Goal: Task Accomplishment & Management: Use online tool/utility

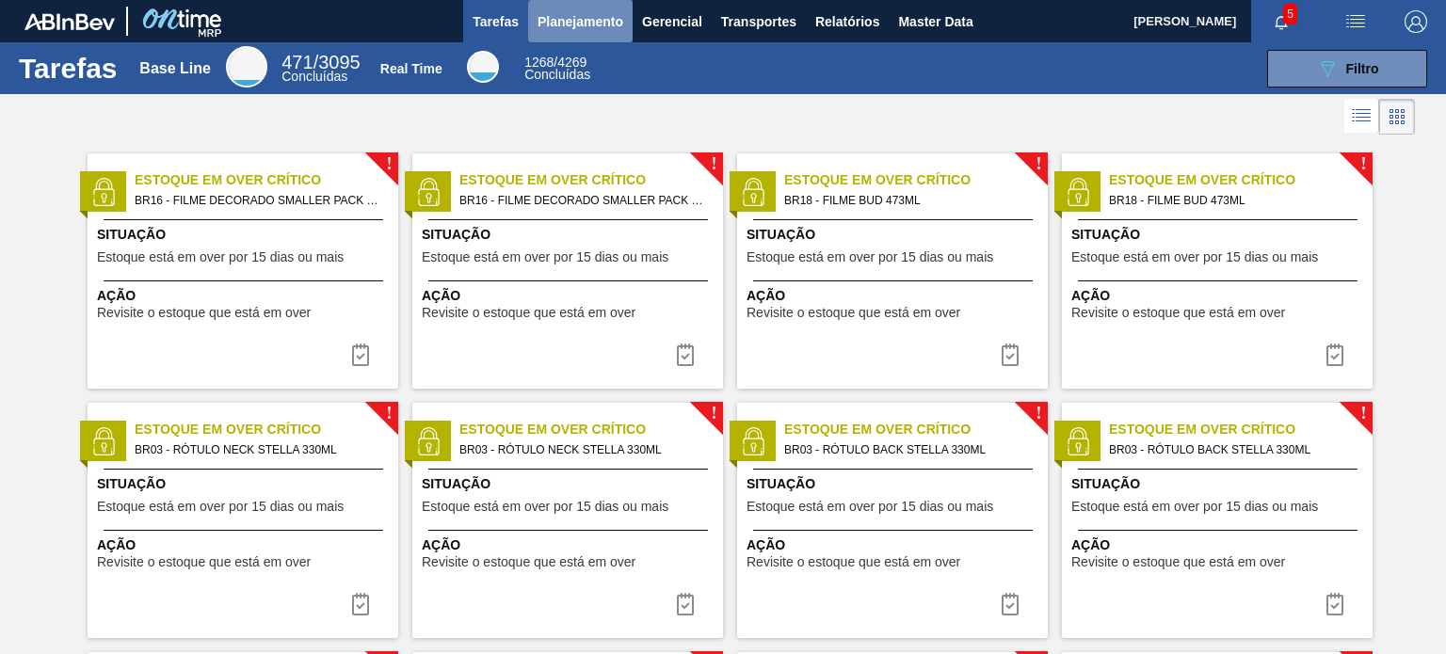
click at [577, 7] on button "Planejamento" at bounding box center [580, 21] width 104 height 42
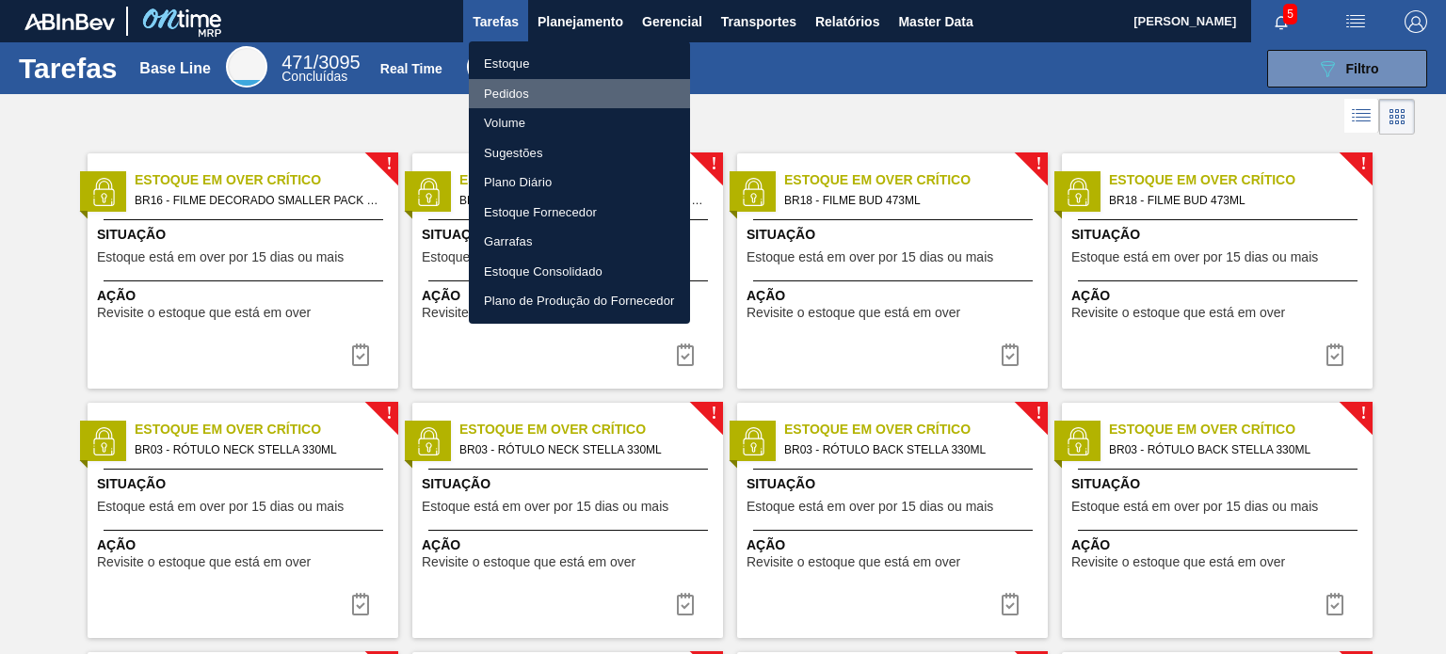
click at [535, 86] on li "Pedidos" at bounding box center [579, 94] width 221 height 30
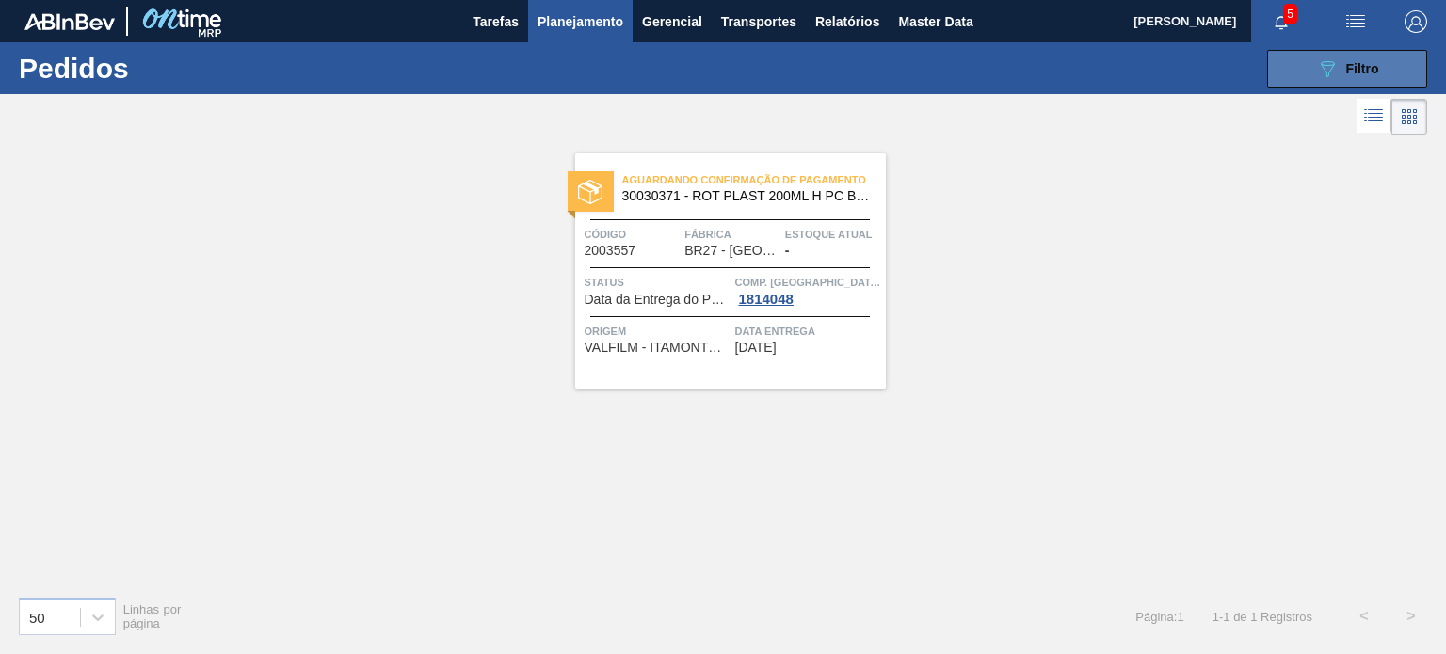
click at [1316, 68] on icon "089F7B8B-B2A5-4AFE-B5C0-19BA573D28AC" at bounding box center [1327, 68] width 23 height 23
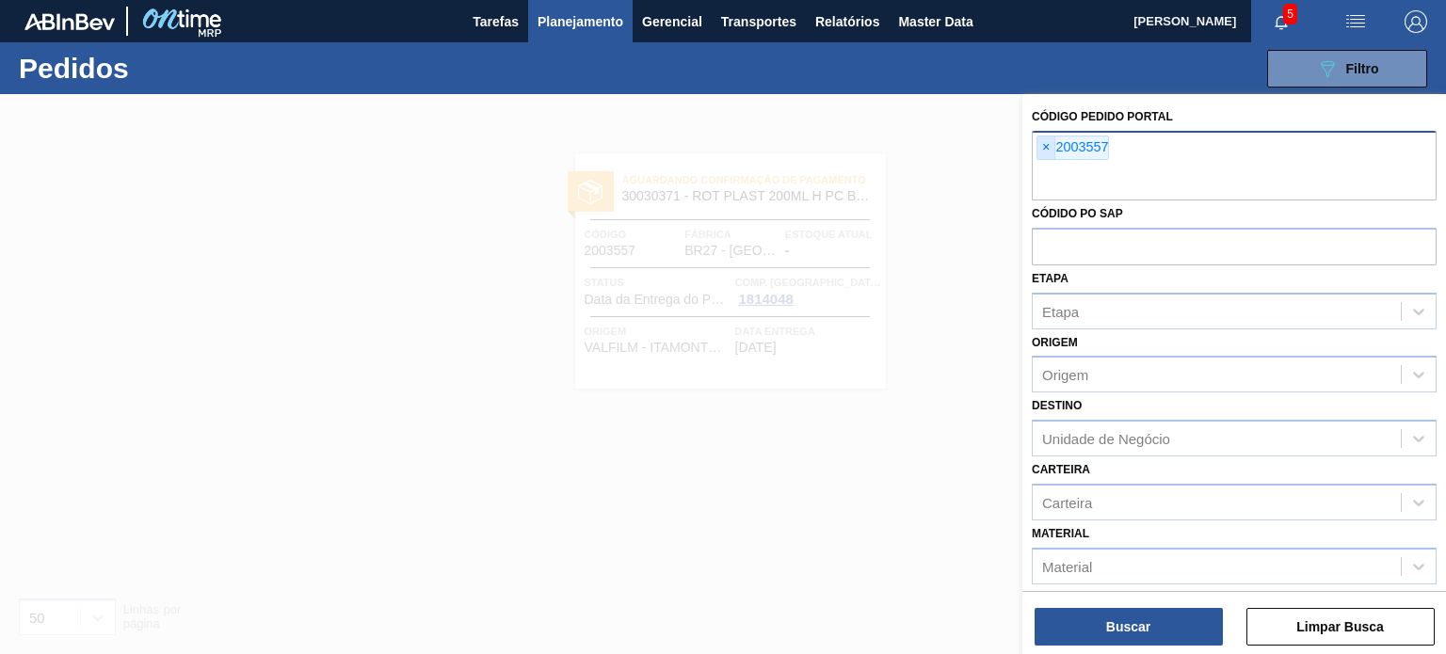
click at [1043, 144] on span "×" at bounding box center [1046, 148] width 18 height 23
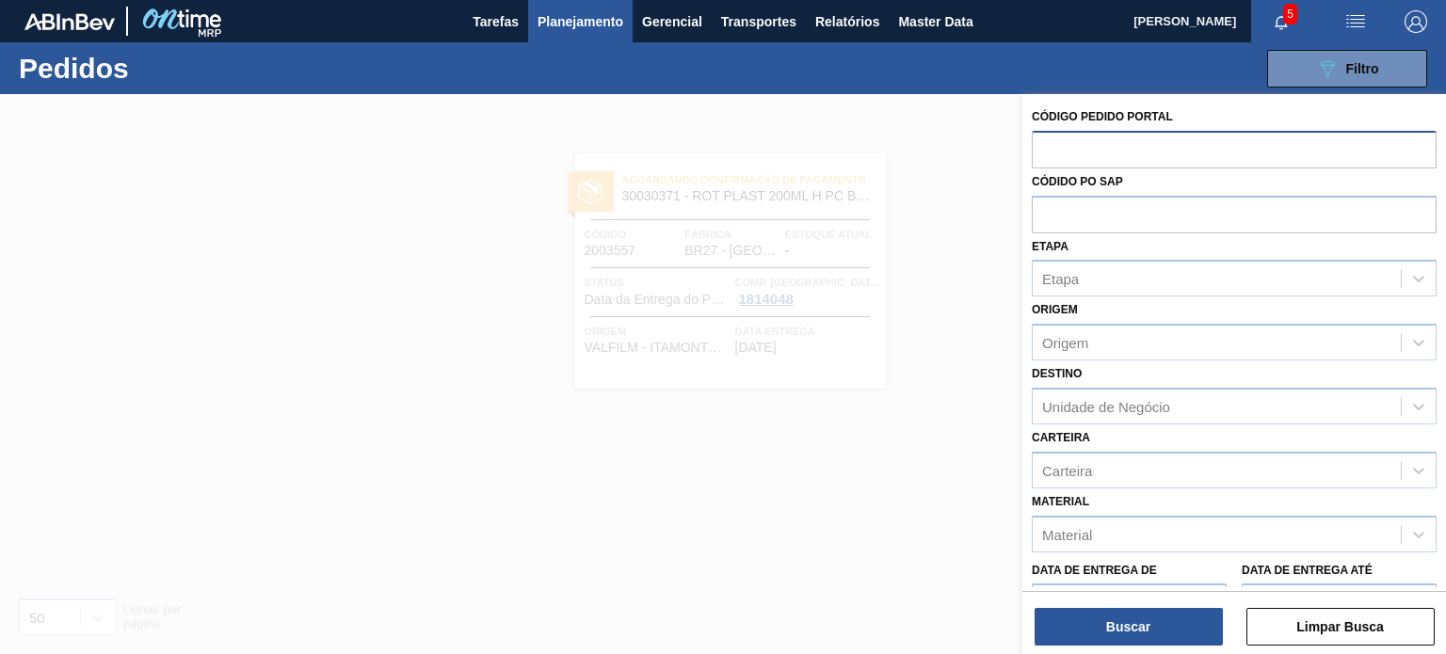
paste input "2007591"
type input "2007591"
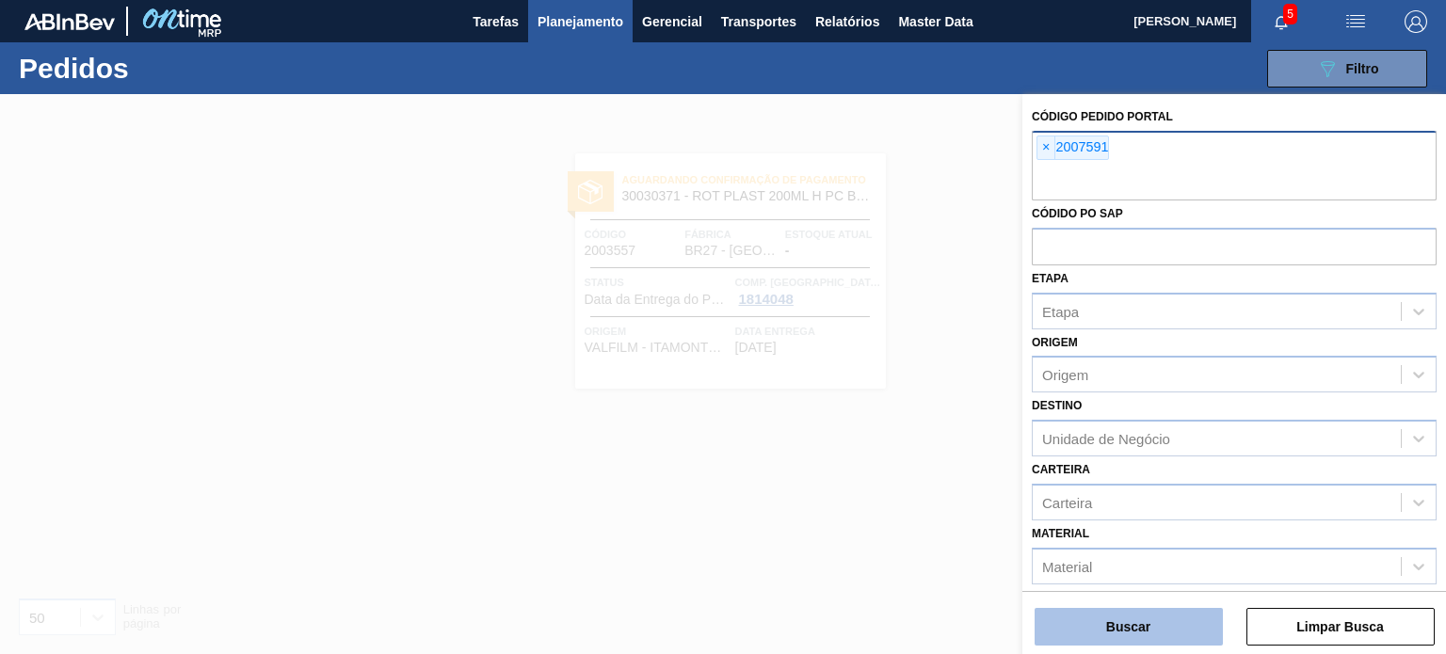
click at [1077, 640] on button "Buscar" at bounding box center [1129, 627] width 188 height 38
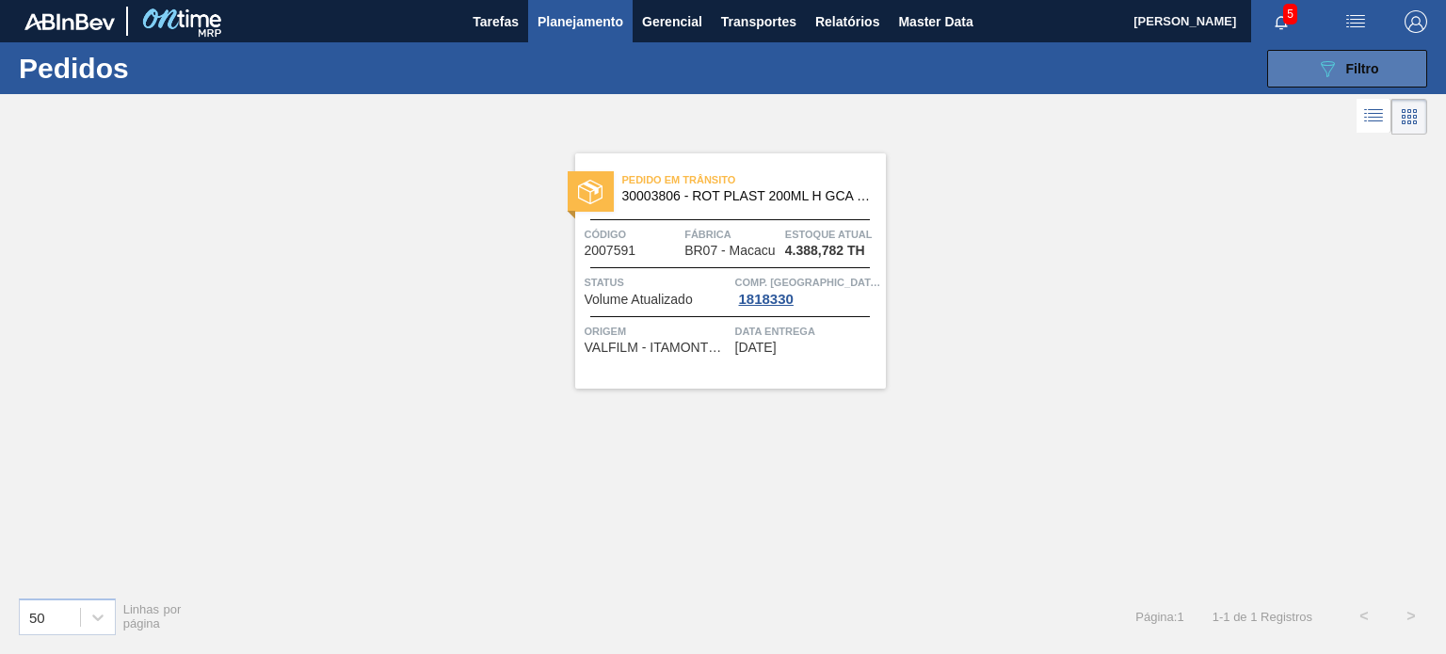
click at [1321, 80] on button "089F7B8B-B2A5-4AFE-B5C0-19BA573D28AC Filtro" at bounding box center [1347, 69] width 160 height 38
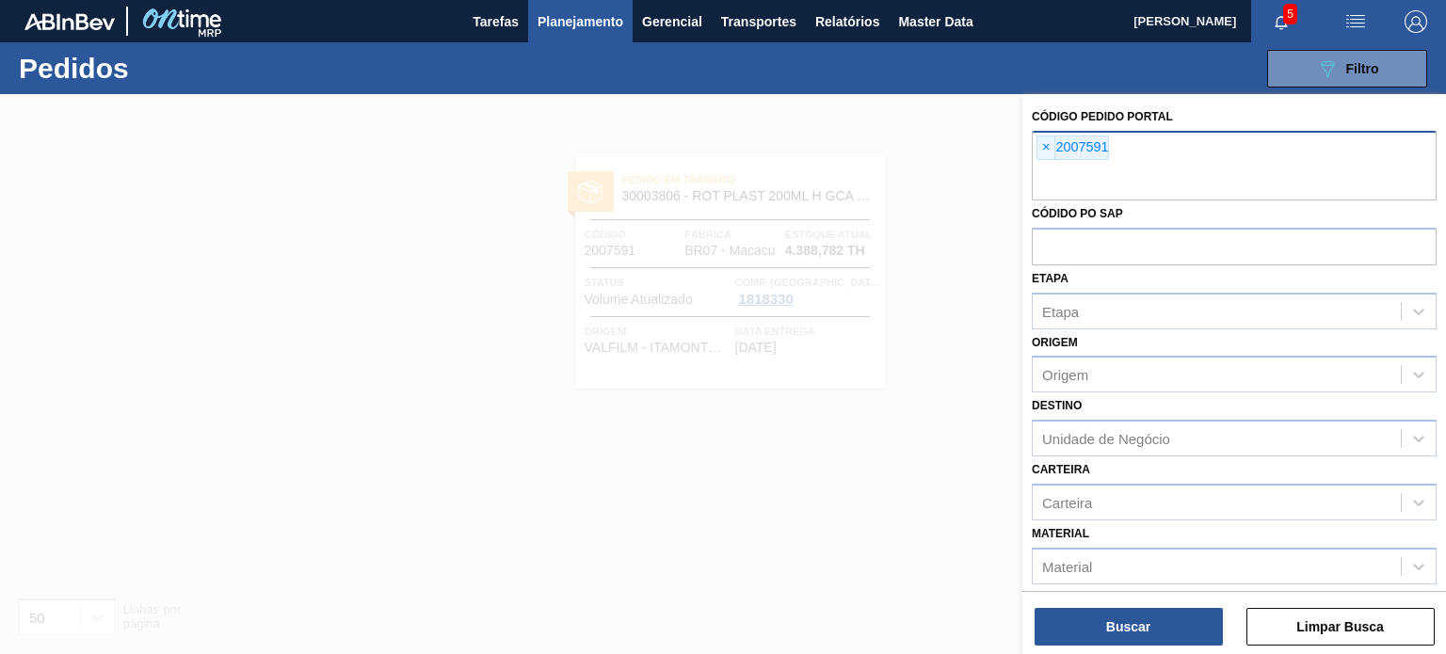
click at [1036, 152] on div "× 2007591" at bounding box center [1072, 148] width 72 height 24
click at [1043, 151] on span "×" at bounding box center [1046, 148] width 18 height 23
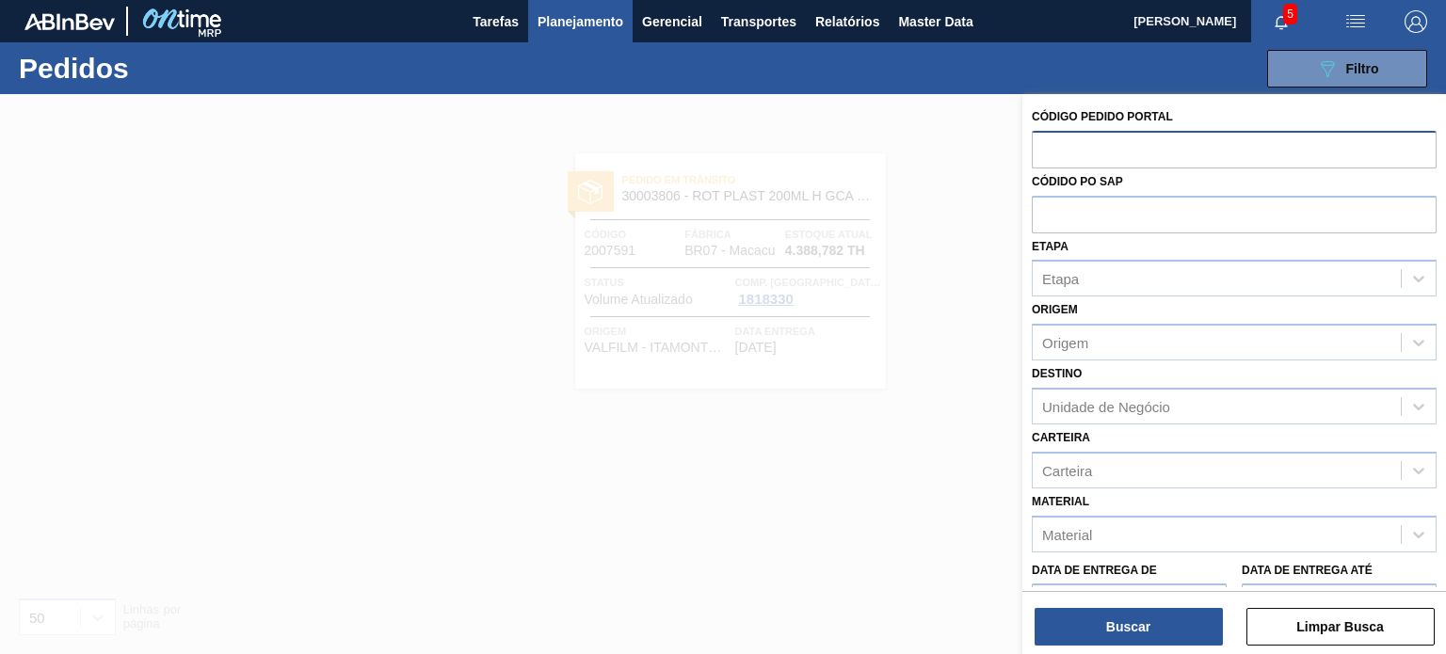
paste input "2018122"
type input "2018122"
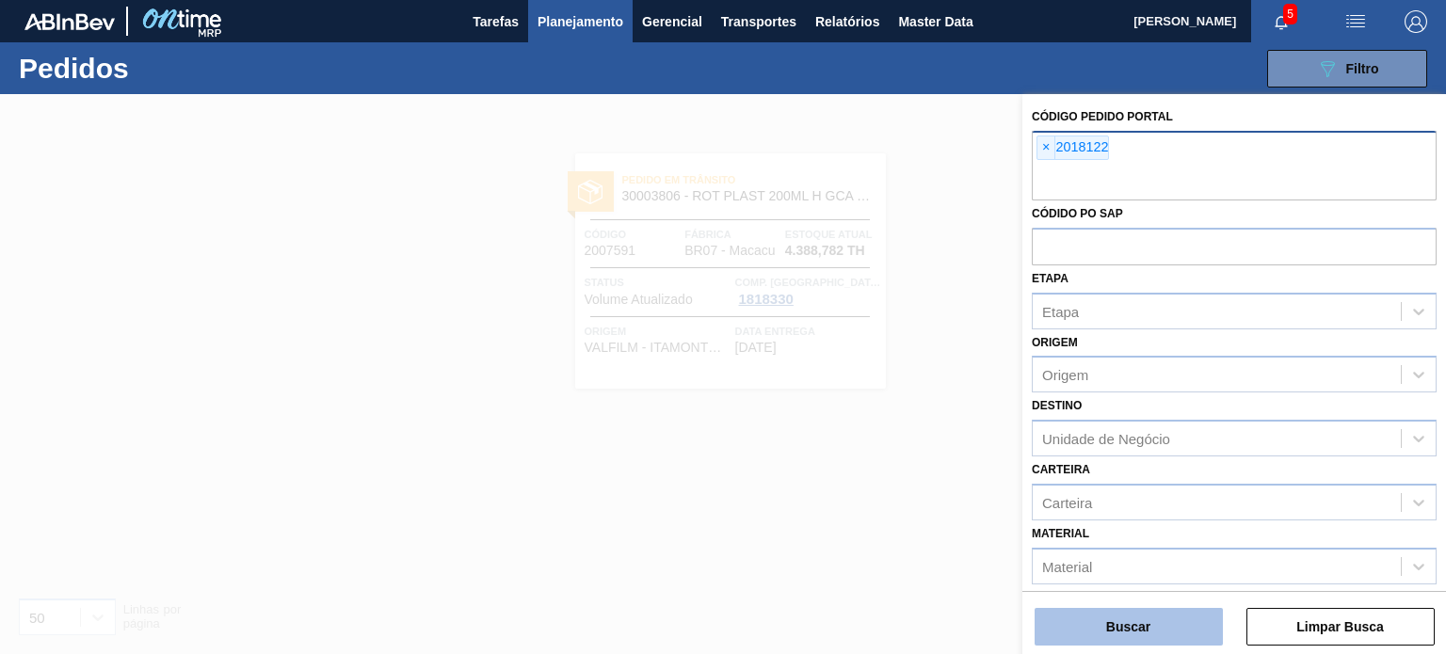
click at [1130, 628] on button "Buscar" at bounding box center [1129, 627] width 188 height 38
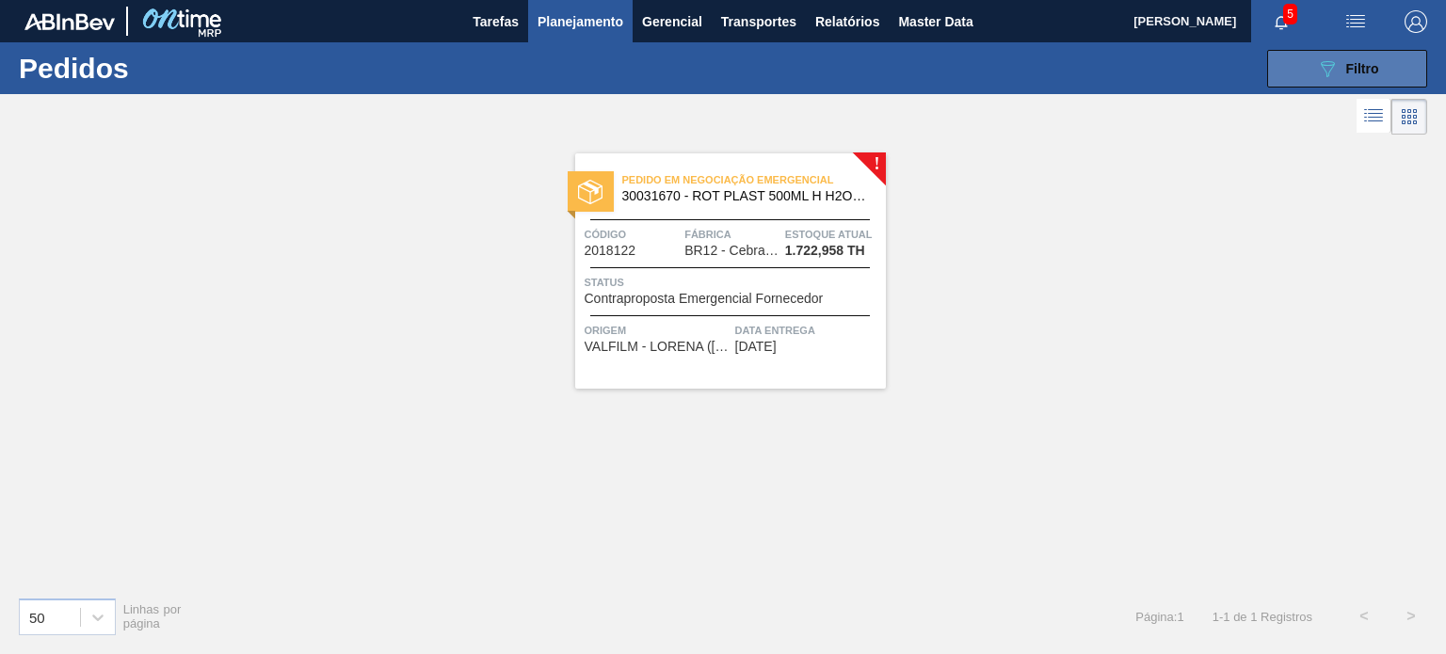
click at [1314, 71] on button "089F7B8B-B2A5-4AFE-B5C0-19BA573D28AC Filtro" at bounding box center [1347, 69] width 160 height 38
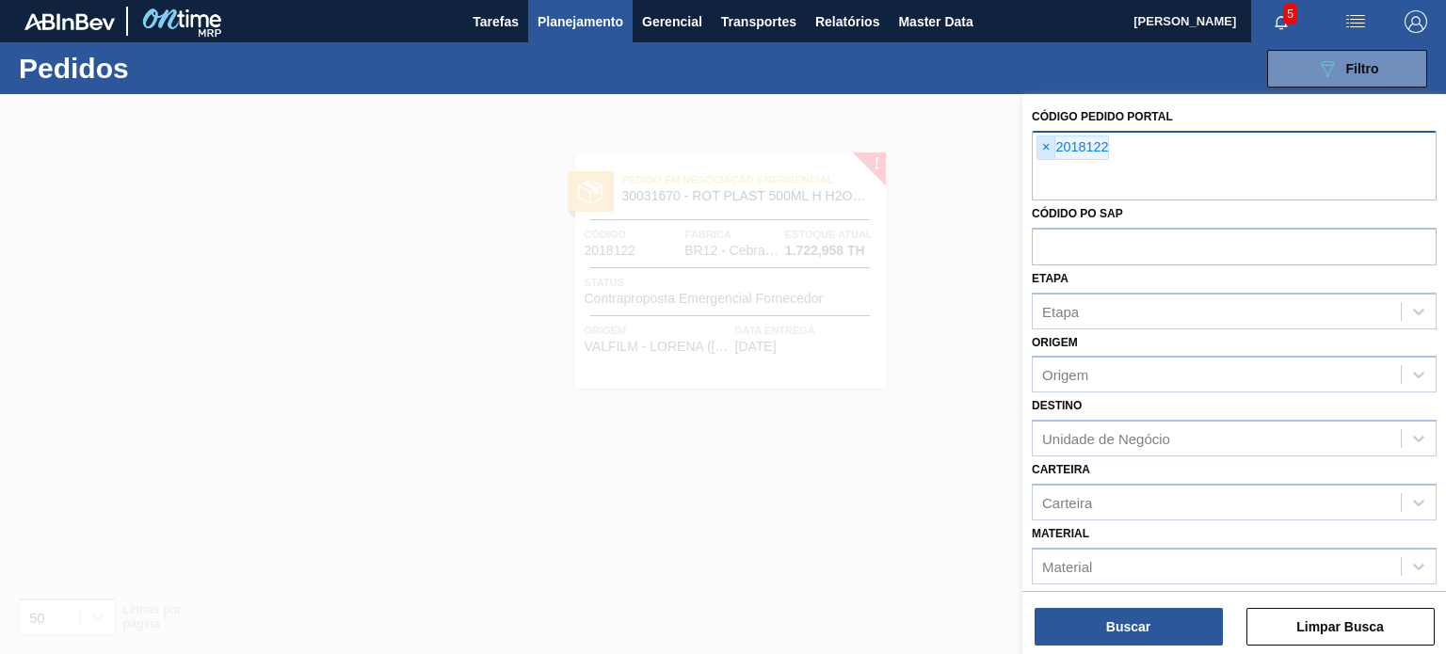
click at [1048, 142] on span "×" at bounding box center [1046, 148] width 18 height 23
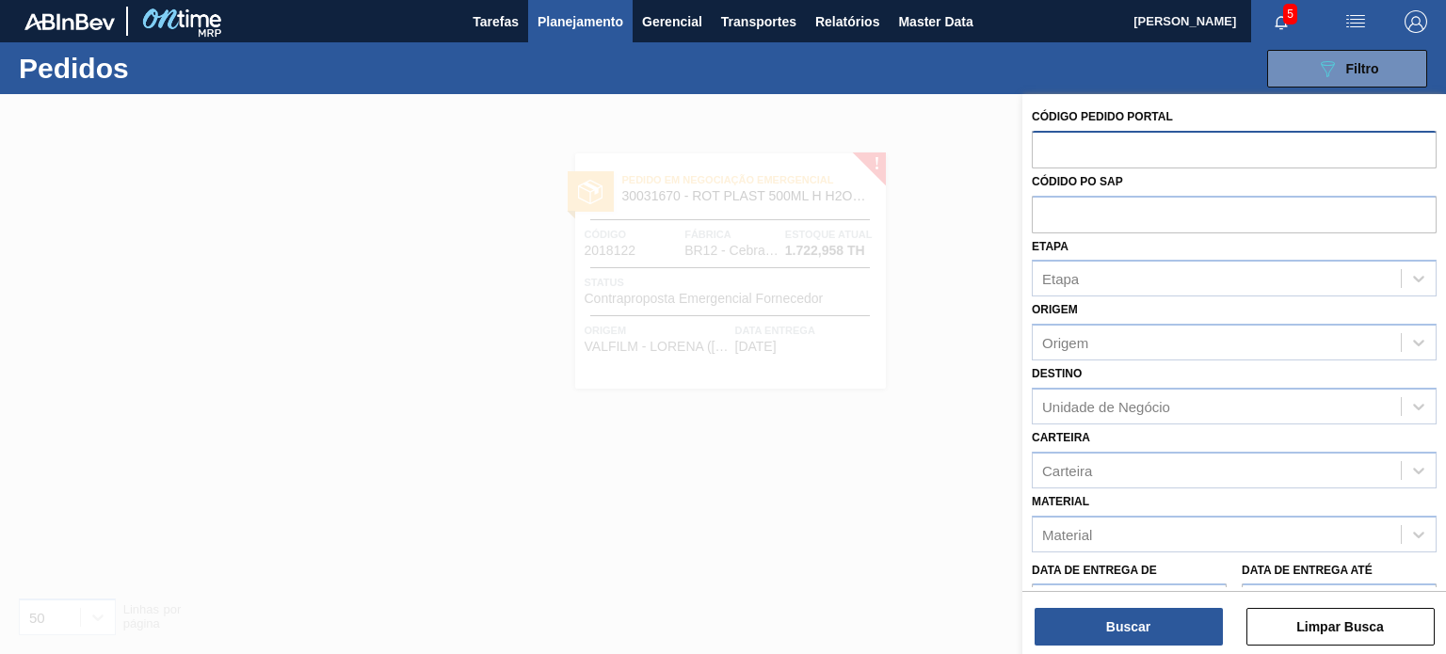
paste input "2020034"
type input "2020034"
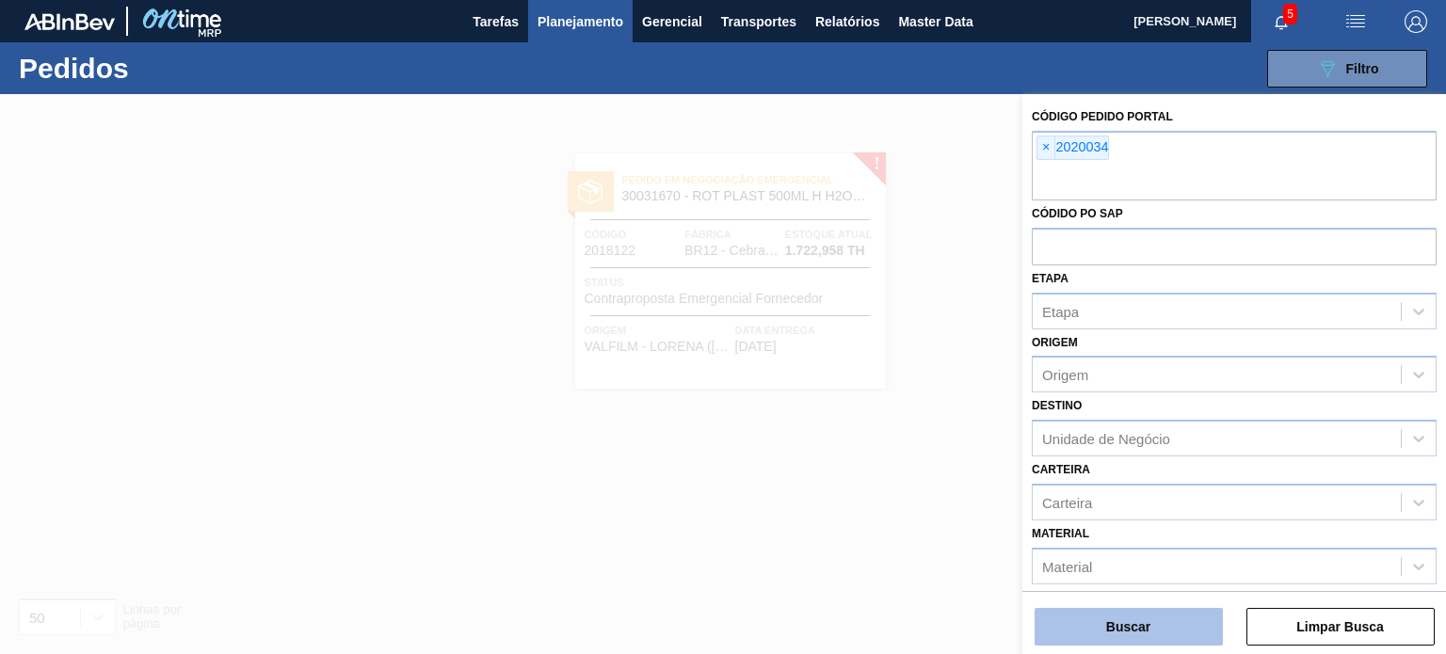
click at [1117, 637] on button "Buscar" at bounding box center [1129, 627] width 188 height 38
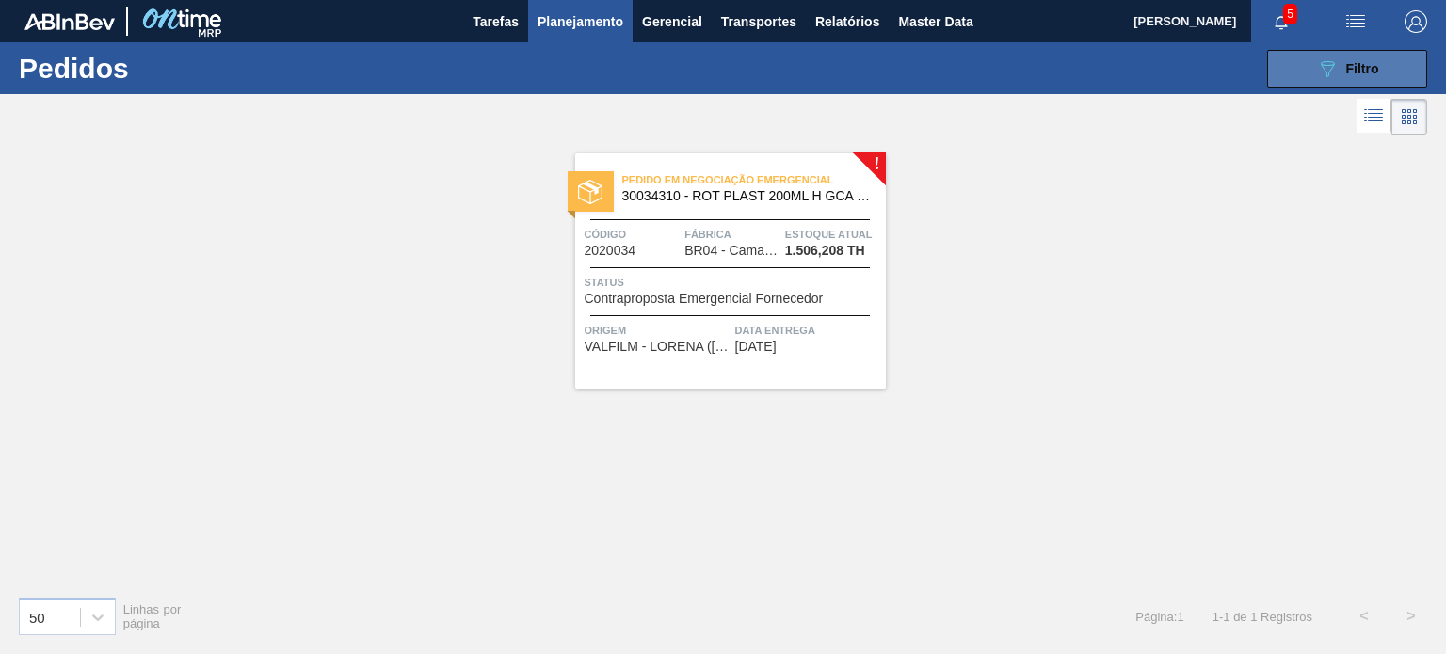
click at [1304, 78] on button "089F7B8B-B2A5-4AFE-B5C0-19BA573D28AC Filtro" at bounding box center [1347, 69] width 160 height 38
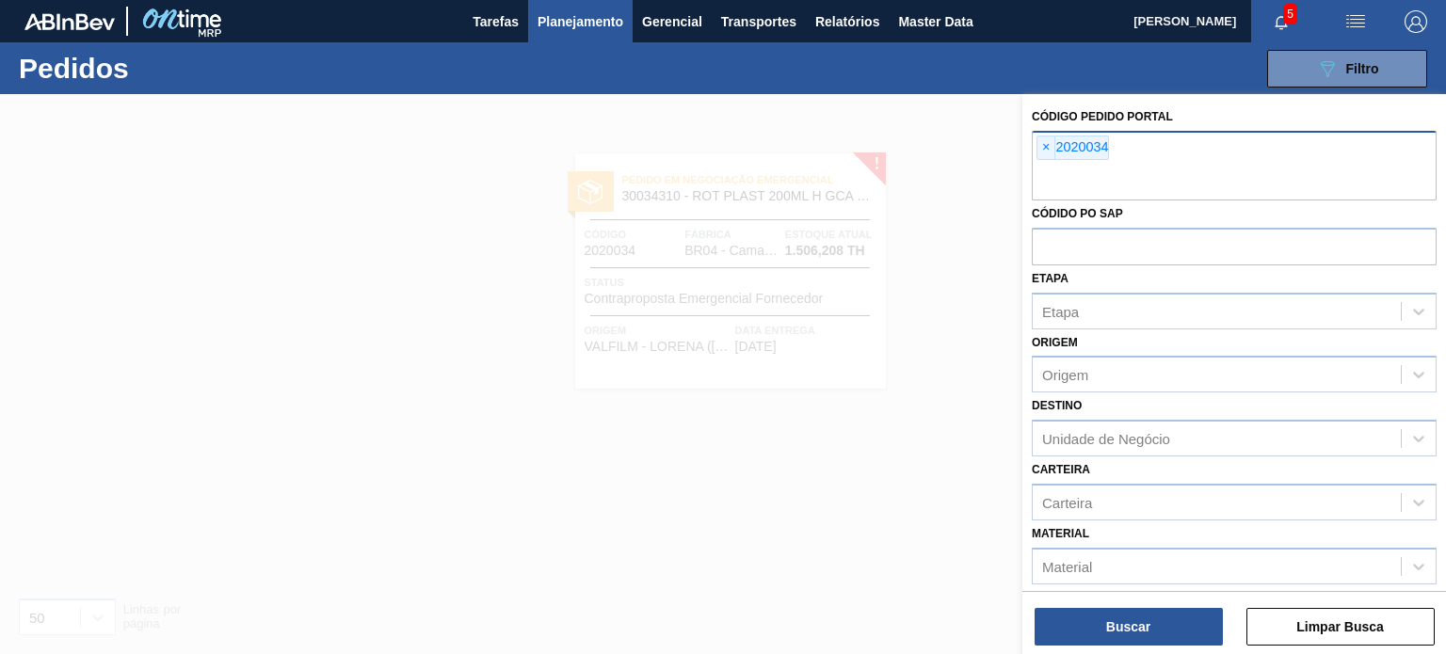
click at [1043, 148] on span "×" at bounding box center [1046, 148] width 18 height 23
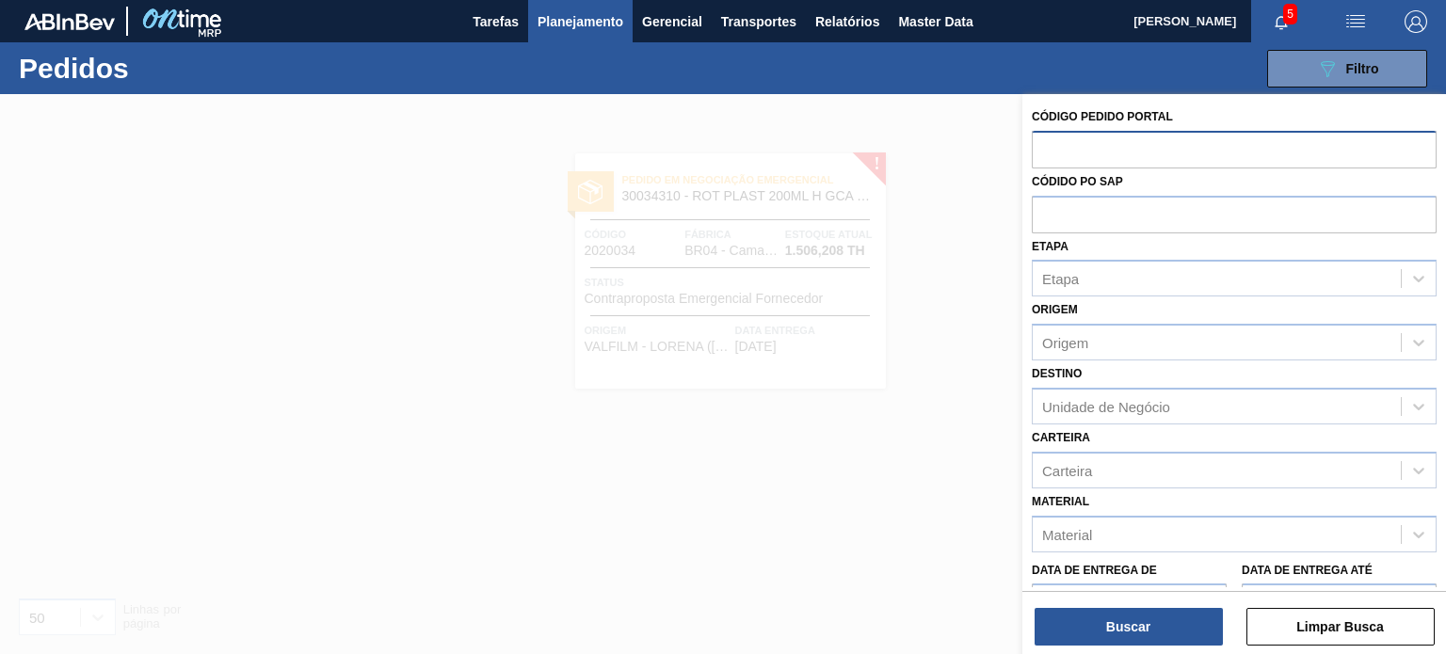
paste input "text"
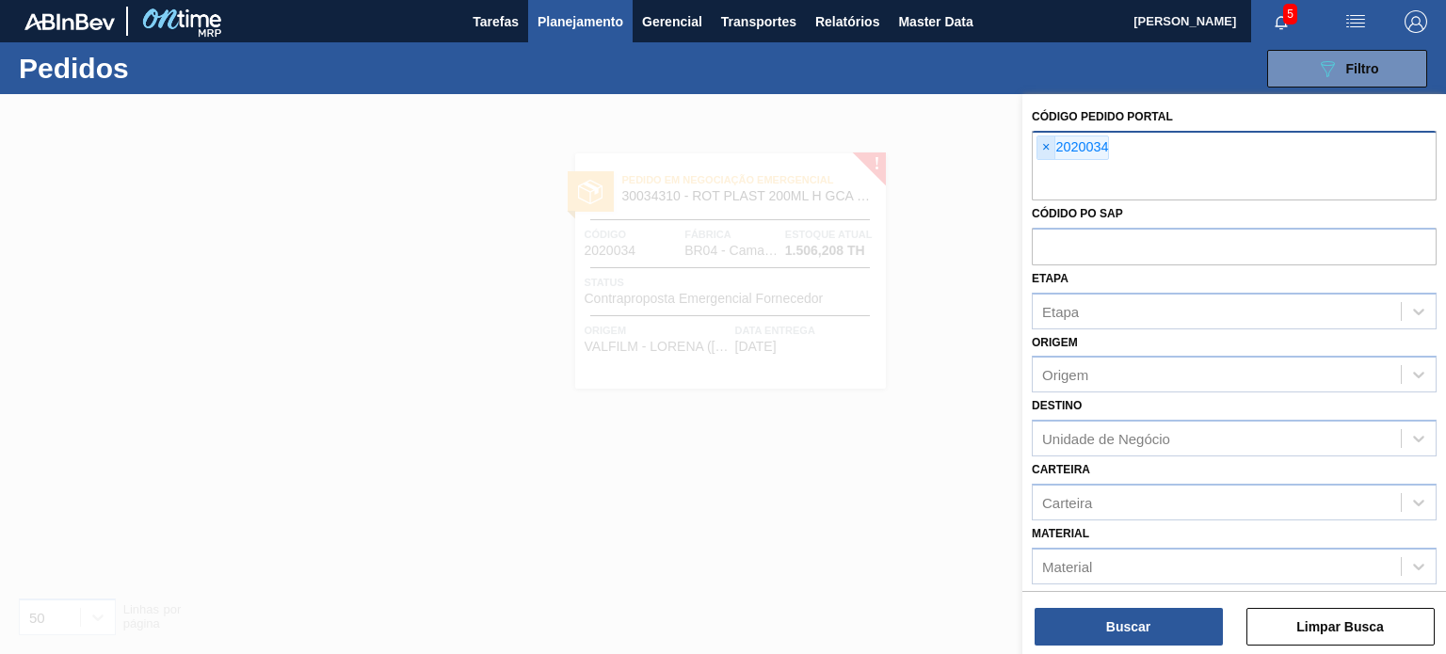
click at [1040, 150] on span "×" at bounding box center [1046, 148] width 18 height 23
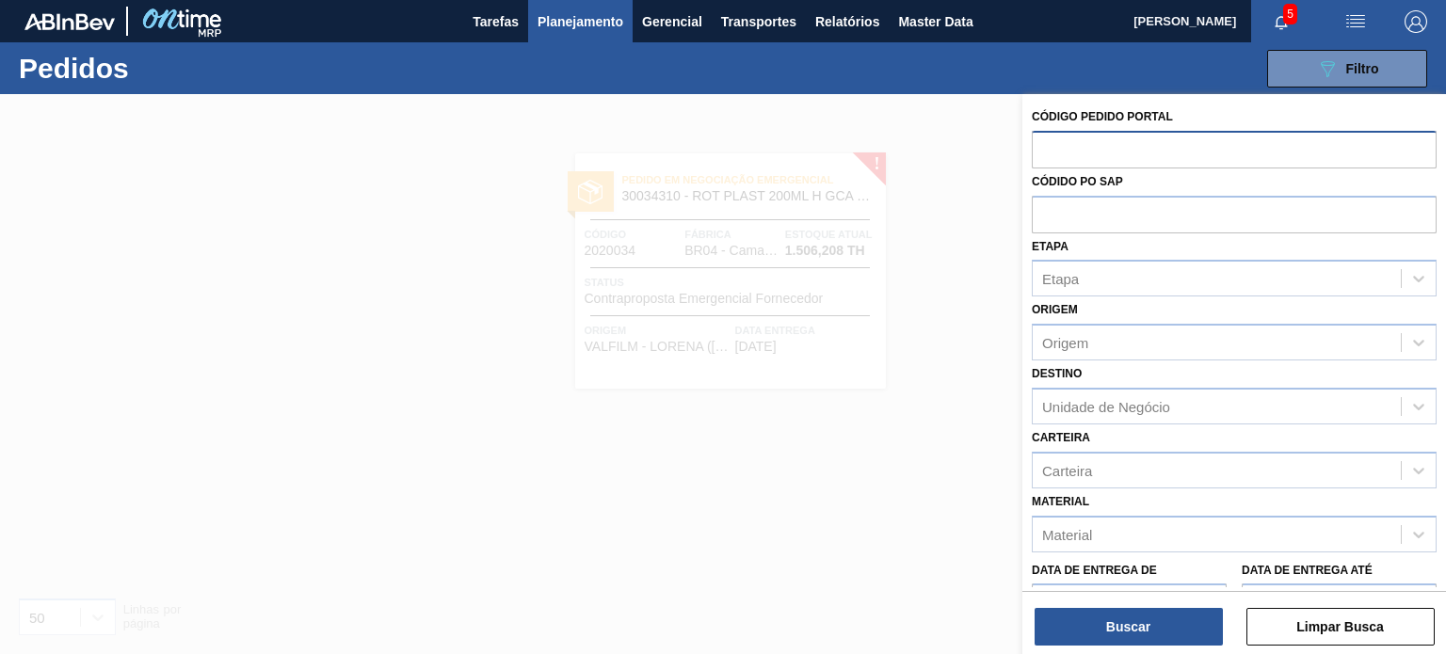
paste input "2020033"
type input "2020033"
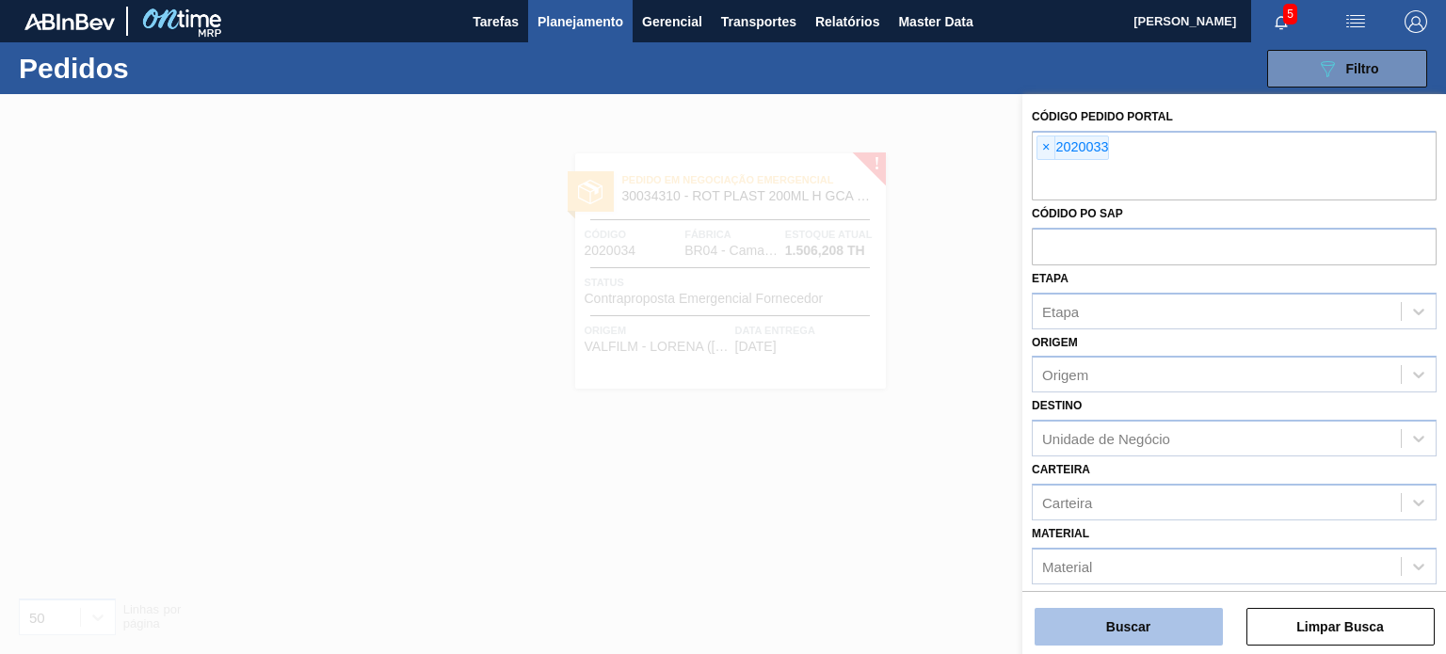
click at [1130, 631] on button "Buscar" at bounding box center [1129, 627] width 188 height 38
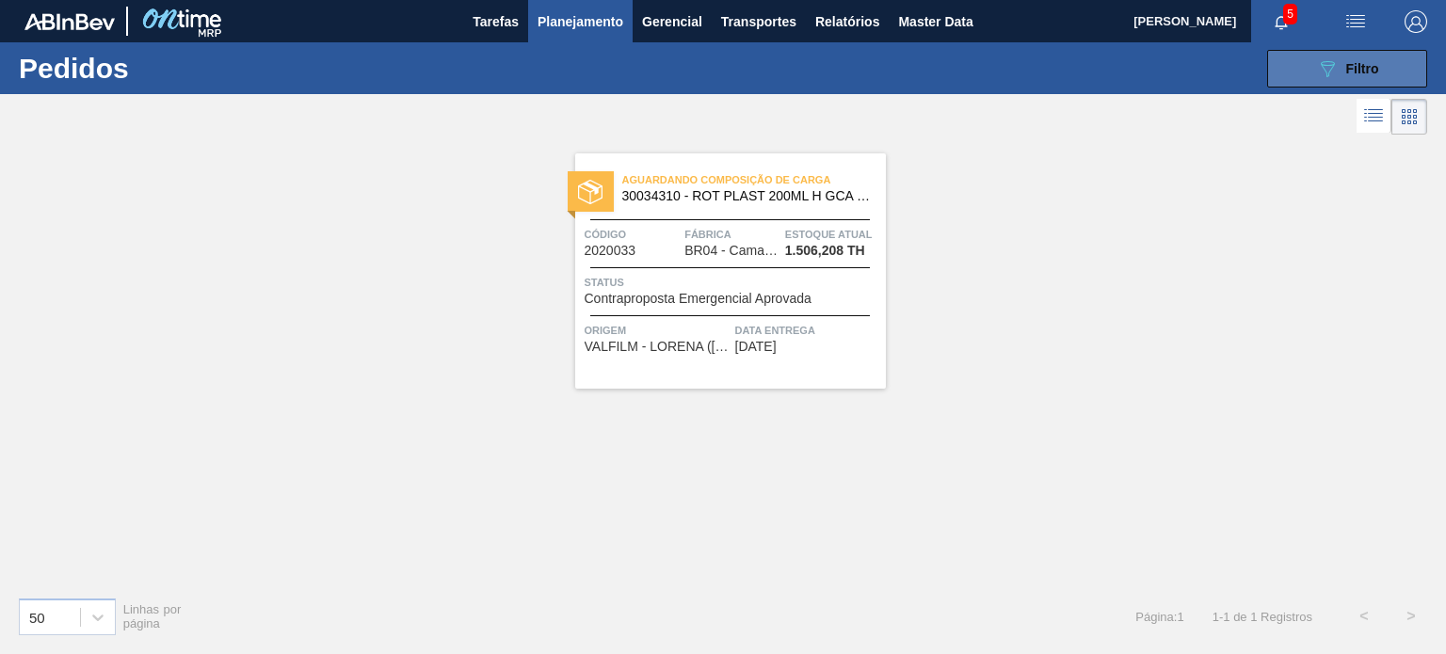
click at [1313, 63] on button "089F7B8B-B2A5-4AFE-B5C0-19BA573D28AC Filtro" at bounding box center [1347, 69] width 160 height 38
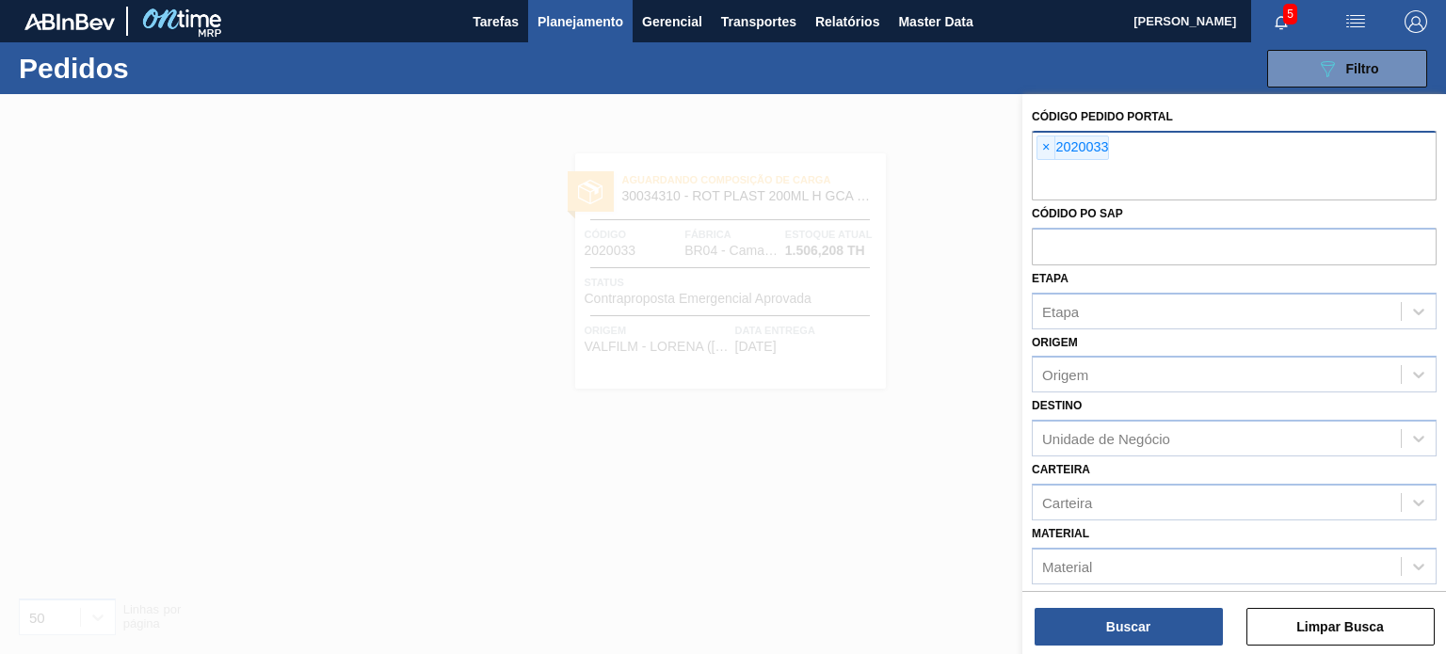
click at [1047, 146] on span "×" at bounding box center [1046, 148] width 18 height 23
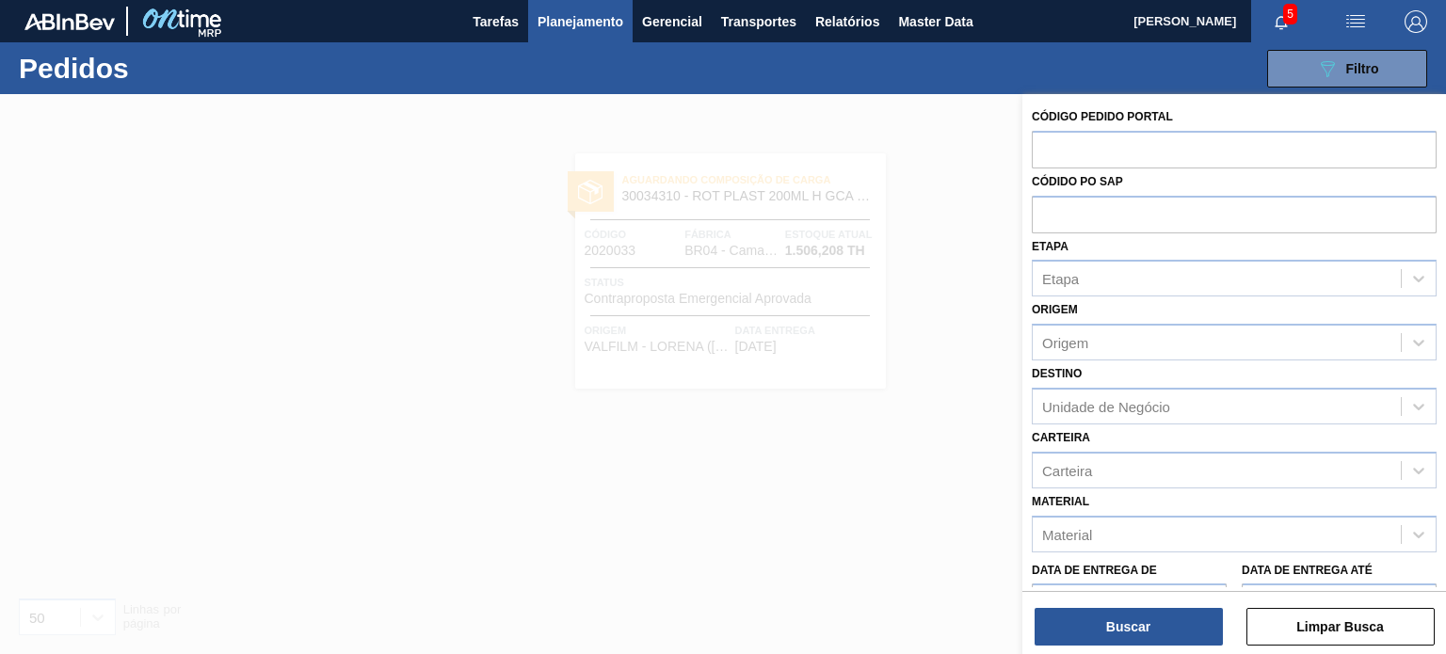
paste input "2019924"
type input "2019924"
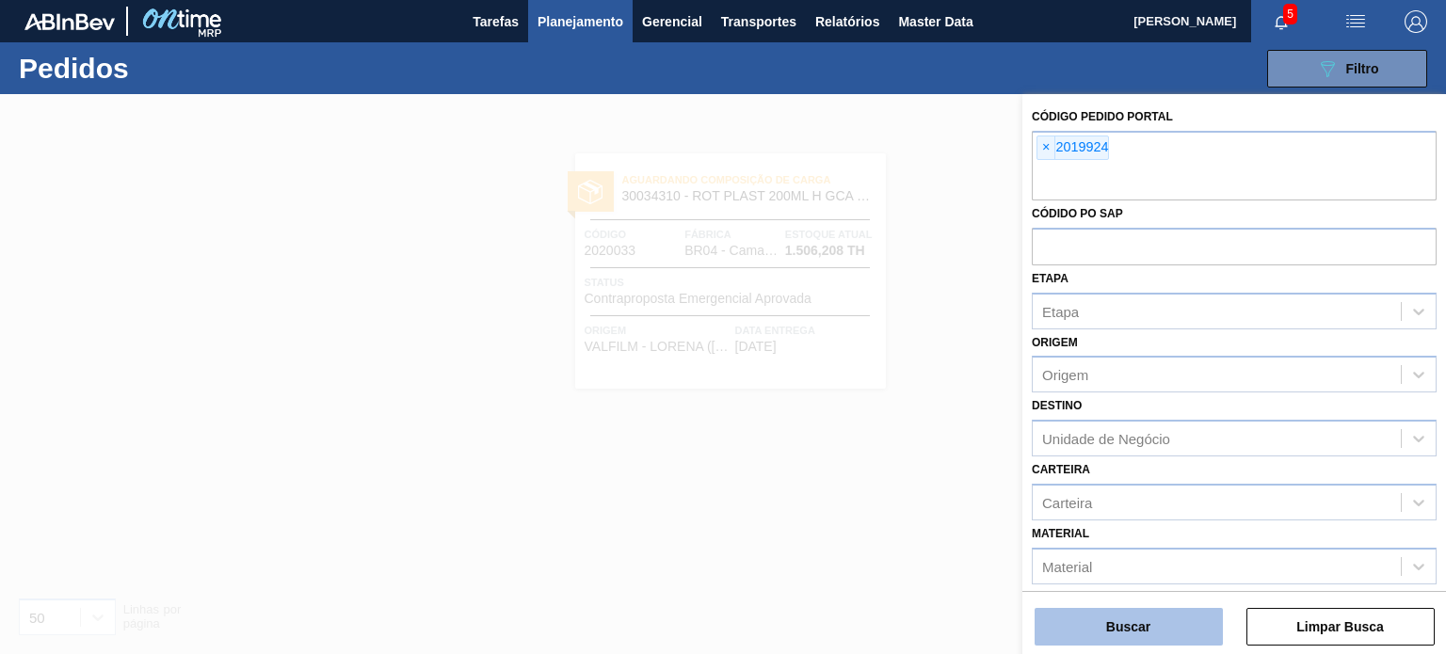
click at [1113, 642] on button "Buscar" at bounding box center [1129, 627] width 188 height 38
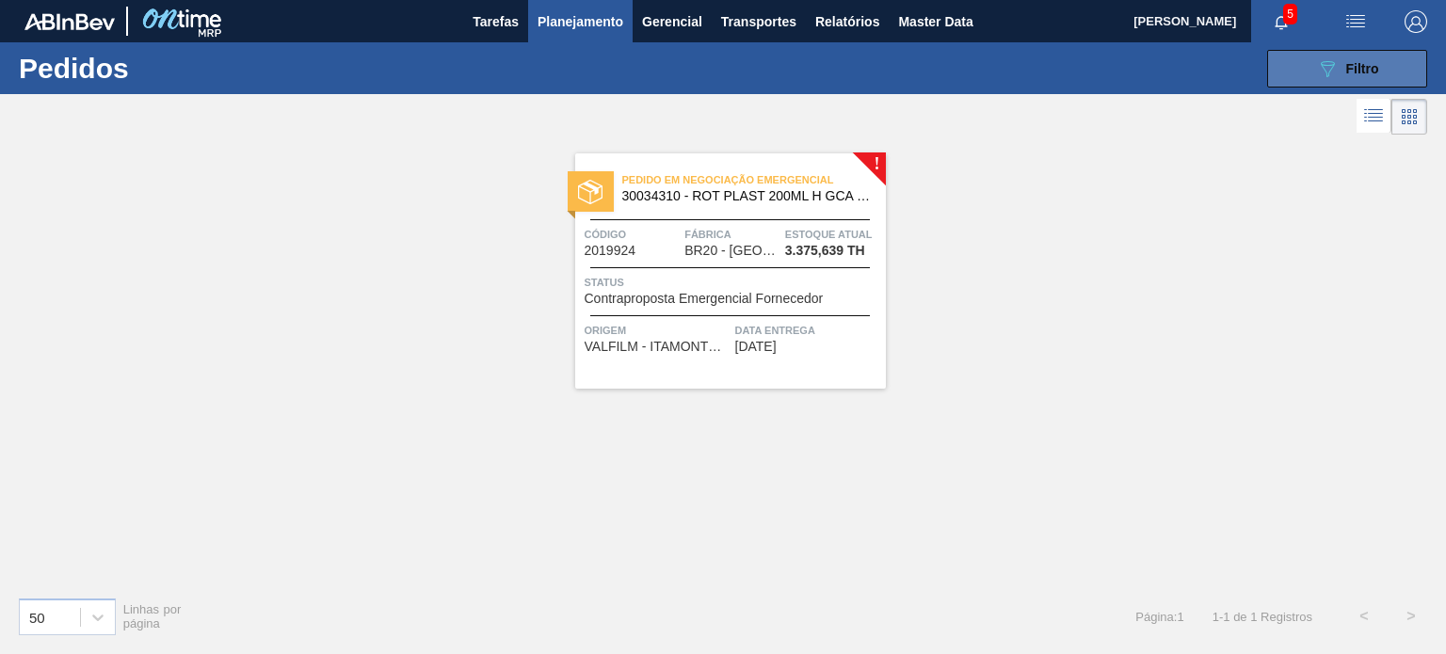
click at [1308, 68] on button "089F7B8B-B2A5-4AFE-B5C0-19BA573D28AC Filtro" at bounding box center [1347, 69] width 160 height 38
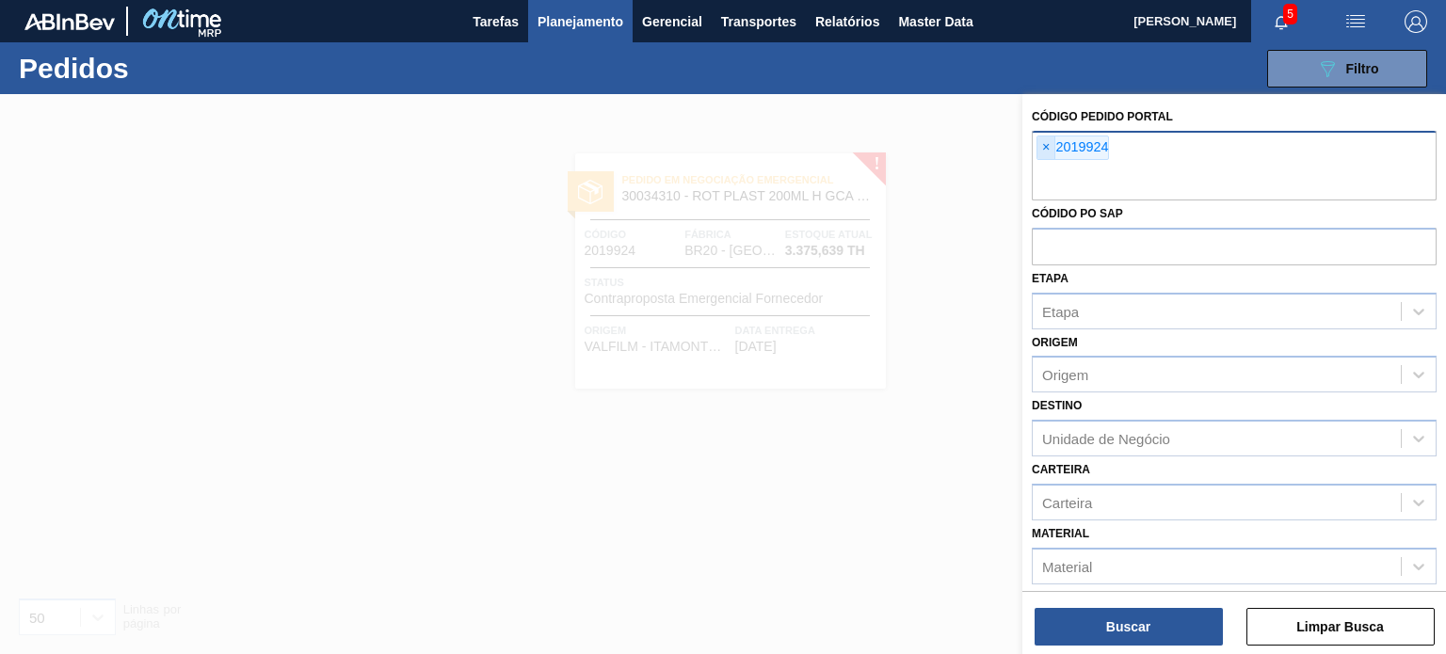
click at [1045, 150] on span "×" at bounding box center [1046, 148] width 18 height 23
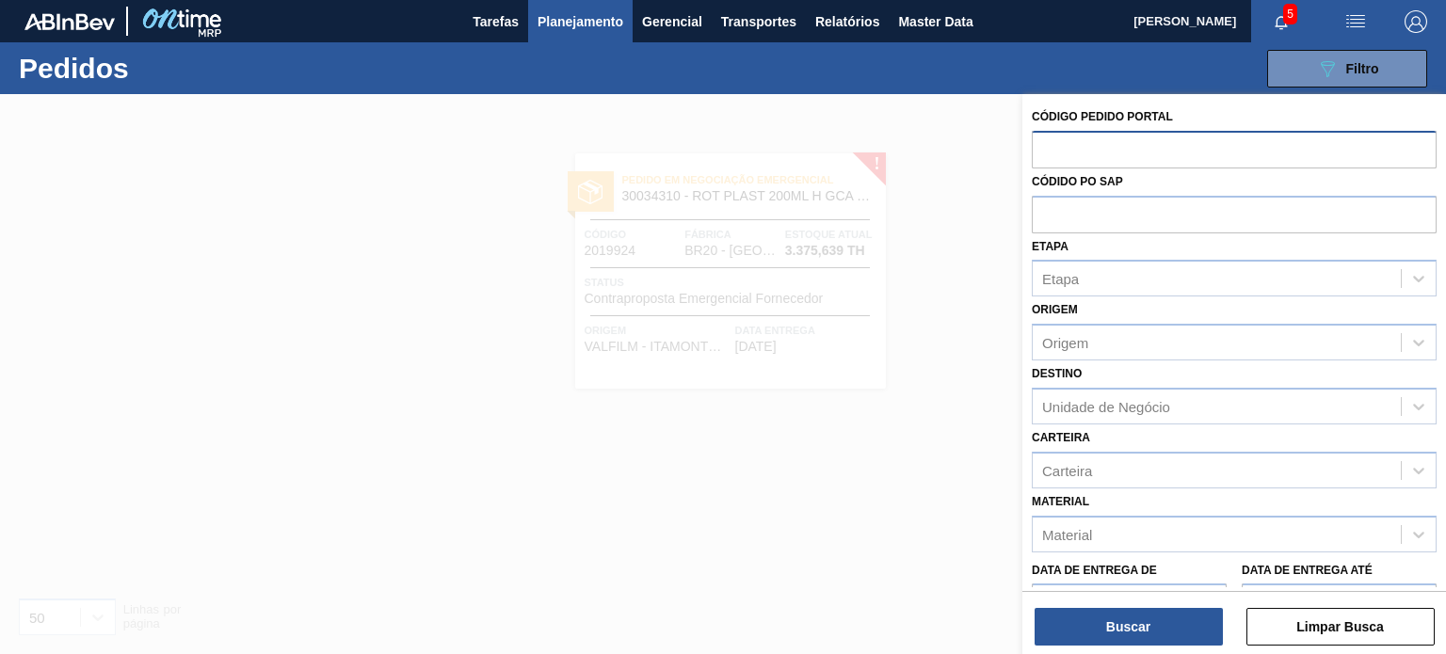
paste input "2019878"
type input "2019878"
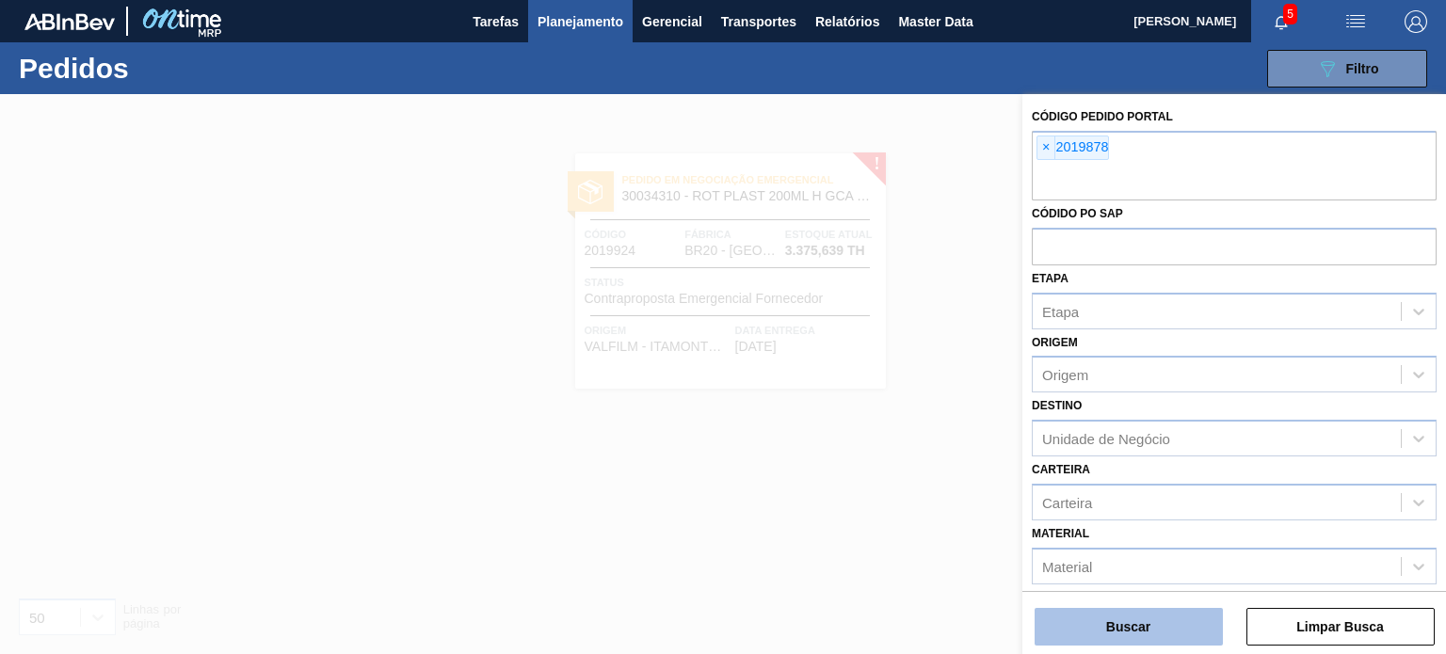
click at [1148, 635] on button "Buscar" at bounding box center [1129, 627] width 188 height 38
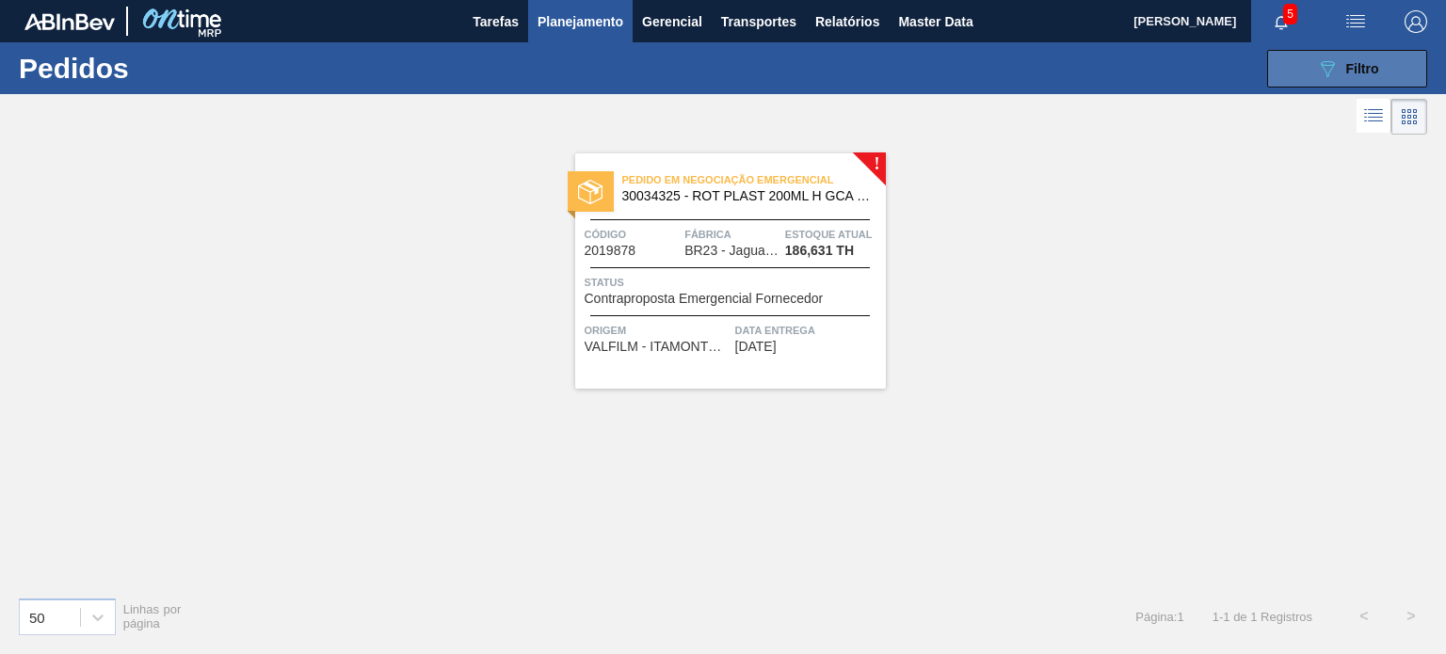
click at [1333, 57] on icon "089F7B8B-B2A5-4AFE-B5C0-19BA573D28AC" at bounding box center [1327, 68] width 23 height 23
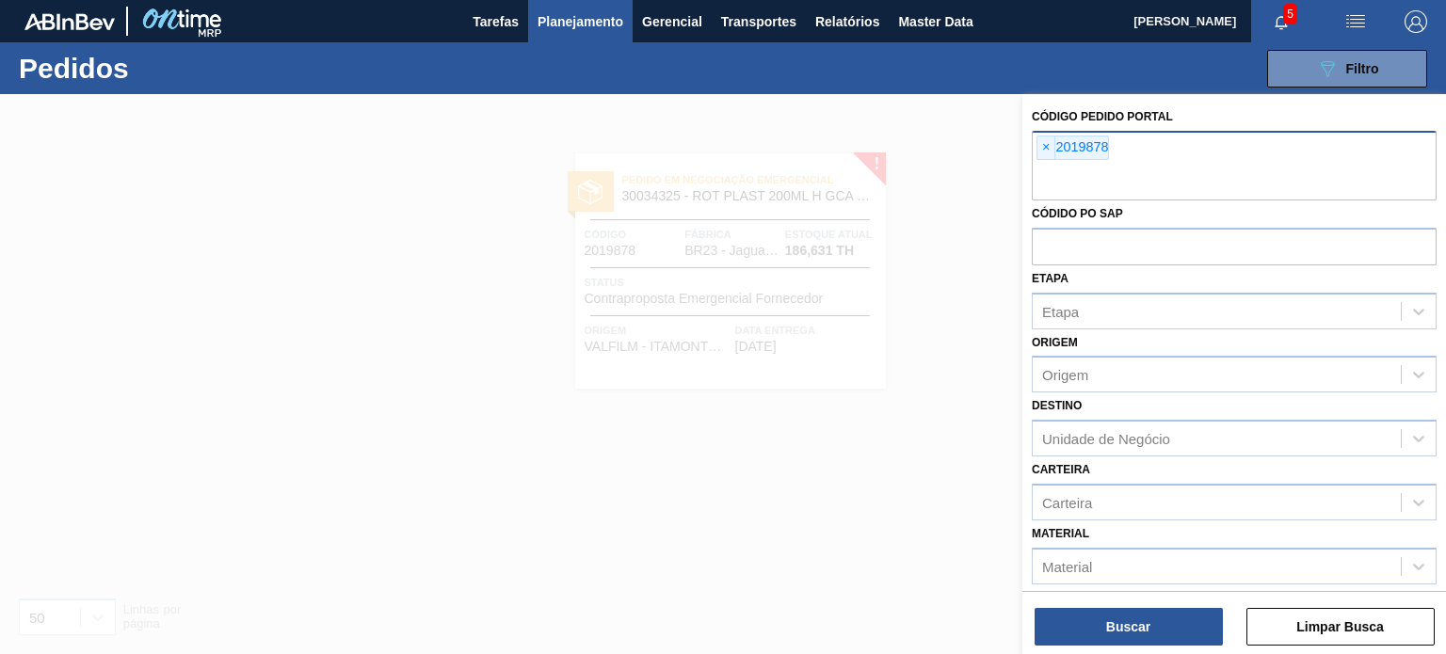
click at [1039, 153] on span "×" at bounding box center [1046, 148] width 18 height 23
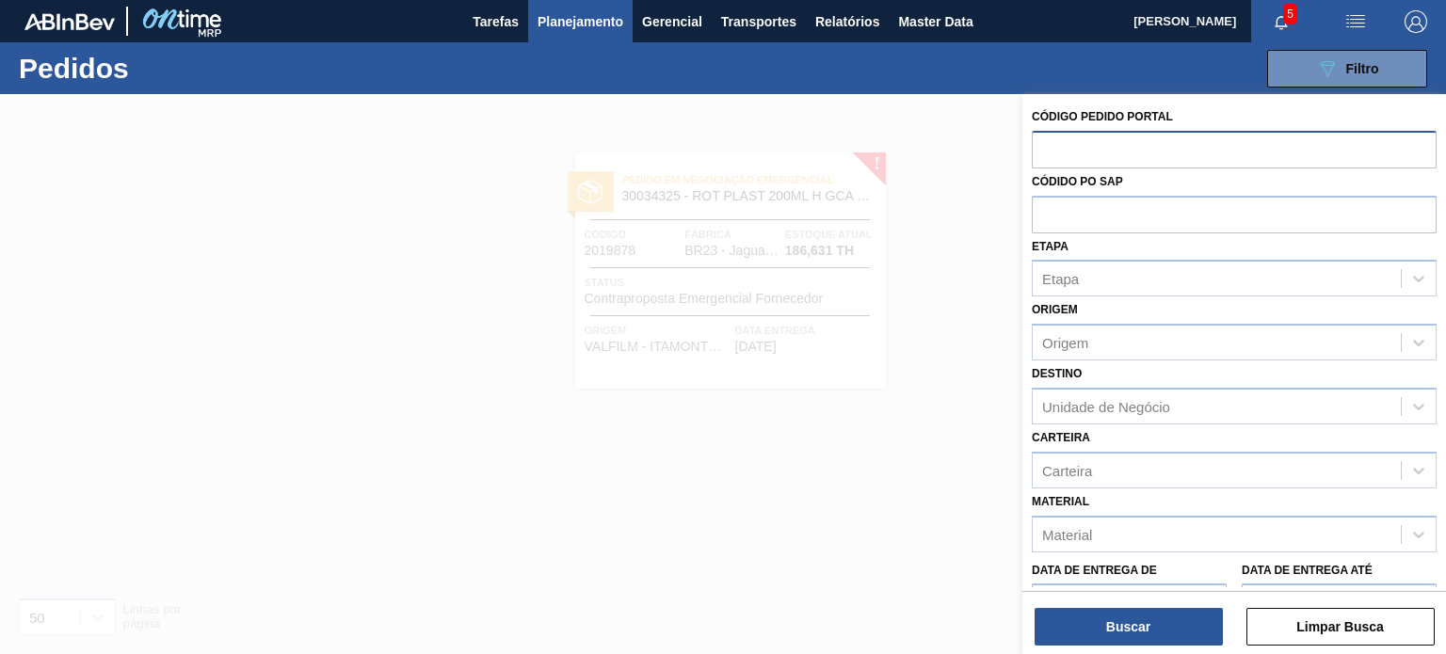
paste input "2010911"
type input "2010911"
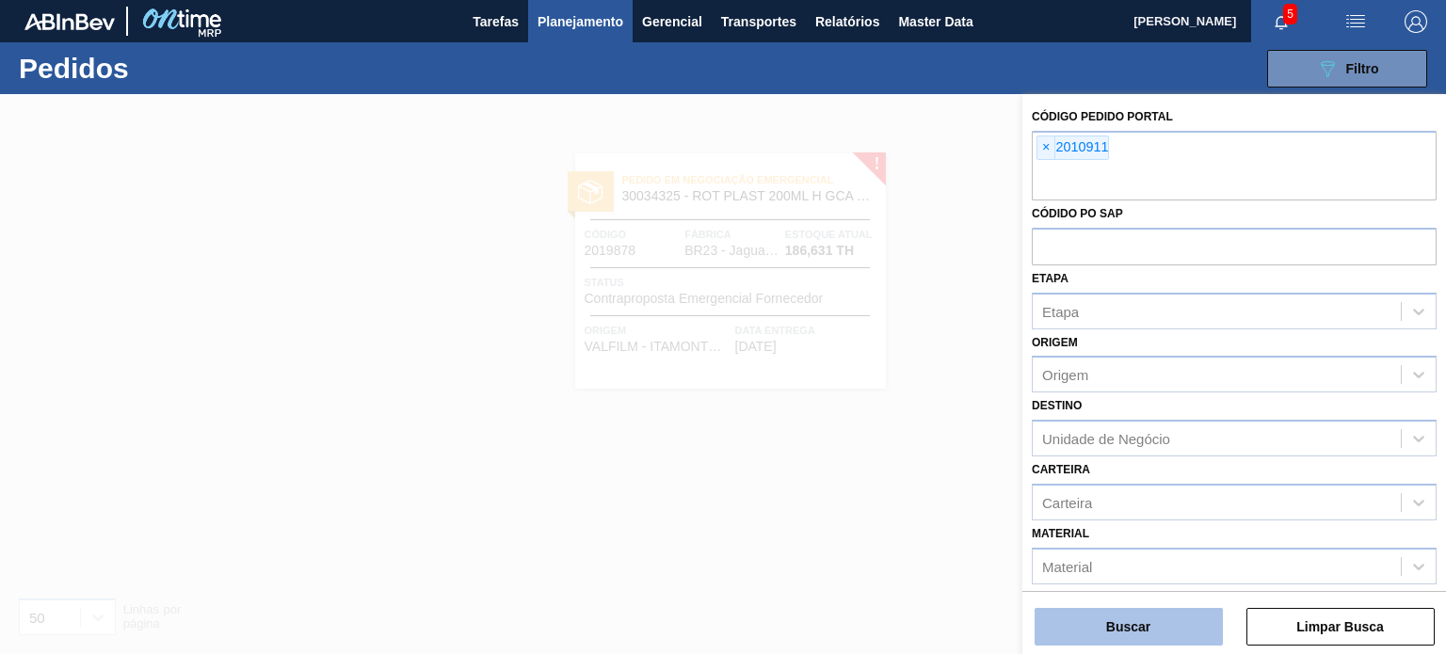
click at [1130, 624] on button "Buscar" at bounding box center [1129, 627] width 188 height 38
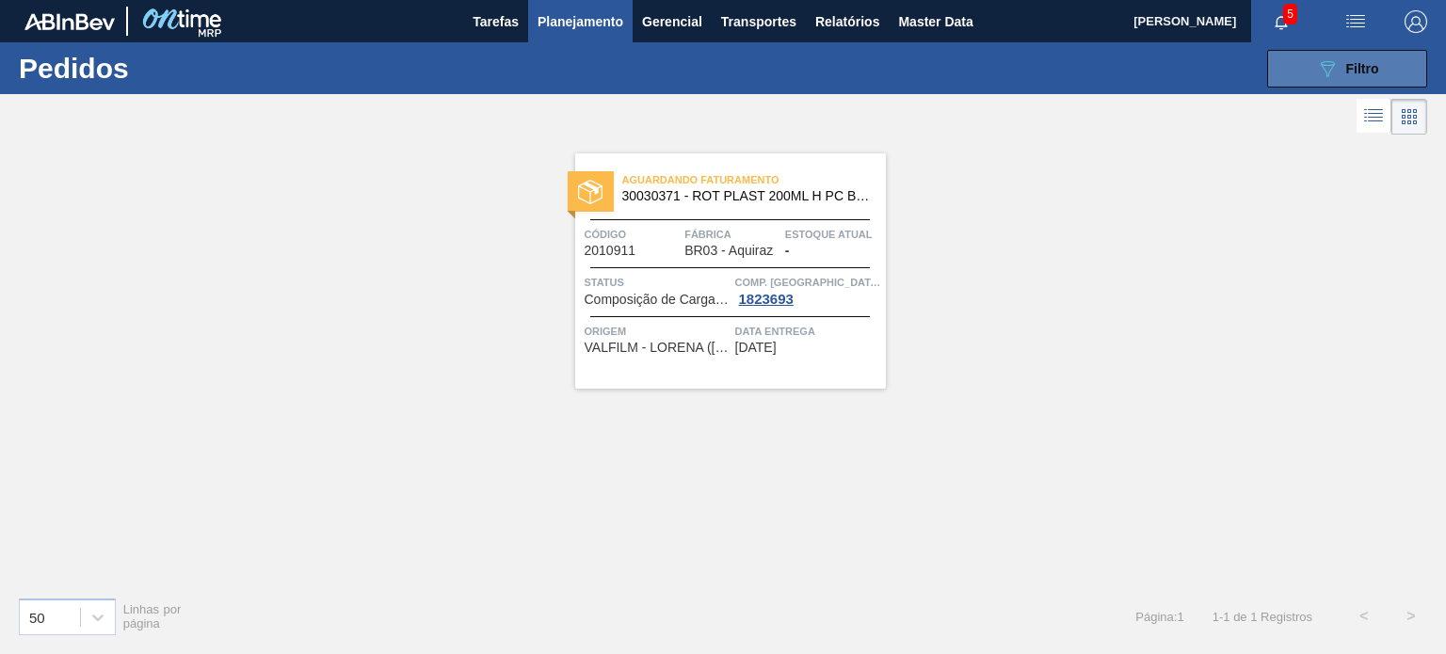
click at [1330, 73] on icon "089F7B8B-B2A5-4AFE-B5C0-19BA573D28AC" at bounding box center [1327, 68] width 23 height 23
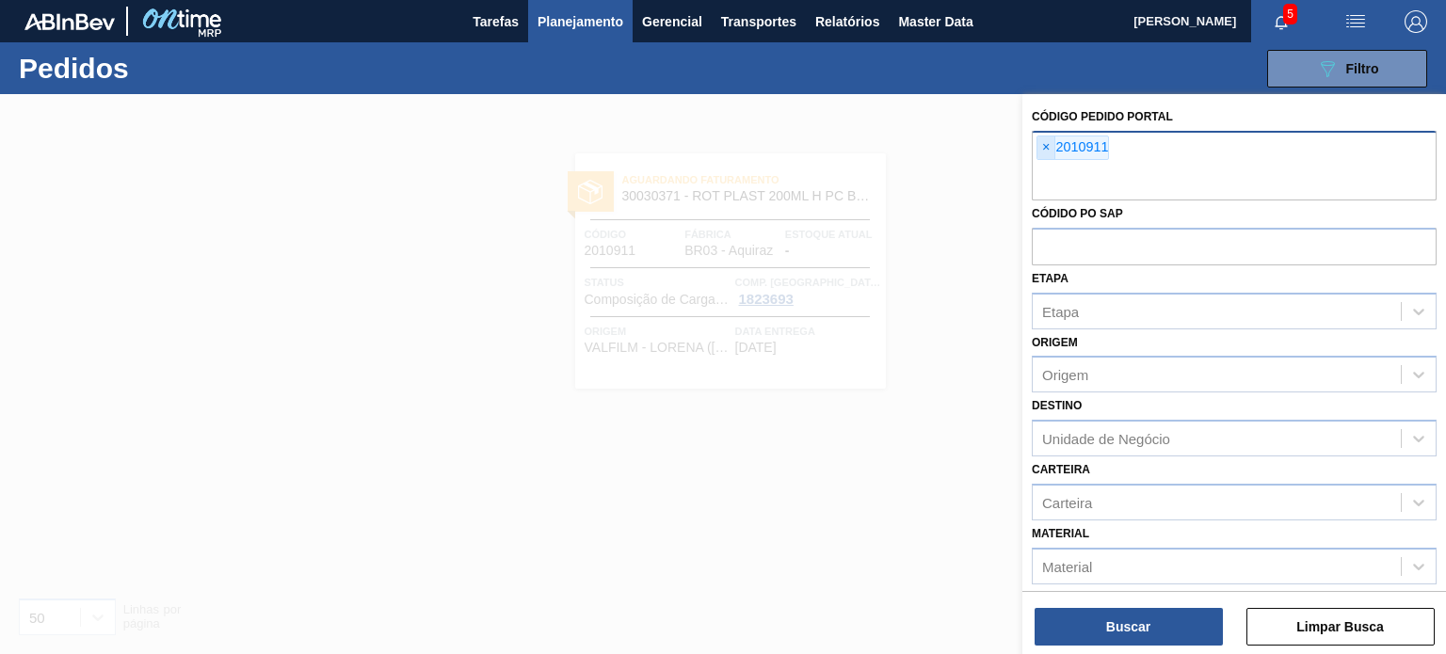
click at [1044, 142] on span "×" at bounding box center [1046, 148] width 18 height 23
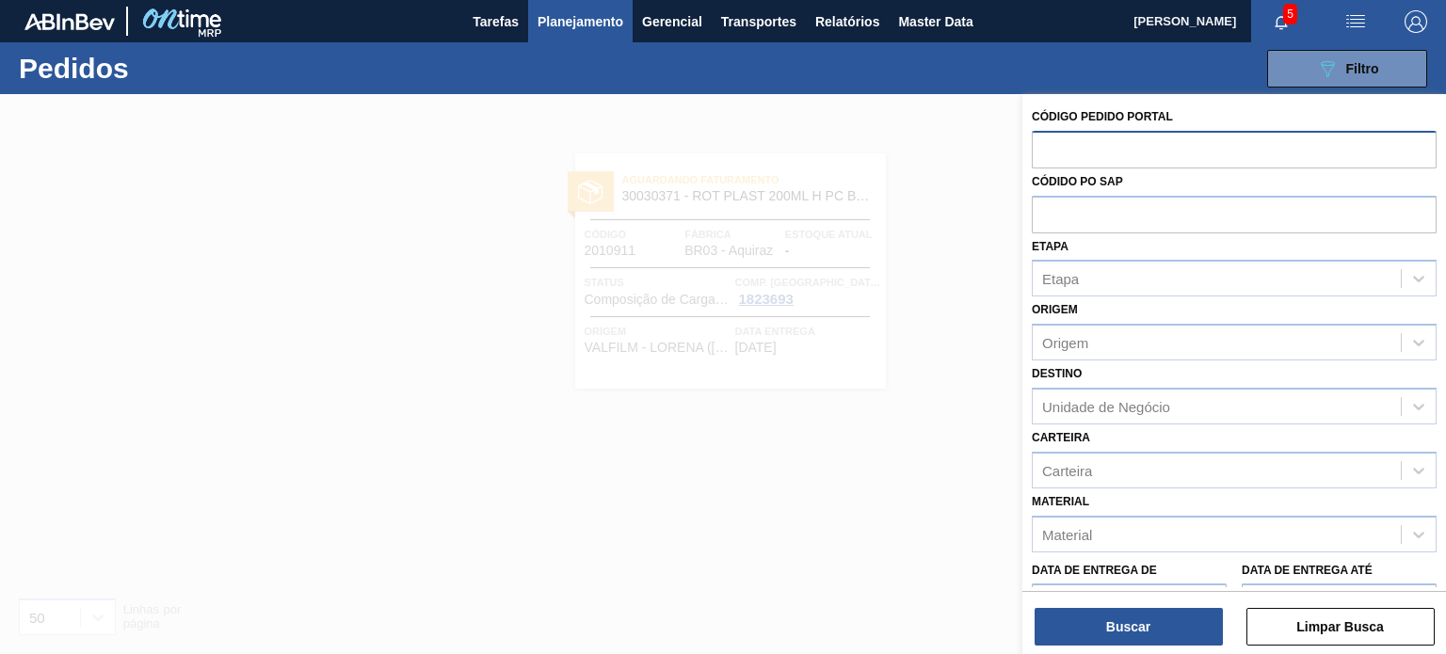
paste input "text"
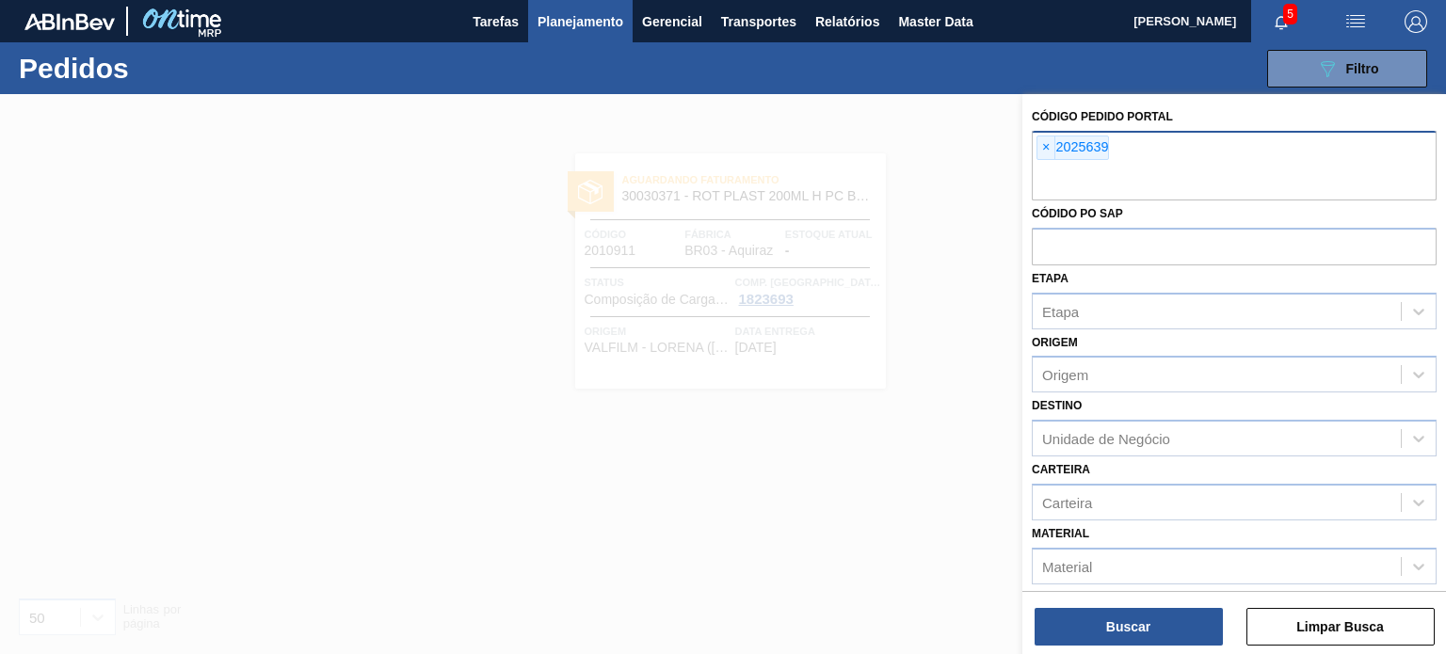
click at [1156, 604] on div "Buscar Limpar Busca" at bounding box center [1234, 617] width 424 height 53
click at [1159, 643] on button "Buscar" at bounding box center [1129, 627] width 188 height 38
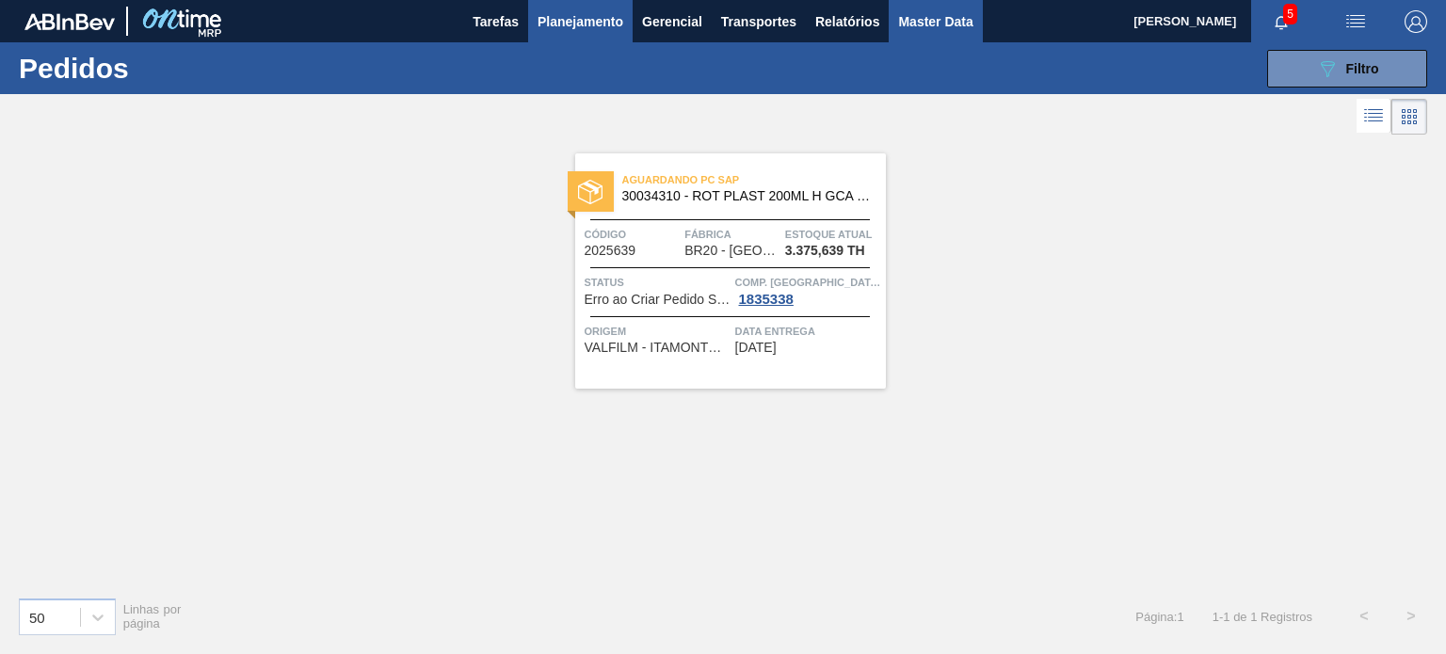
click at [913, 27] on span "Master Data" at bounding box center [935, 21] width 74 height 23
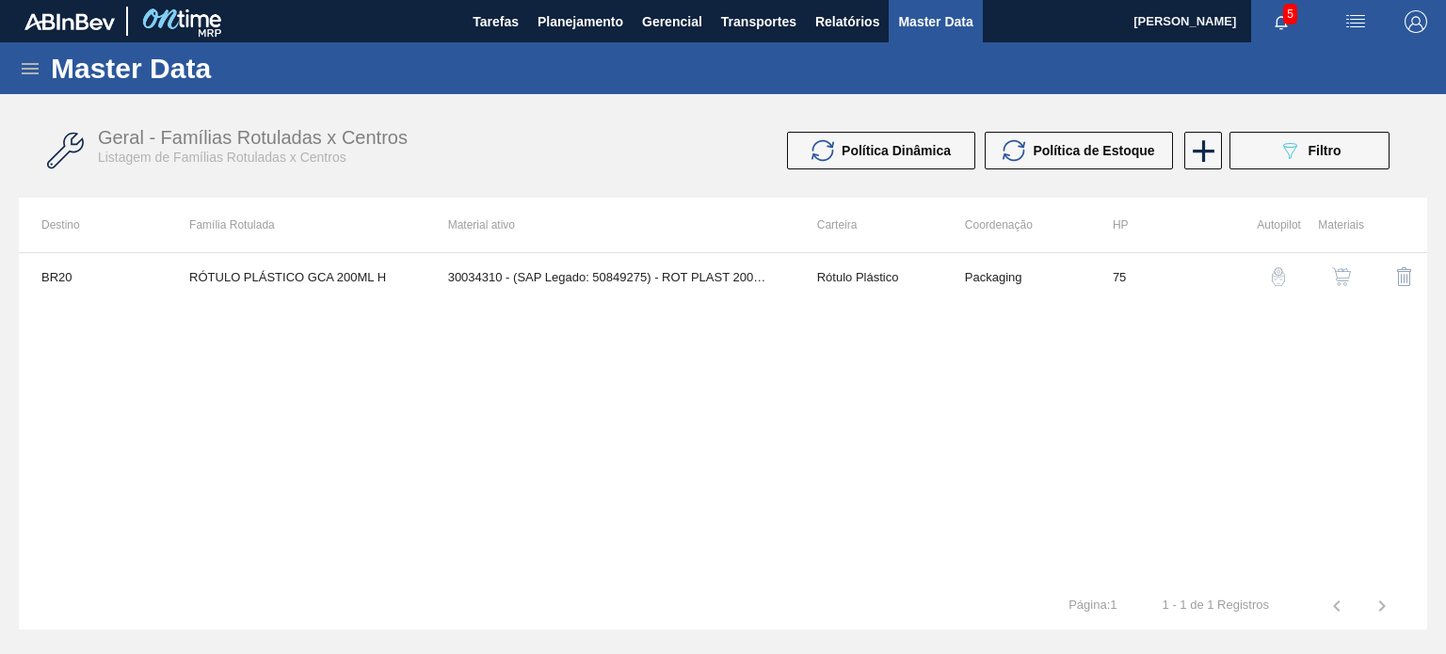
click at [26, 62] on icon at bounding box center [30, 68] width 23 height 23
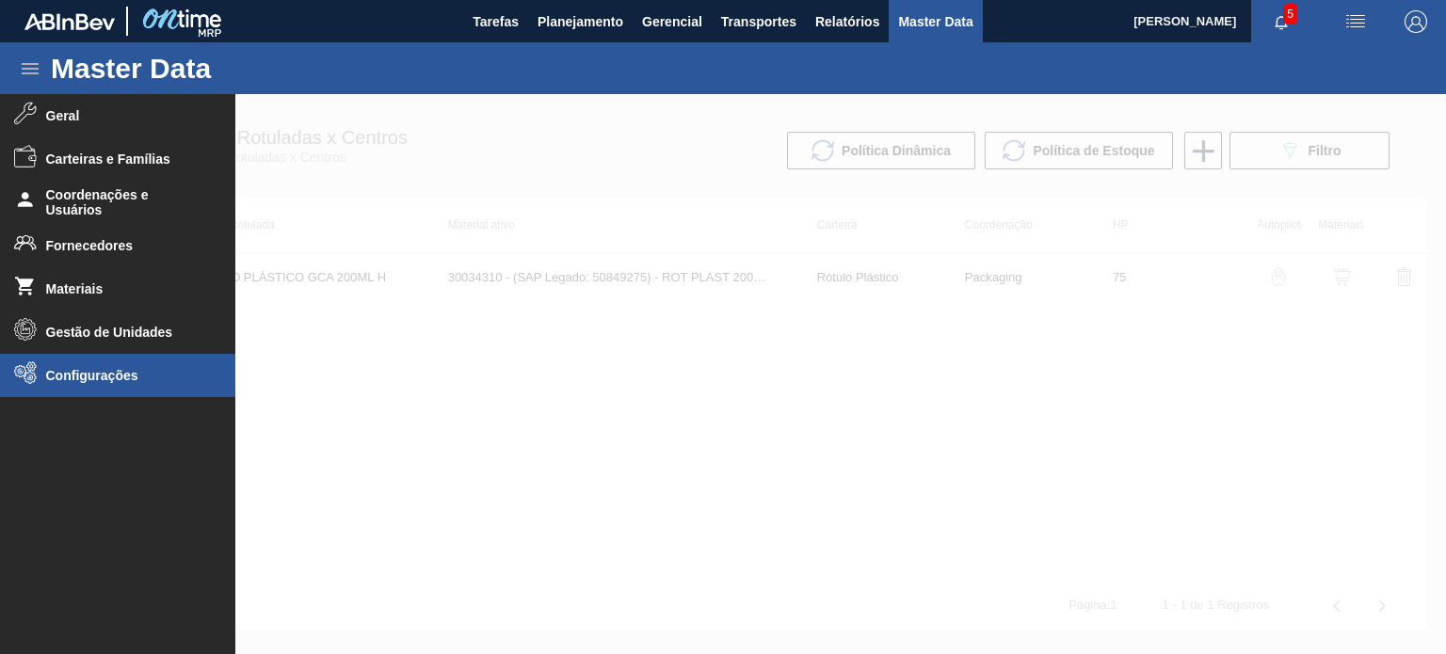
click at [114, 363] on li "Configurações" at bounding box center [117, 375] width 235 height 43
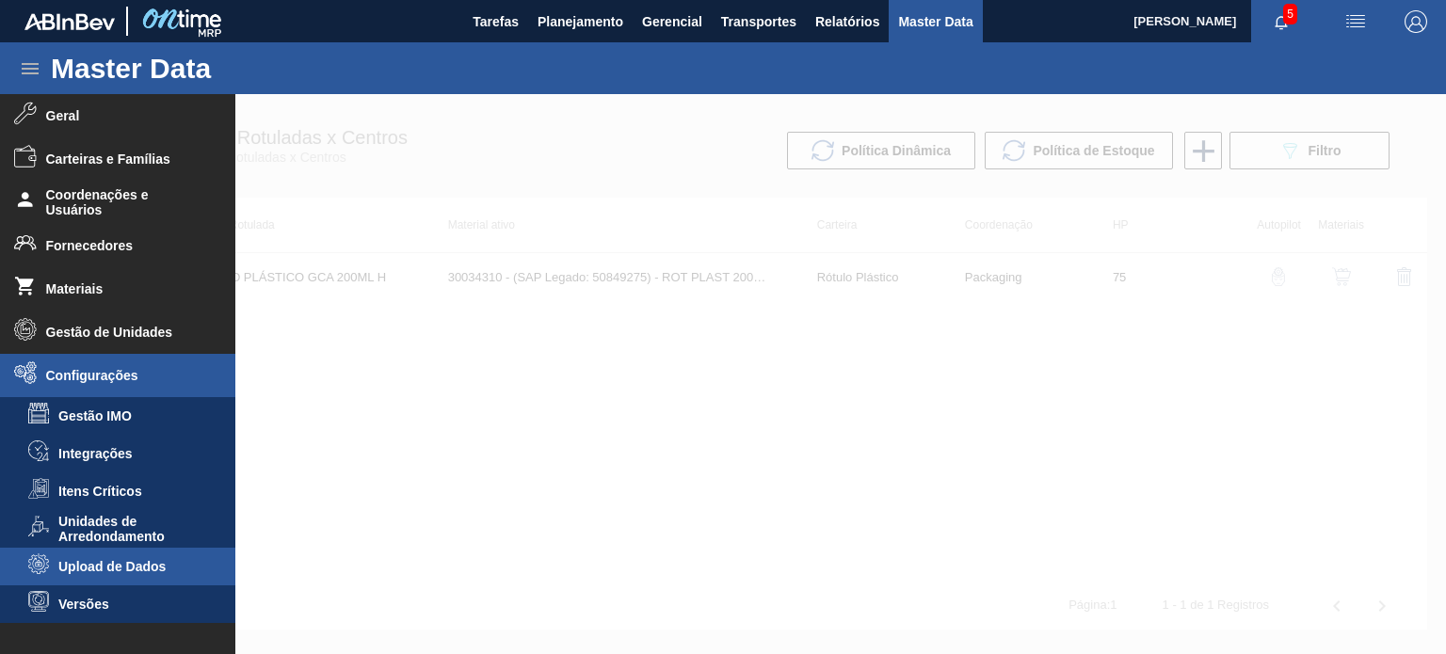
click at [113, 553] on li "Upload de Dados" at bounding box center [117, 567] width 235 height 38
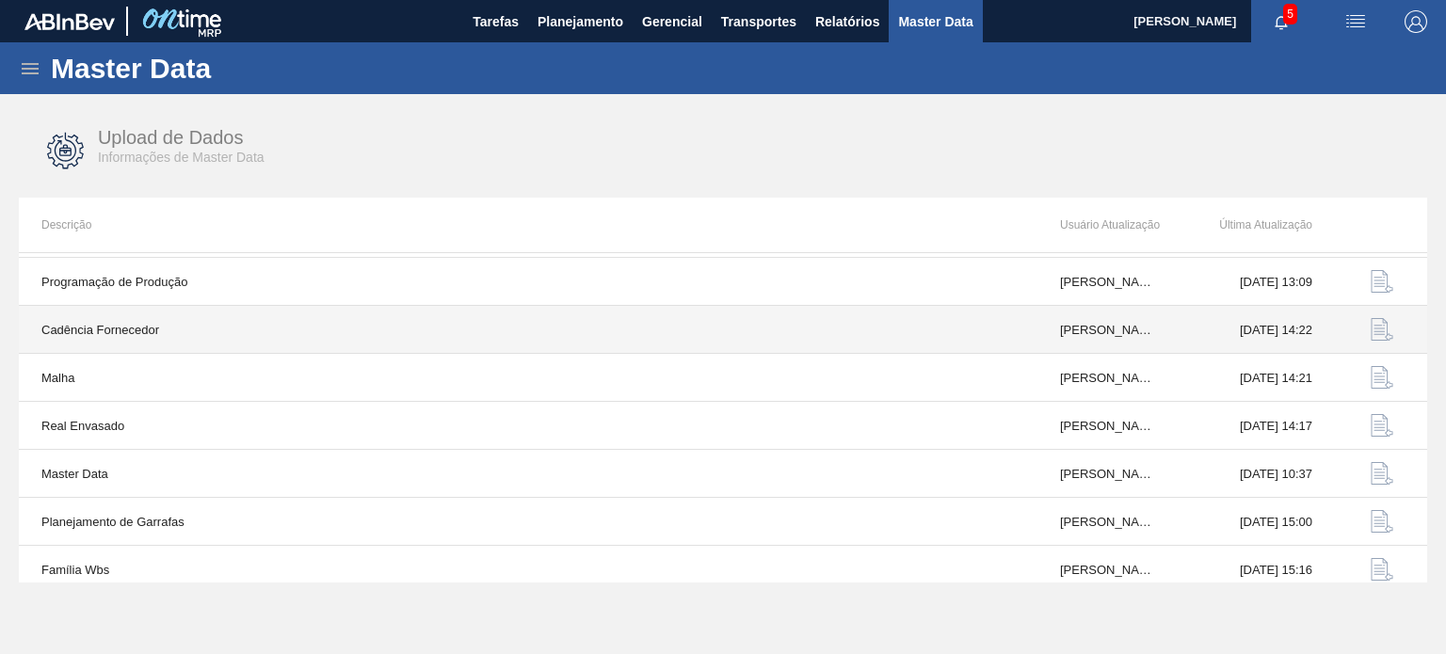
scroll to position [196, 0]
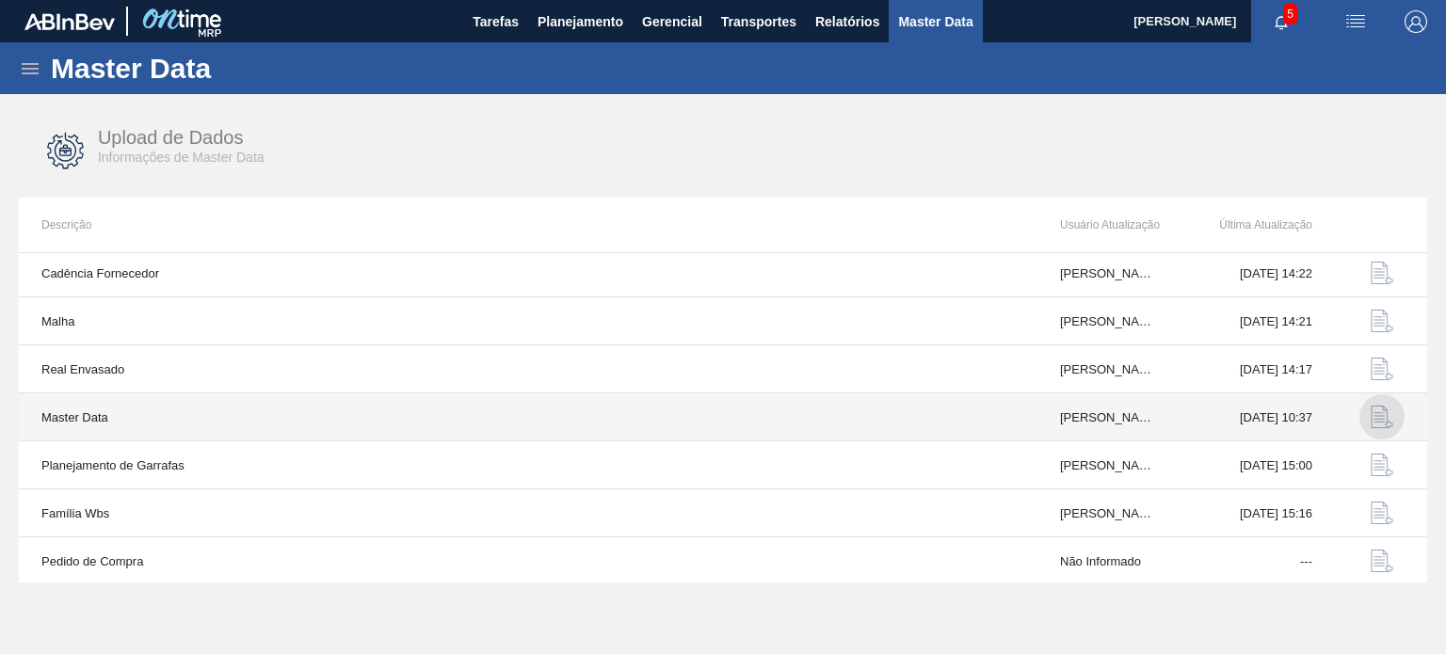
click at [1382, 418] on img "button" at bounding box center [1382, 417] width 23 height 23
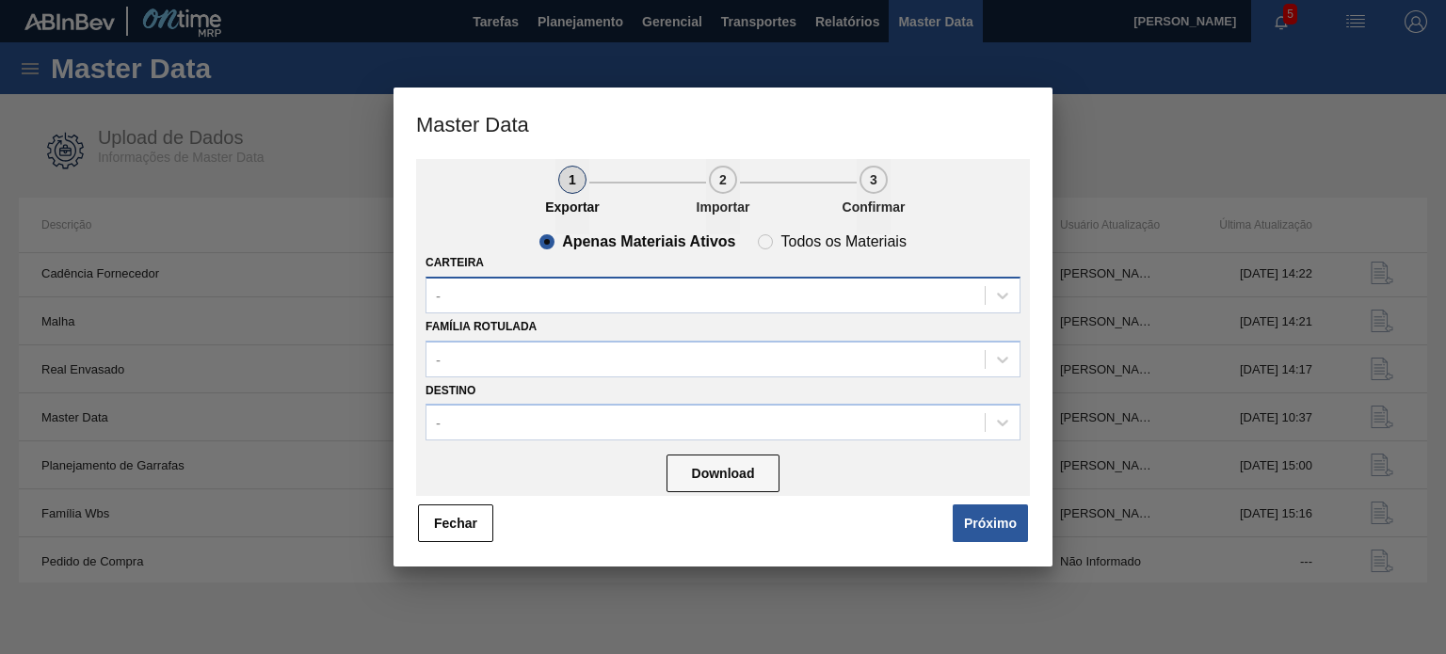
click at [558, 288] on div "-" at bounding box center [705, 294] width 558 height 27
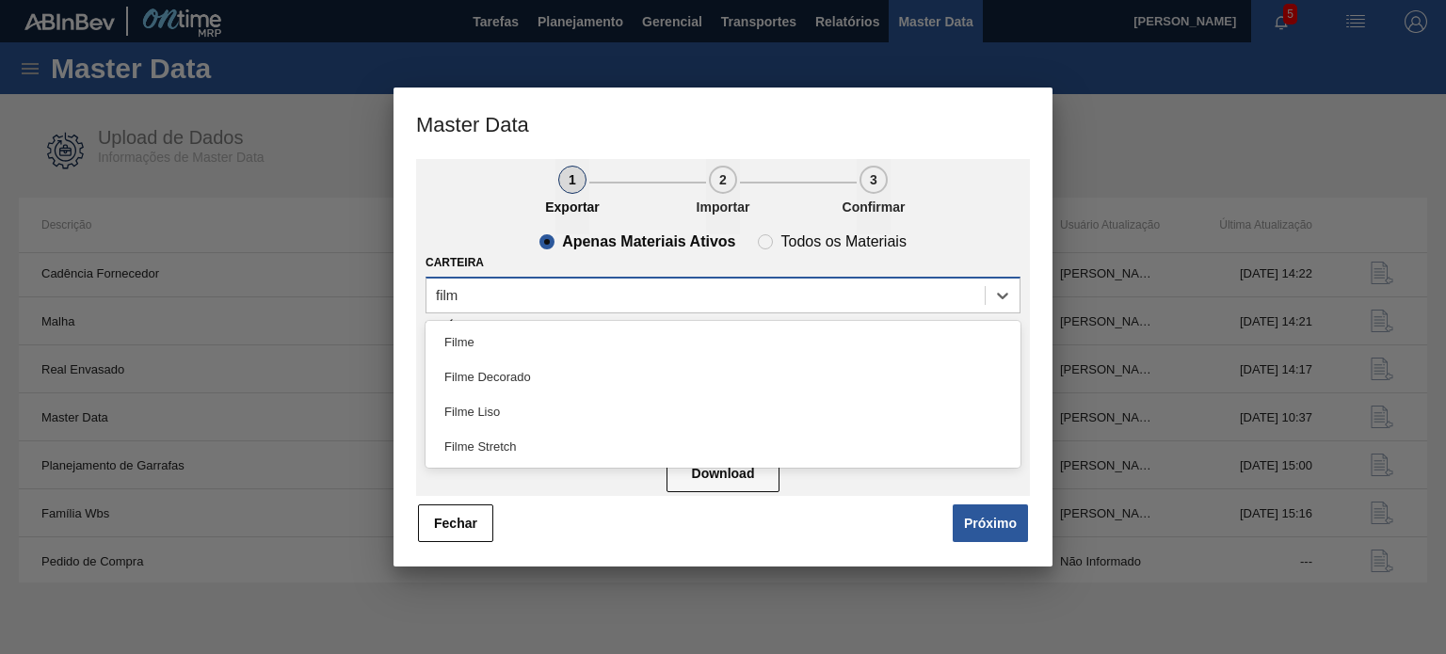
type input "filme"
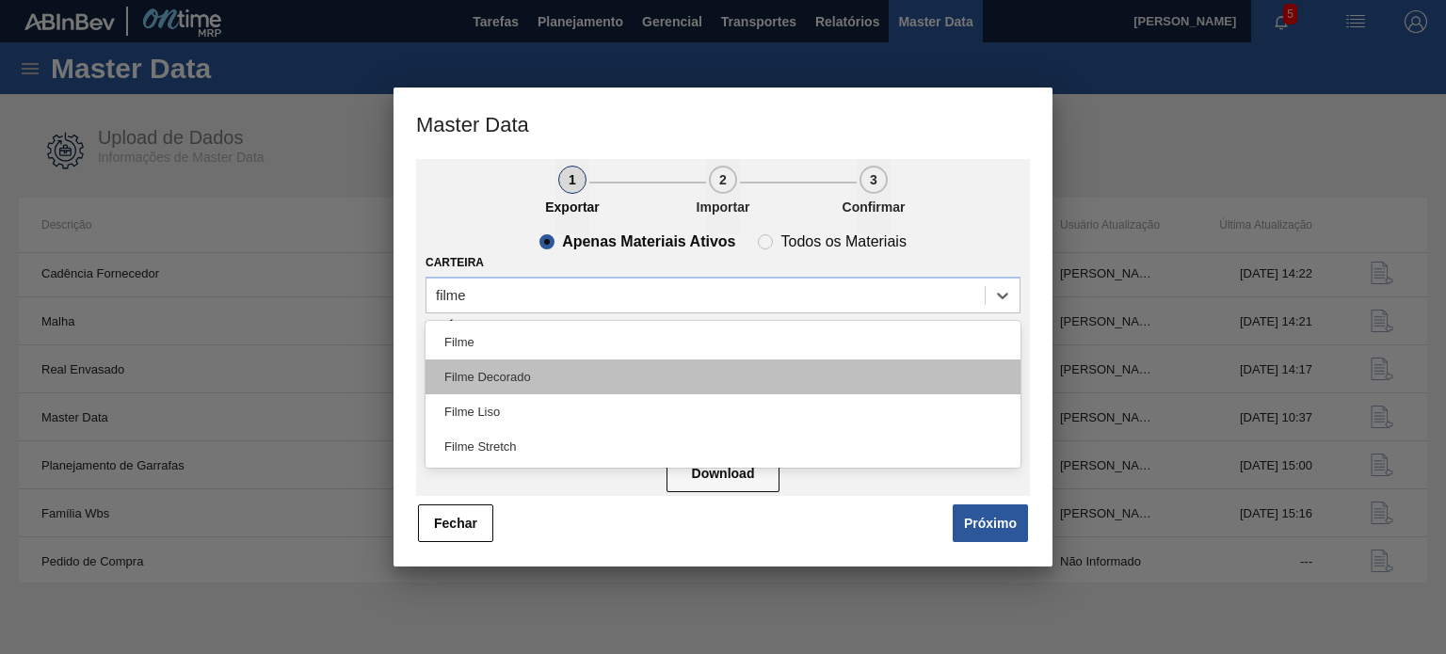
click at [516, 368] on div "Filme Decorado" at bounding box center [723, 377] width 595 height 35
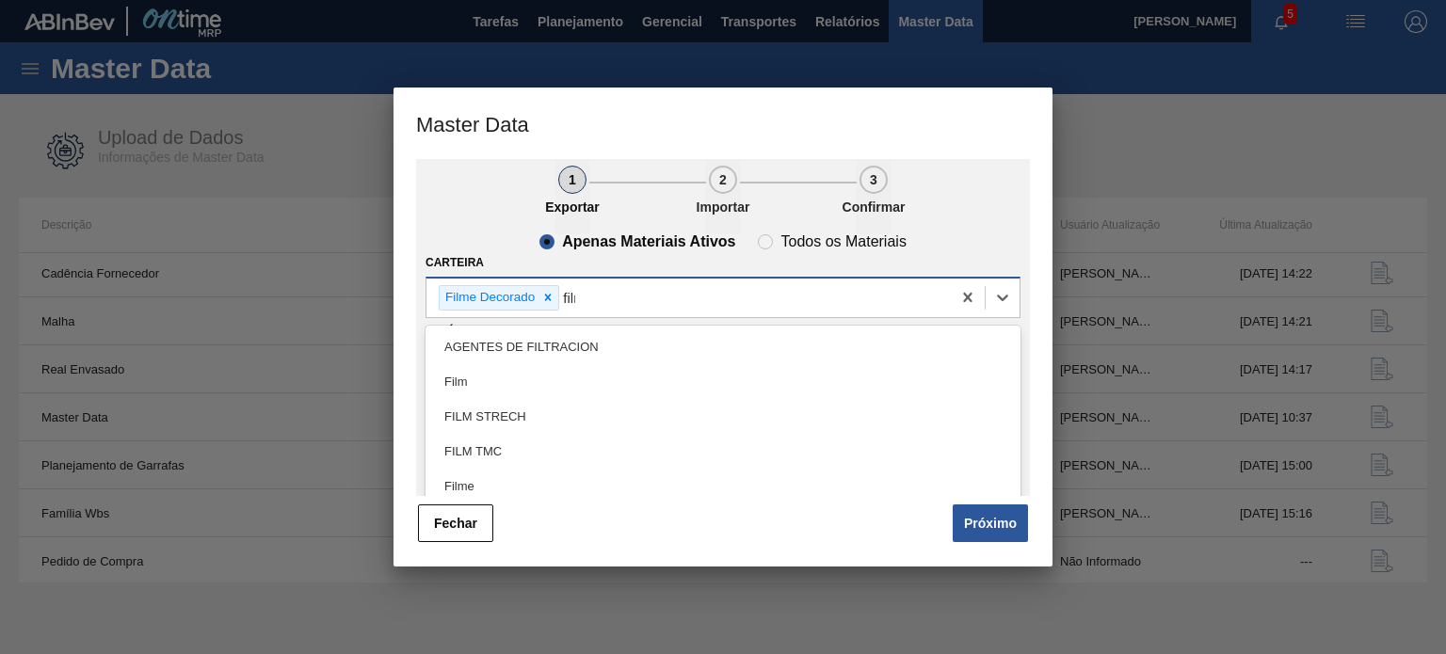
type input "filme"
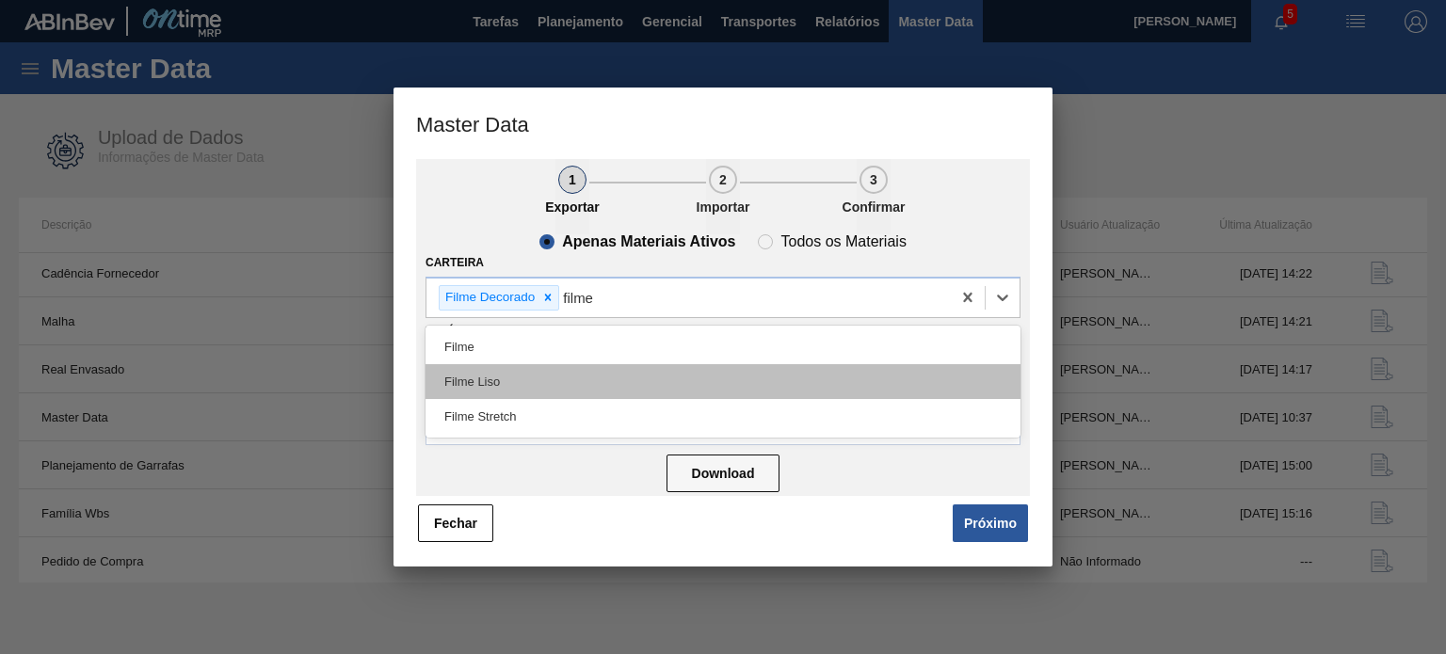
click at [542, 387] on div "Filme Liso" at bounding box center [723, 381] width 595 height 35
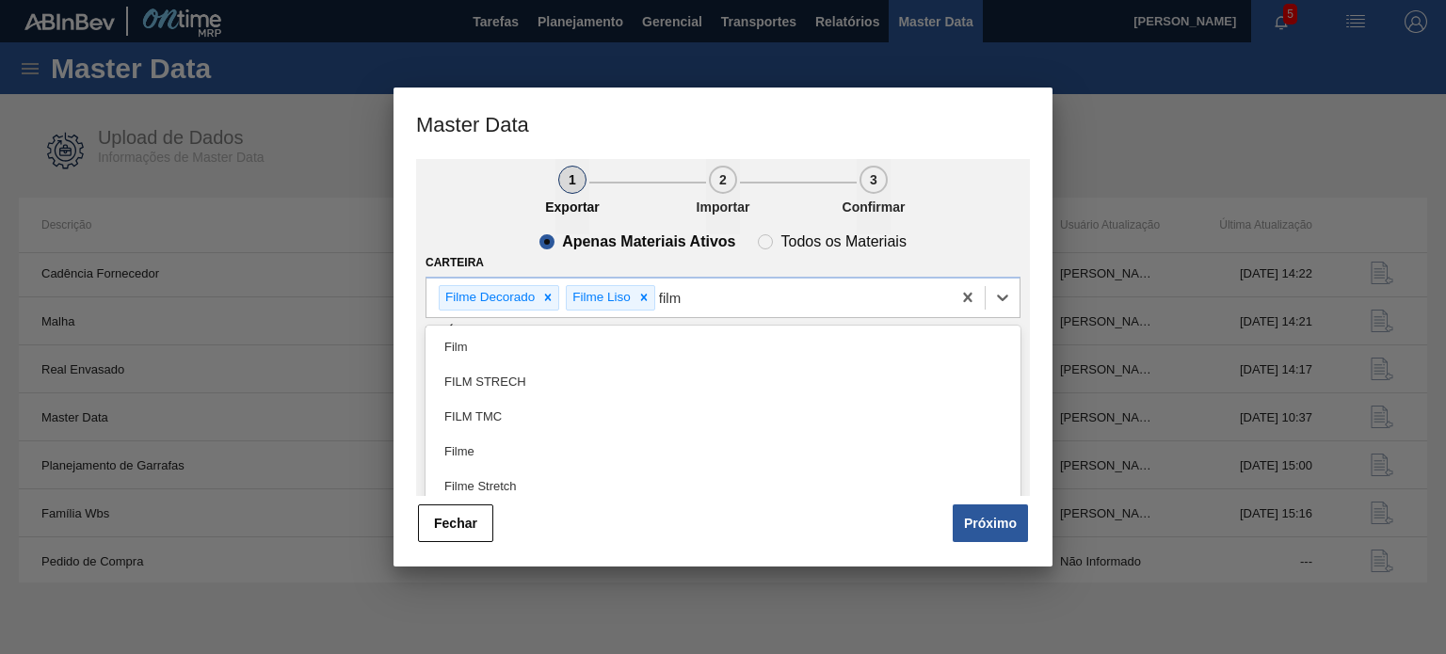
type input "filme"
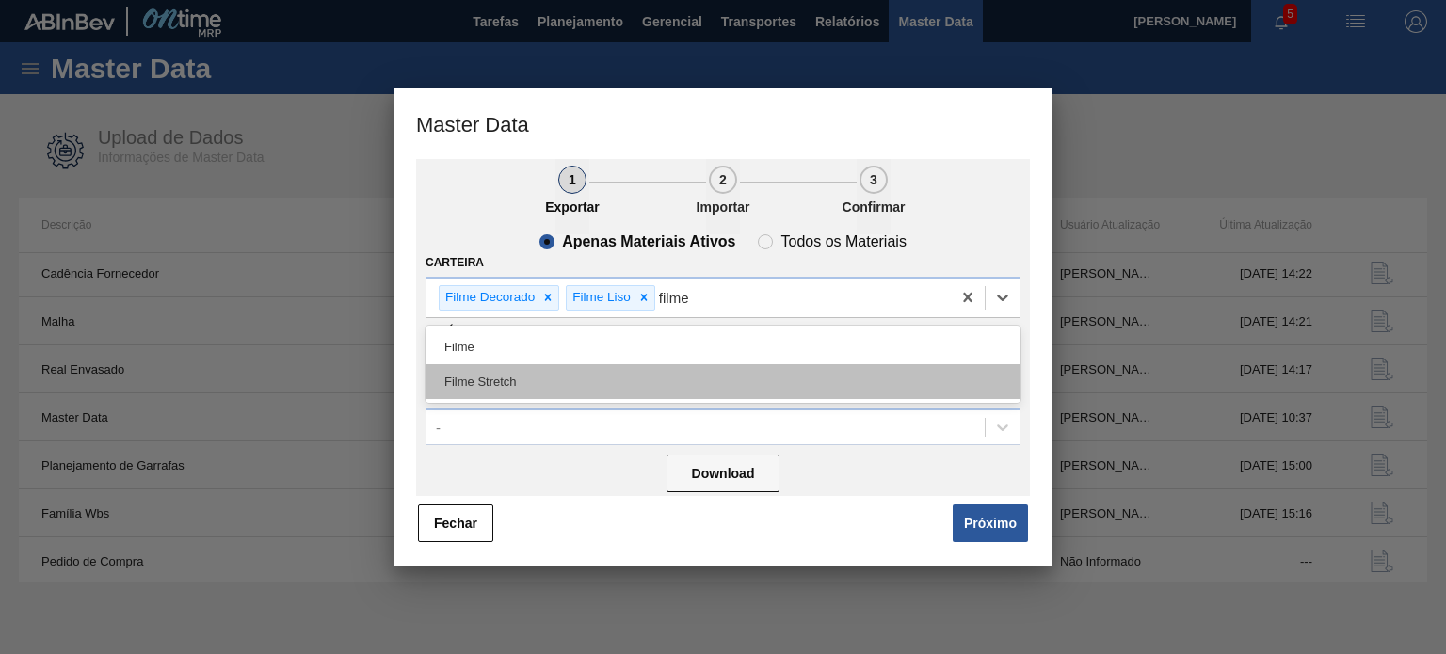
click at [668, 372] on div "Filme Stretch" at bounding box center [723, 381] width 595 height 35
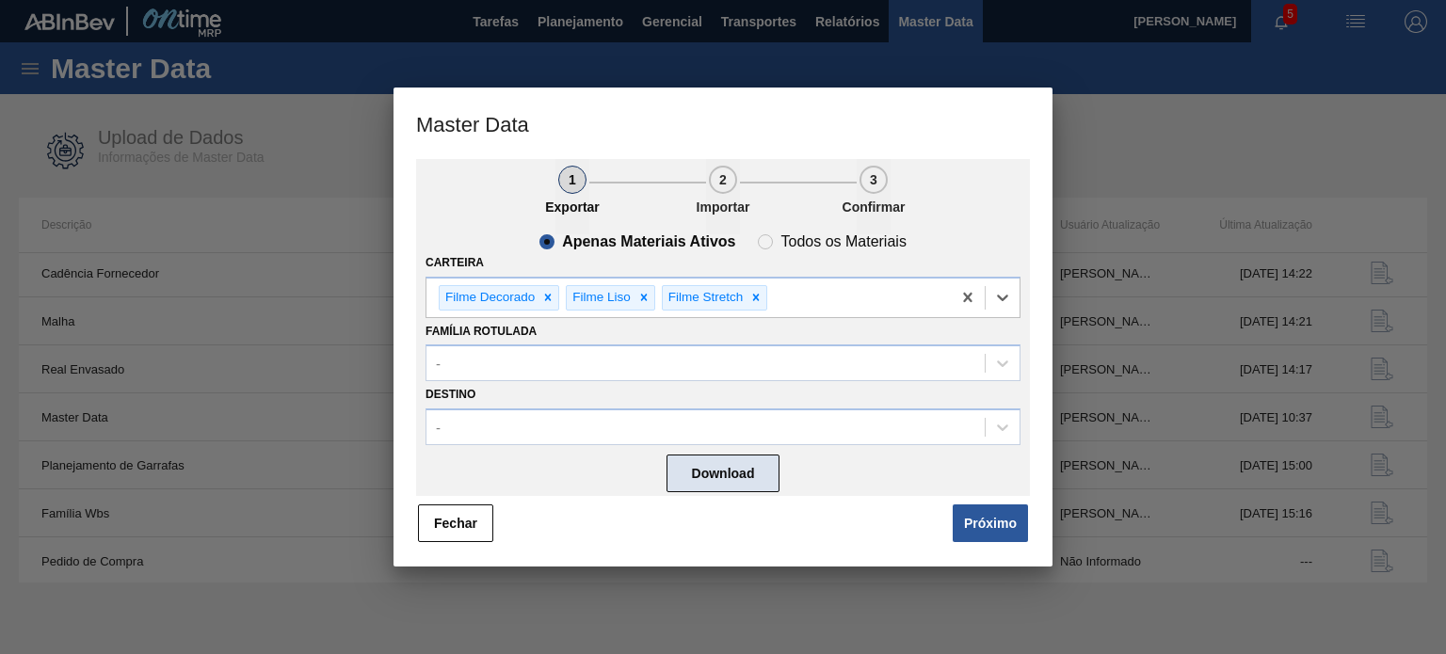
click at [719, 470] on button "Download" at bounding box center [723, 474] width 113 height 38
click at [693, 476] on button "Download" at bounding box center [723, 474] width 113 height 38
click at [458, 530] on button "Fechar" at bounding box center [455, 524] width 75 height 38
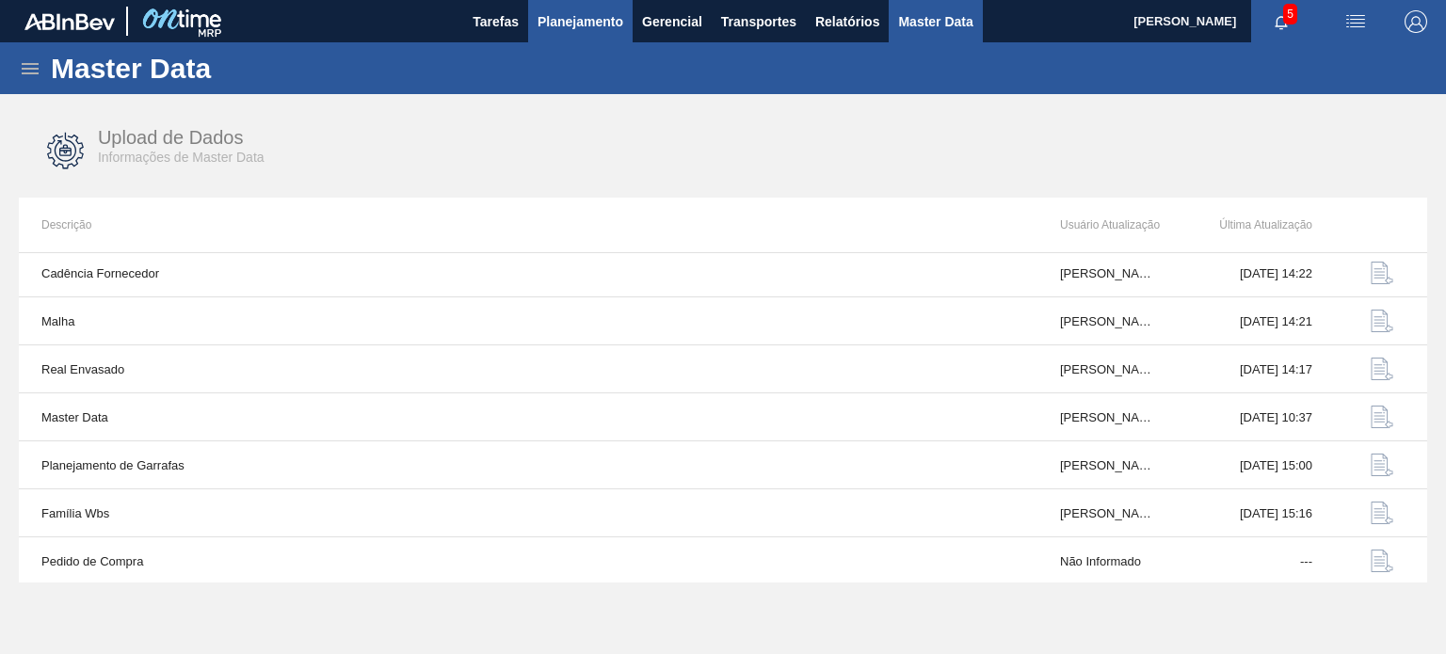
click at [561, 21] on span "Planejamento" at bounding box center [581, 21] width 86 height 23
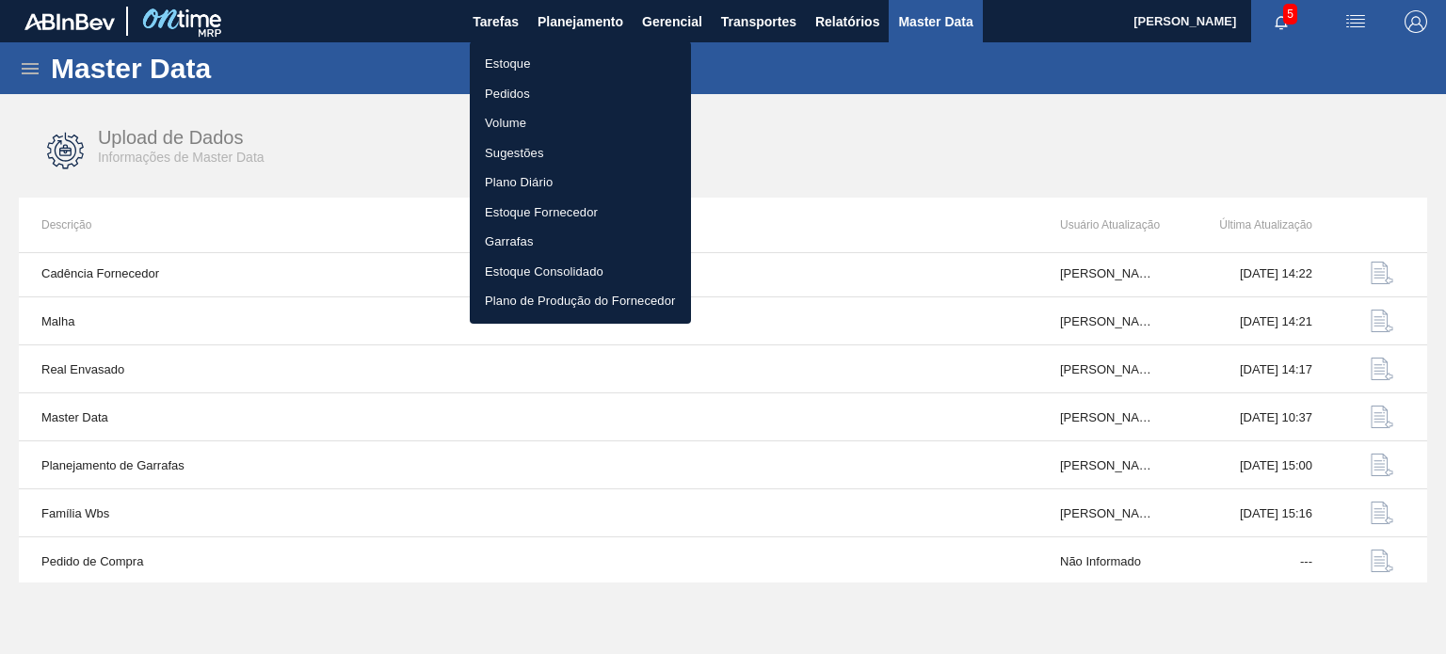
drag, startPoint x: 529, startPoint y: 56, endPoint x: 526, endPoint y: 79, distance: 22.8
click at [527, 57] on li "Estoque" at bounding box center [580, 64] width 221 height 30
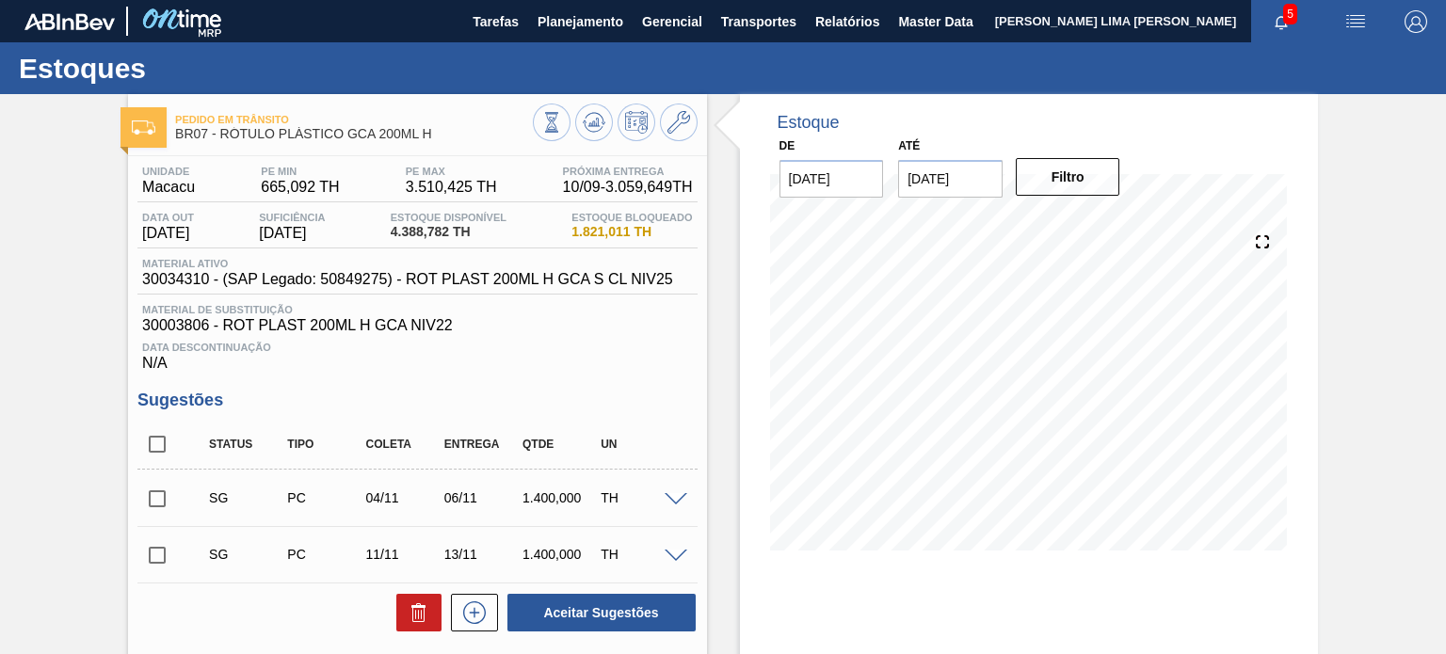
click at [934, 184] on input "24/09/2025" at bounding box center [950, 179] width 104 height 38
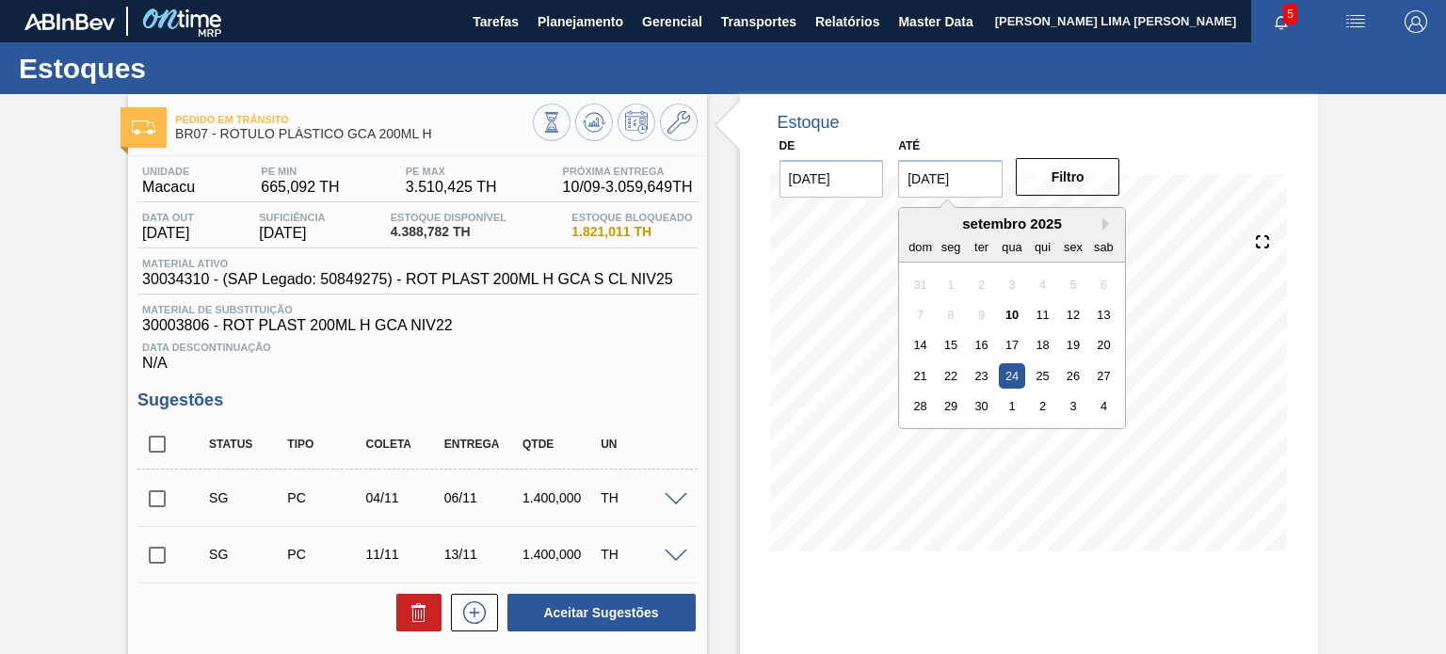
click at [1100, 225] on div "setembro 2025" at bounding box center [1012, 224] width 226 height 16
click at [1100, 224] on div "setembro 2025" at bounding box center [1012, 224] width 226 height 16
click at [1108, 217] on button "Next Month" at bounding box center [1108, 223] width 13 height 13
click at [1107, 218] on button "Next Month" at bounding box center [1108, 223] width 13 height 13
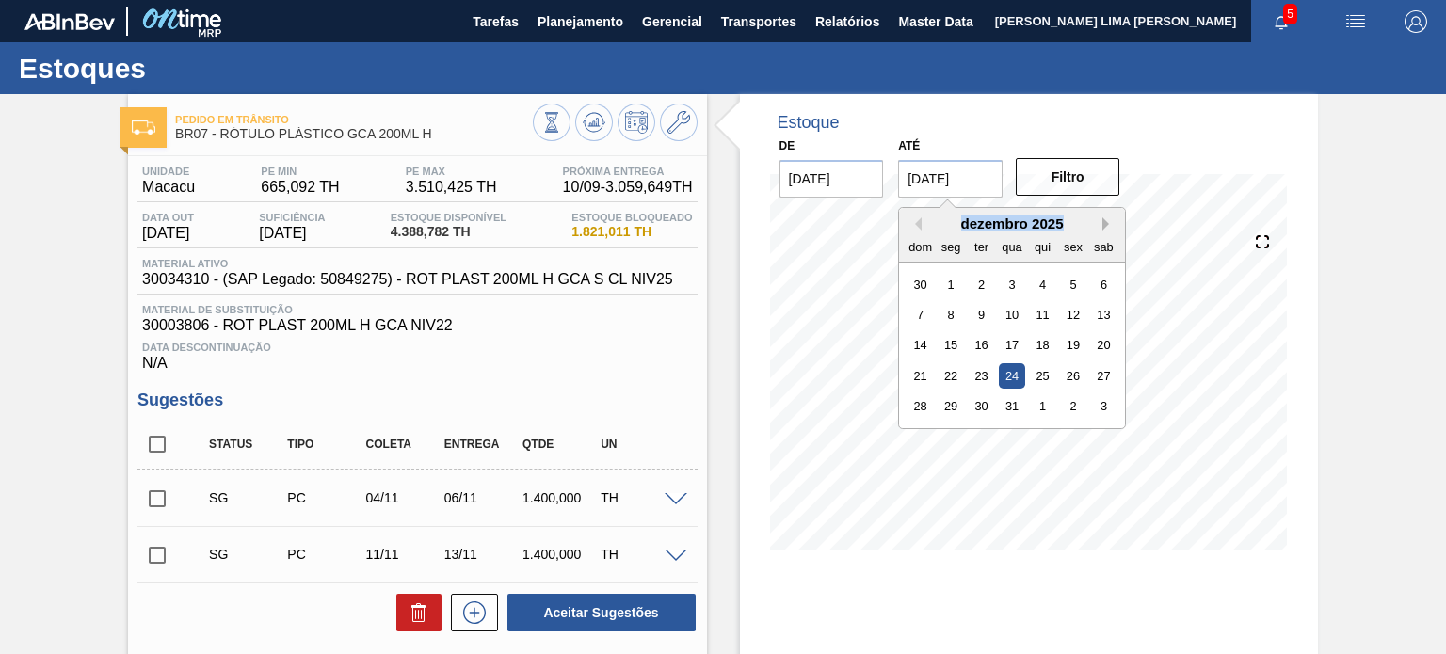
click at [1107, 220] on button "Next Month" at bounding box center [1108, 223] width 13 height 13
click at [1101, 400] on div "31" at bounding box center [1103, 406] width 25 height 25
type input "[DATE]"
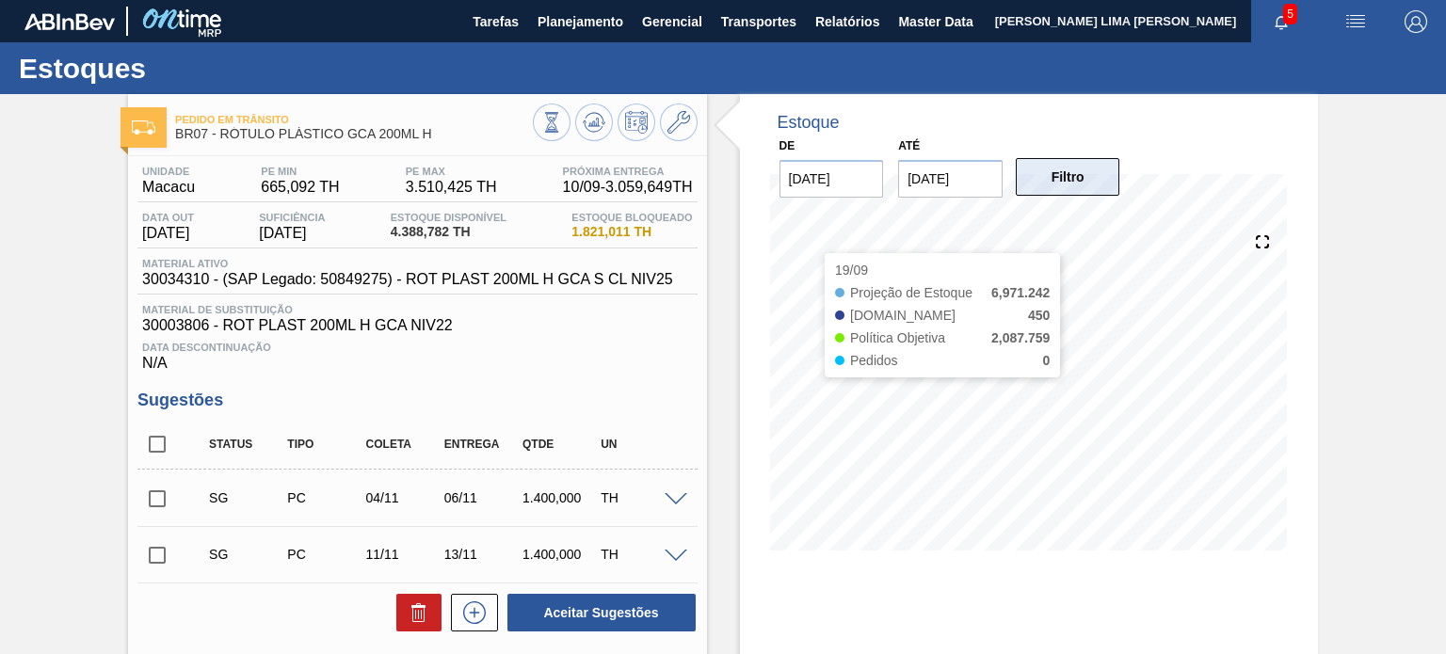
click at [1076, 176] on button "Filtro" at bounding box center [1068, 177] width 104 height 38
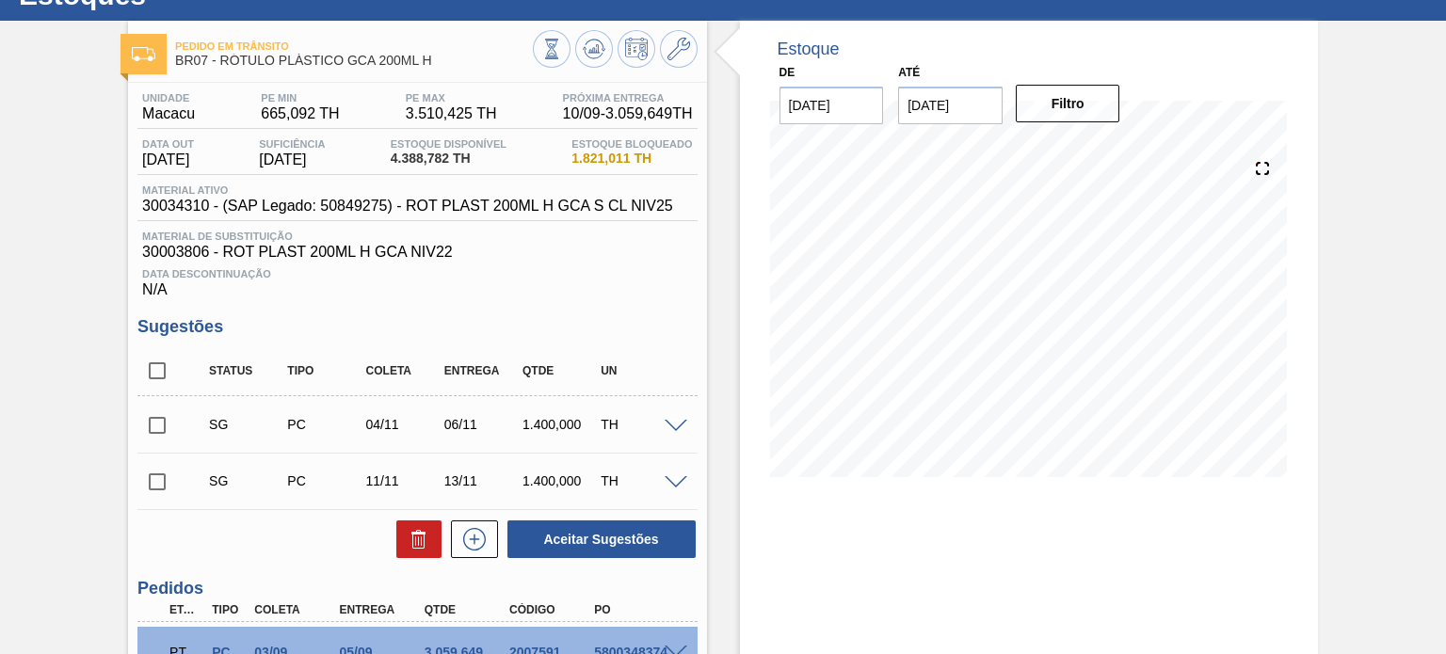
scroll to position [45, 0]
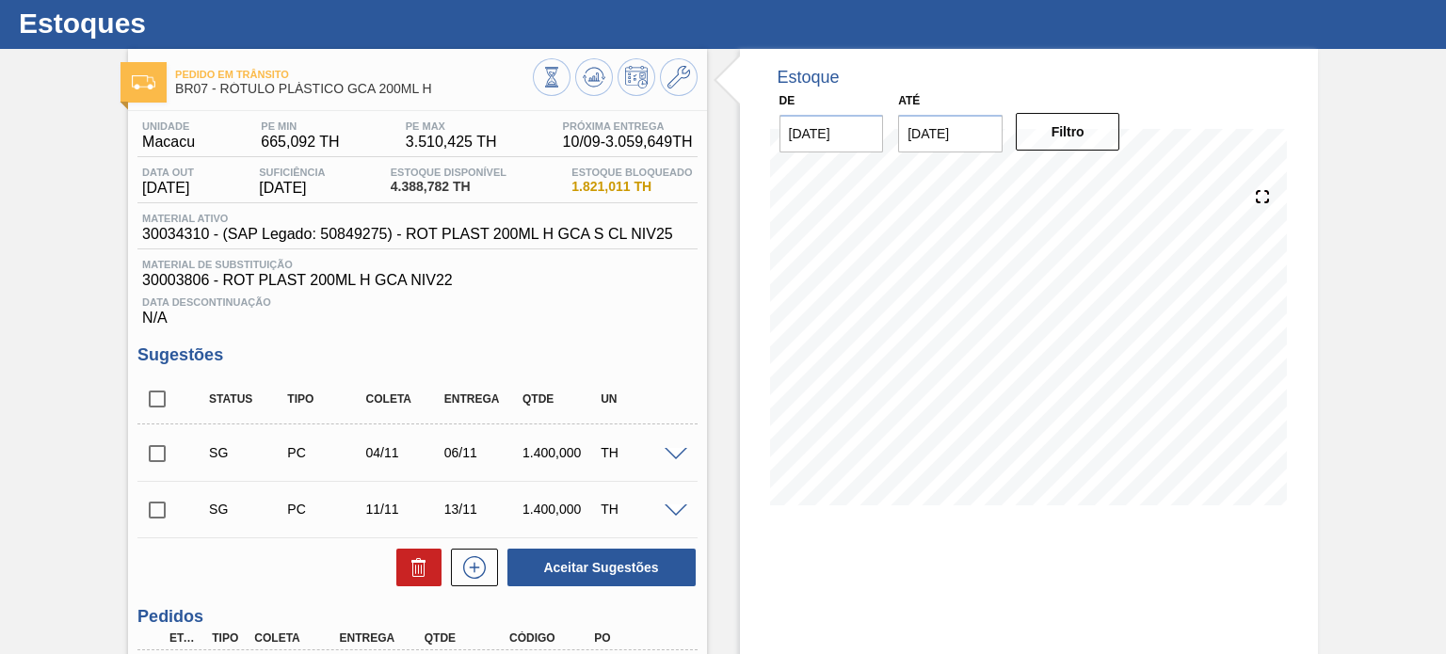
click at [178, 240] on span "30034310 - (SAP Legado: 50849275) - ROT PLAST 200ML H GCA S CL NIV25" at bounding box center [407, 234] width 531 height 17
click at [177, 240] on span "30034310 - (SAP Legado: 50849275) - ROT PLAST 200ML H GCA S CL NIV25" at bounding box center [407, 234] width 531 height 17
copy span "30034310"
click at [163, 278] on span "30003806 - ROT PLAST 200ML H GCA NIV22" at bounding box center [417, 280] width 550 height 17
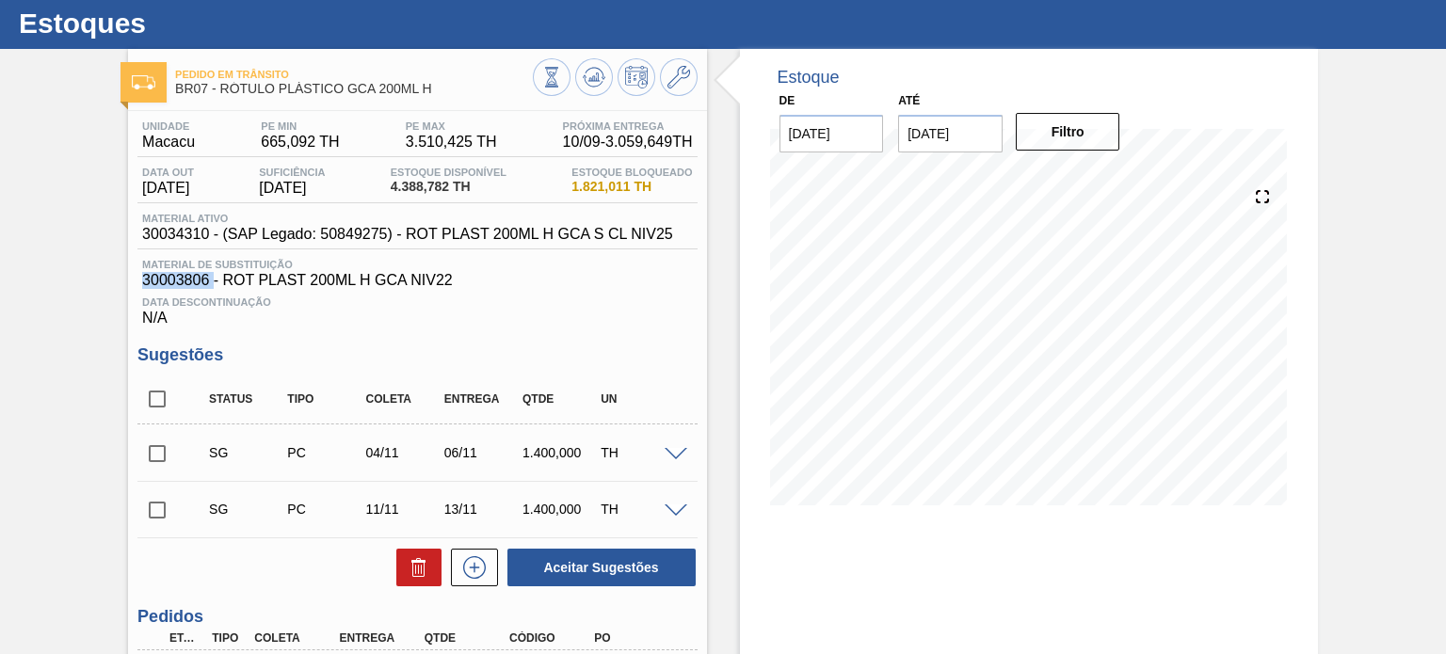
copy span "30003806"
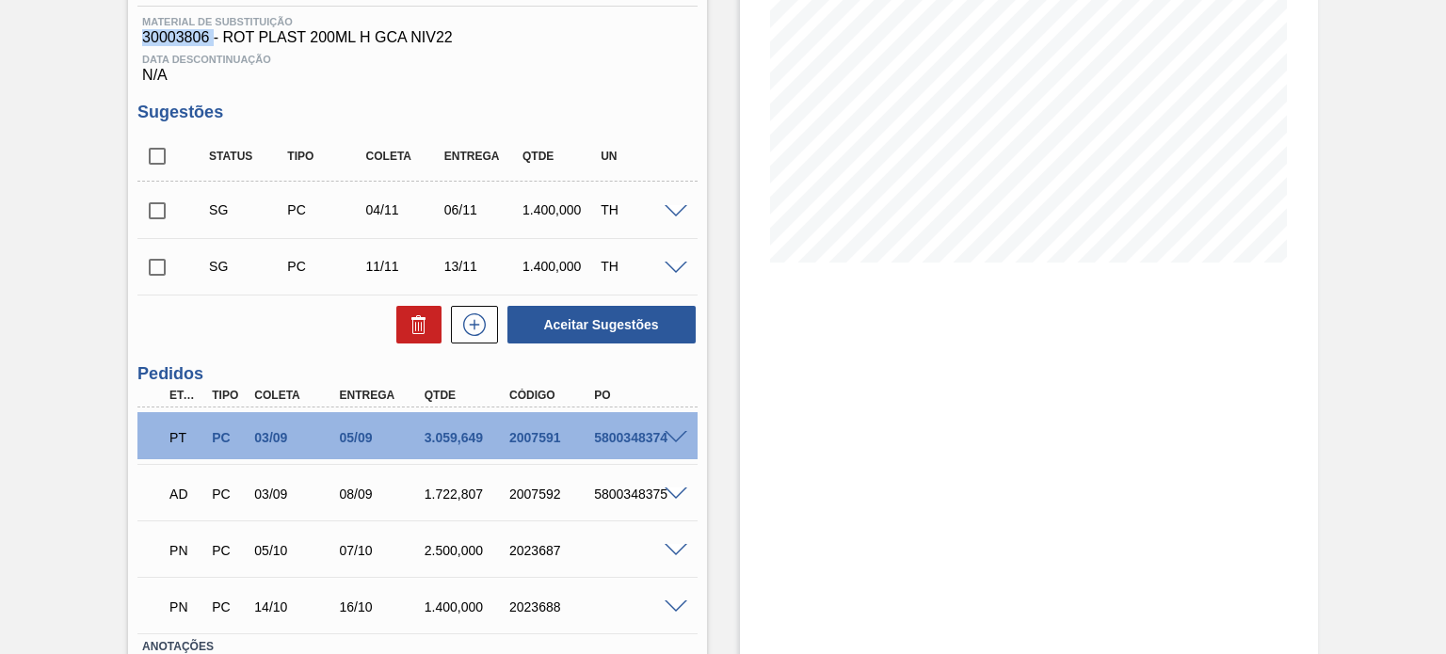
scroll to position [328, 0]
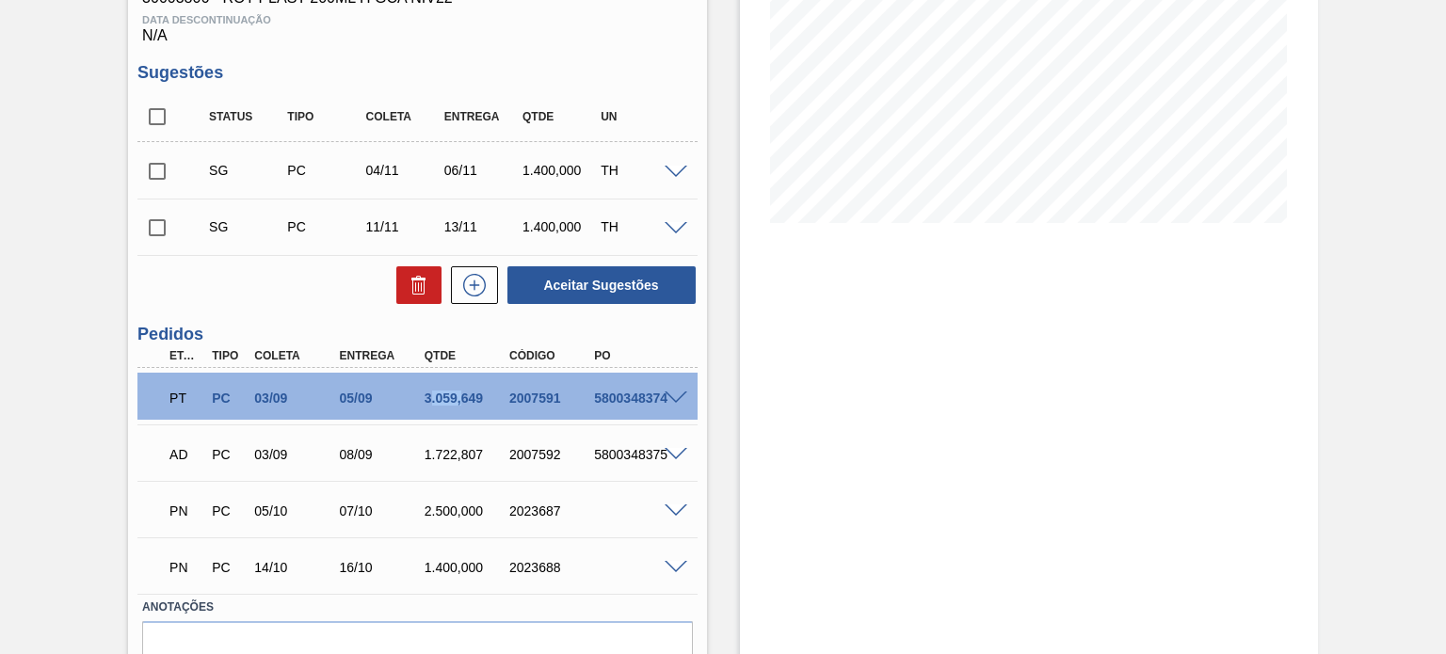
drag, startPoint x: 442, startPoint y: 399, endPoint x: 463, endPoint y: 401, distance: 21.7
click at [463, 401] on div "3.059,649" at bounding box center [466, 398] width 93 height 15
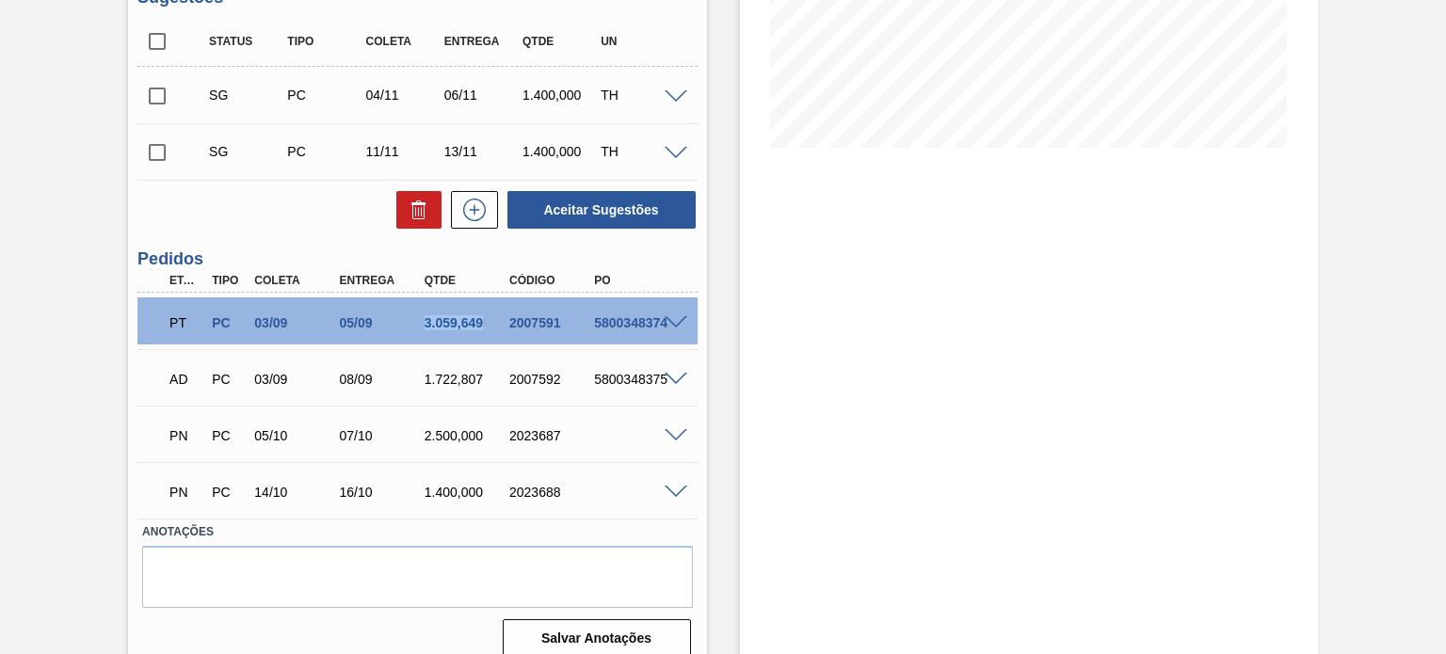
scroll to position [422, 0]
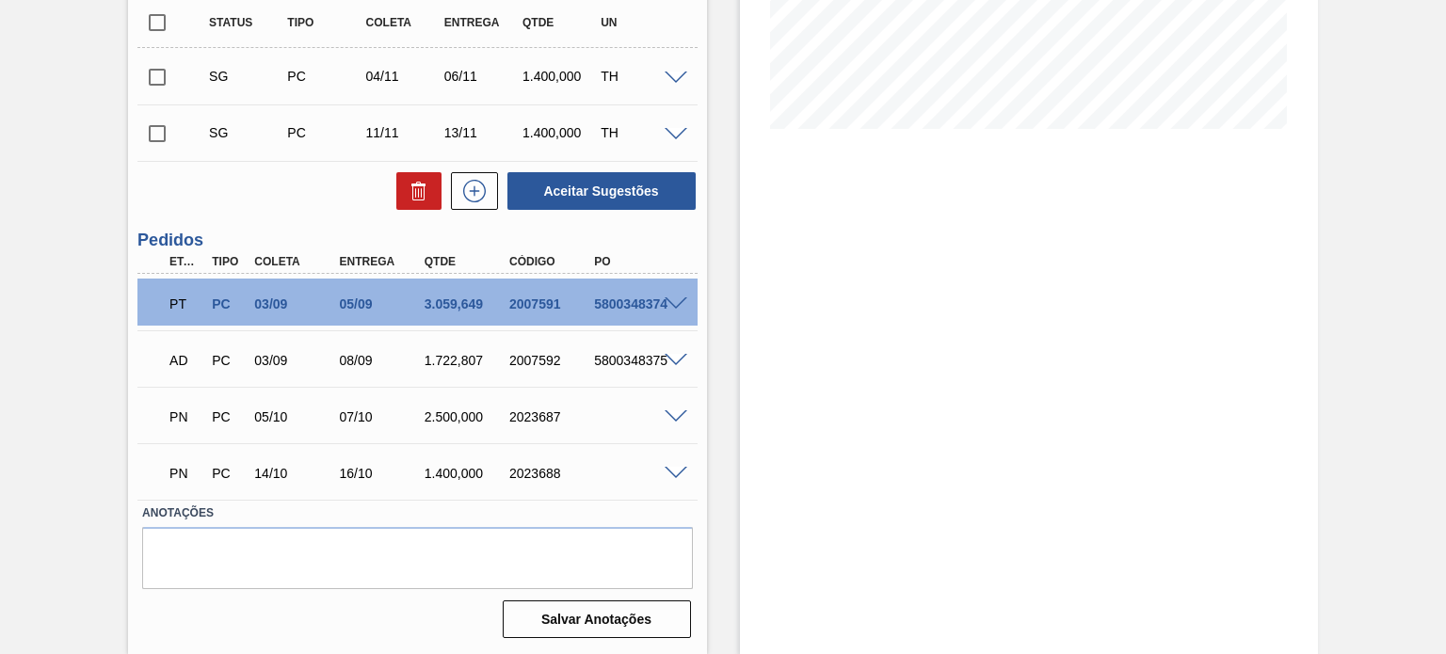
click at [674, 309] on span at bounding box center [676, 304] width 23 height 14
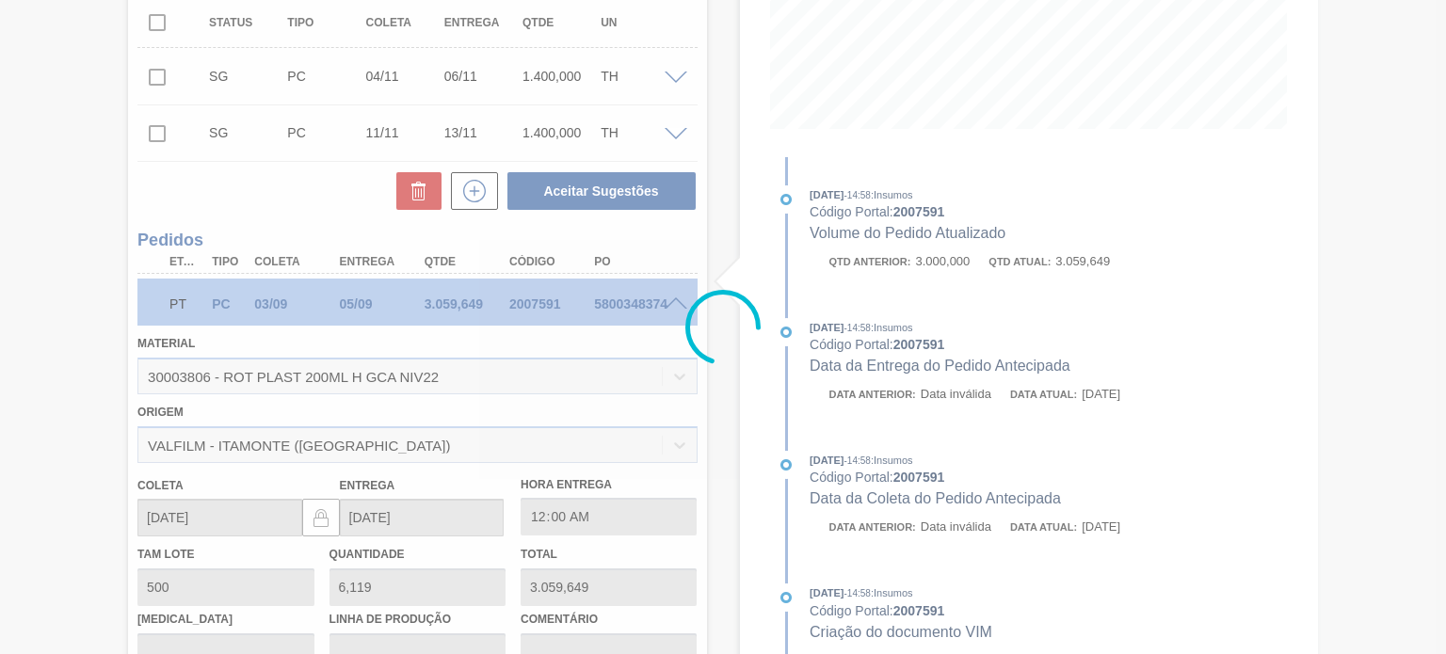
click at [675, 303] on div at bounding box center [723, 327] width 1446 height 654
click at [674, 303] on div at bounding box center [723, 327] width 1446 height 654
click at [670, 304] on div at bounding box center [723, 327] width 1446 height 654
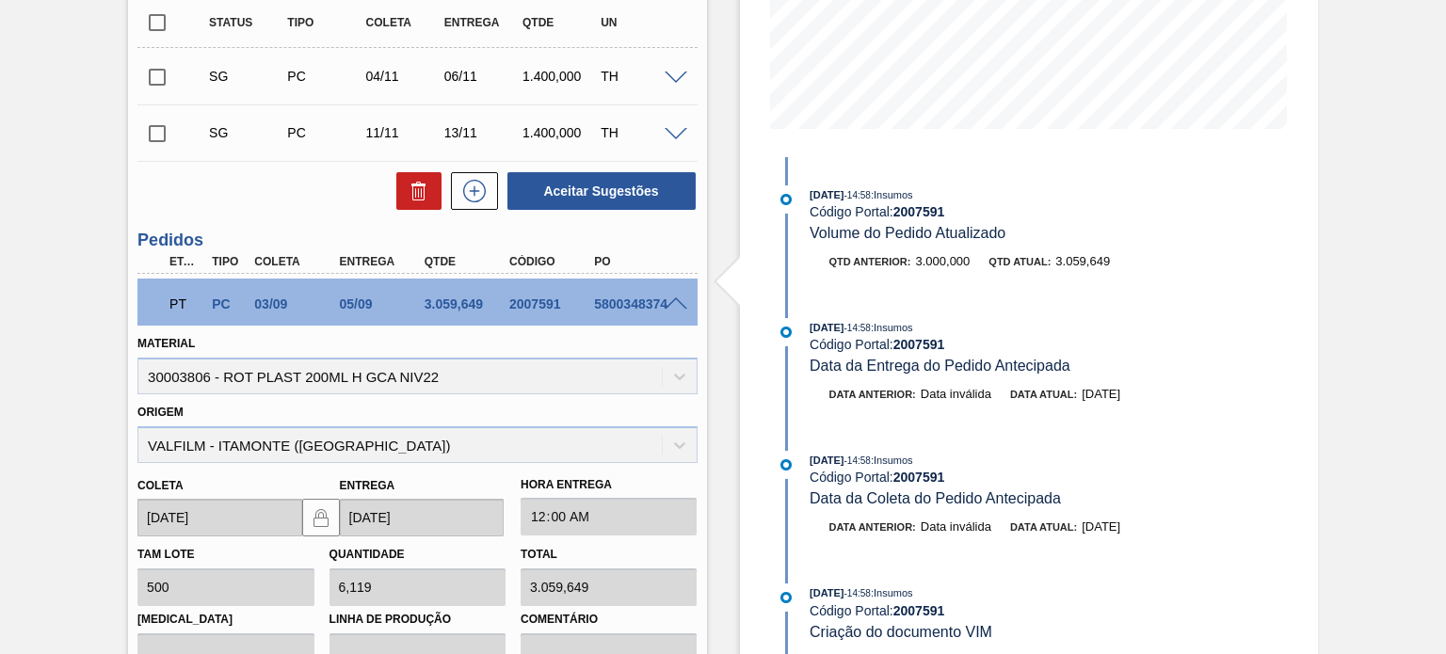
click at [670, 304] on span at bounding box center [676, 304] width 23 height 14
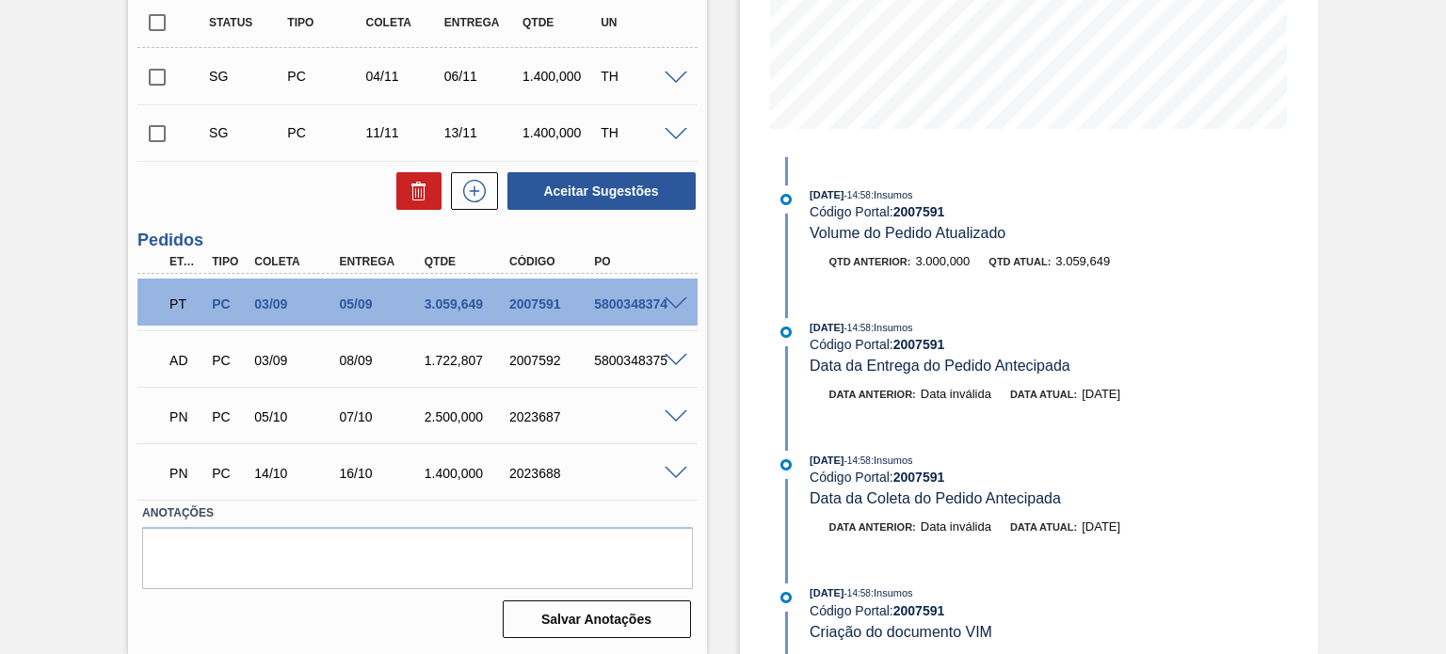
click at [673, 352] on div at bounding box center [679, 359] width 38 height 14
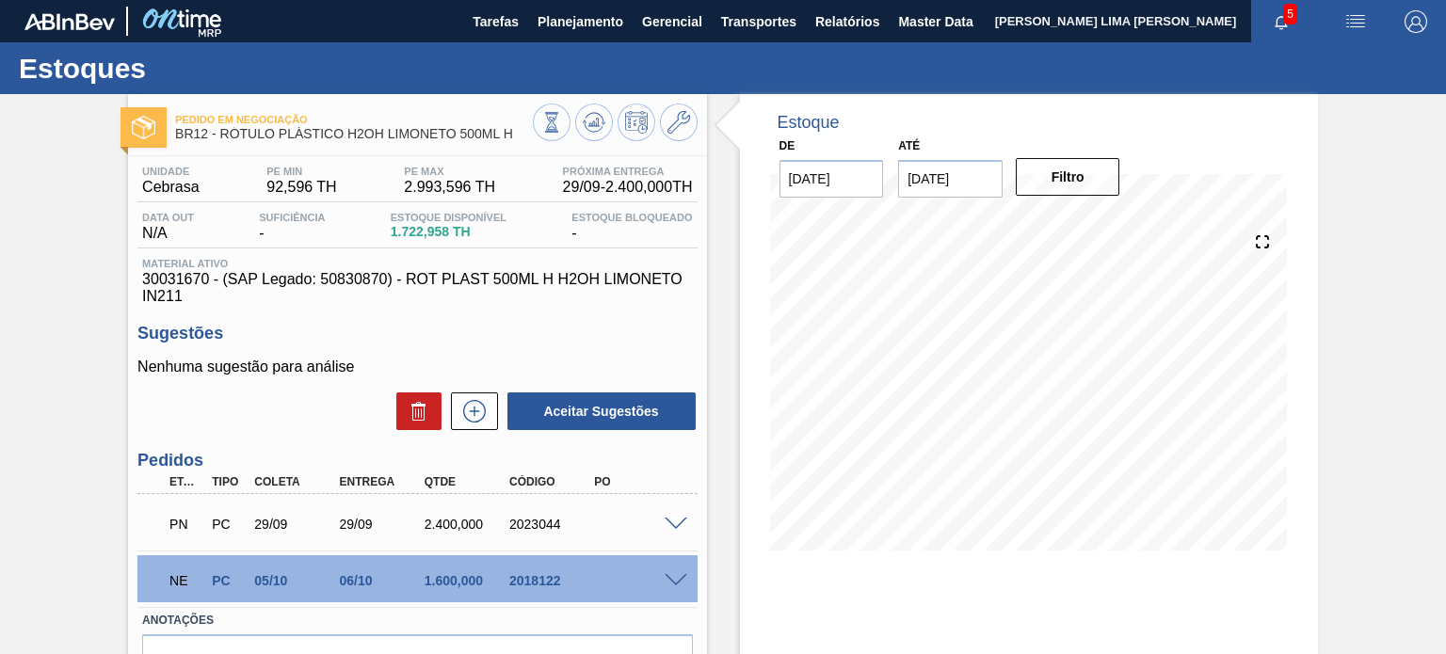
click at [673, 579] on span at bounding box center [676, 581] width 23 height 14
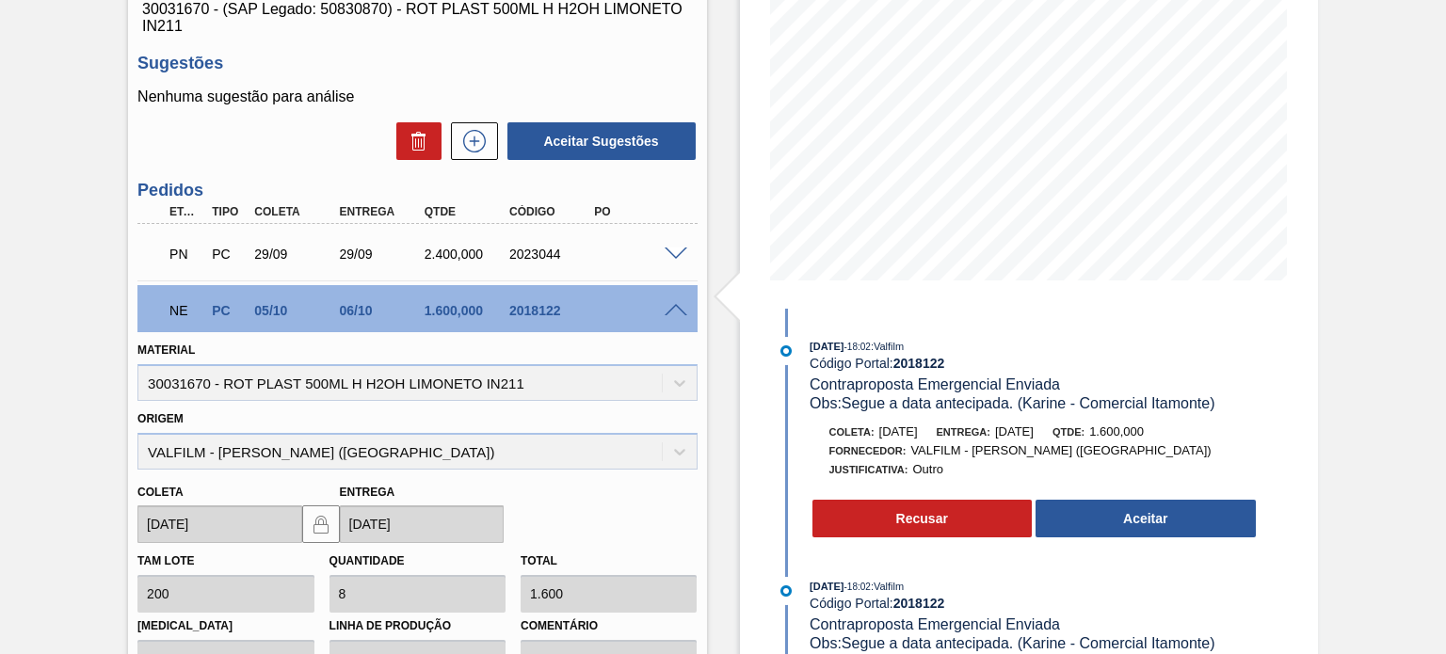
scroll to position [282, 0]
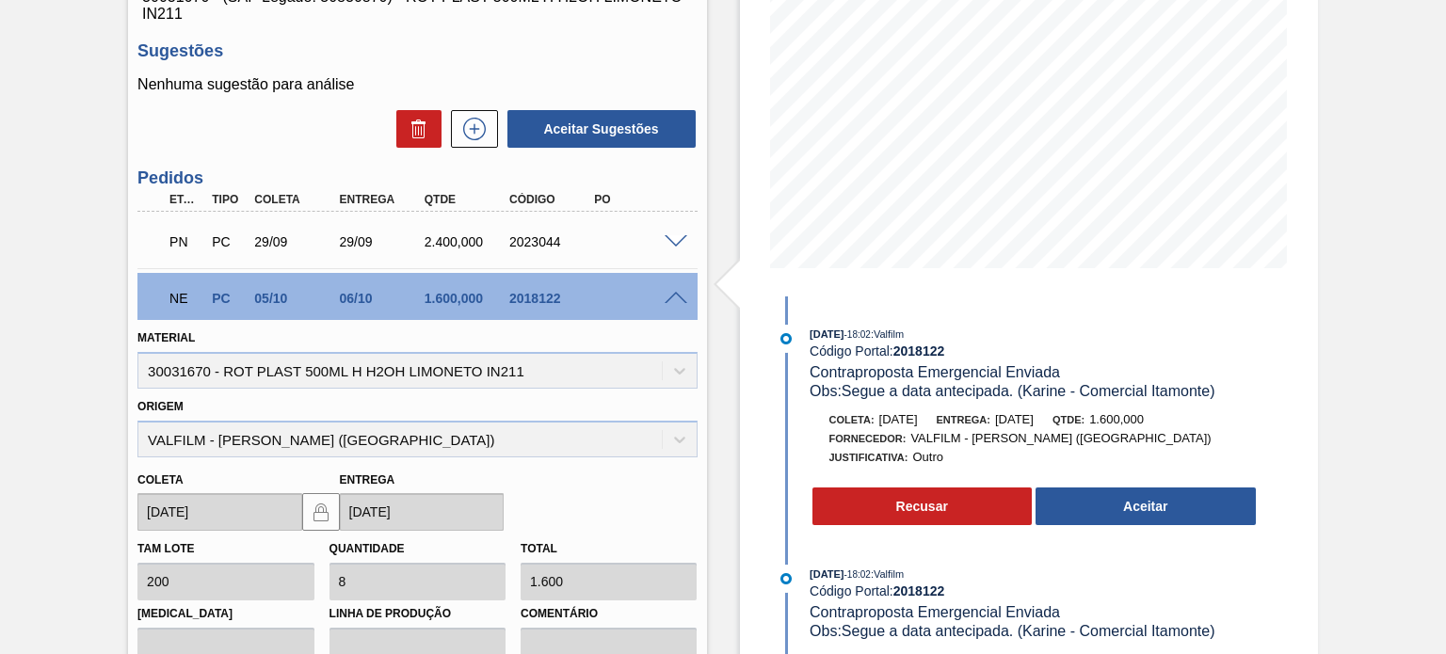
click at [1034, 417] on span "29/09/2025" at bounding box center [1014, 419] width 39 height 14
click at [698, 364] on div "Material 30031670 - ROT PLAST 500ML H H2OH LIMONETO IN211" at bounding box center [417, 357] width 574 height 64
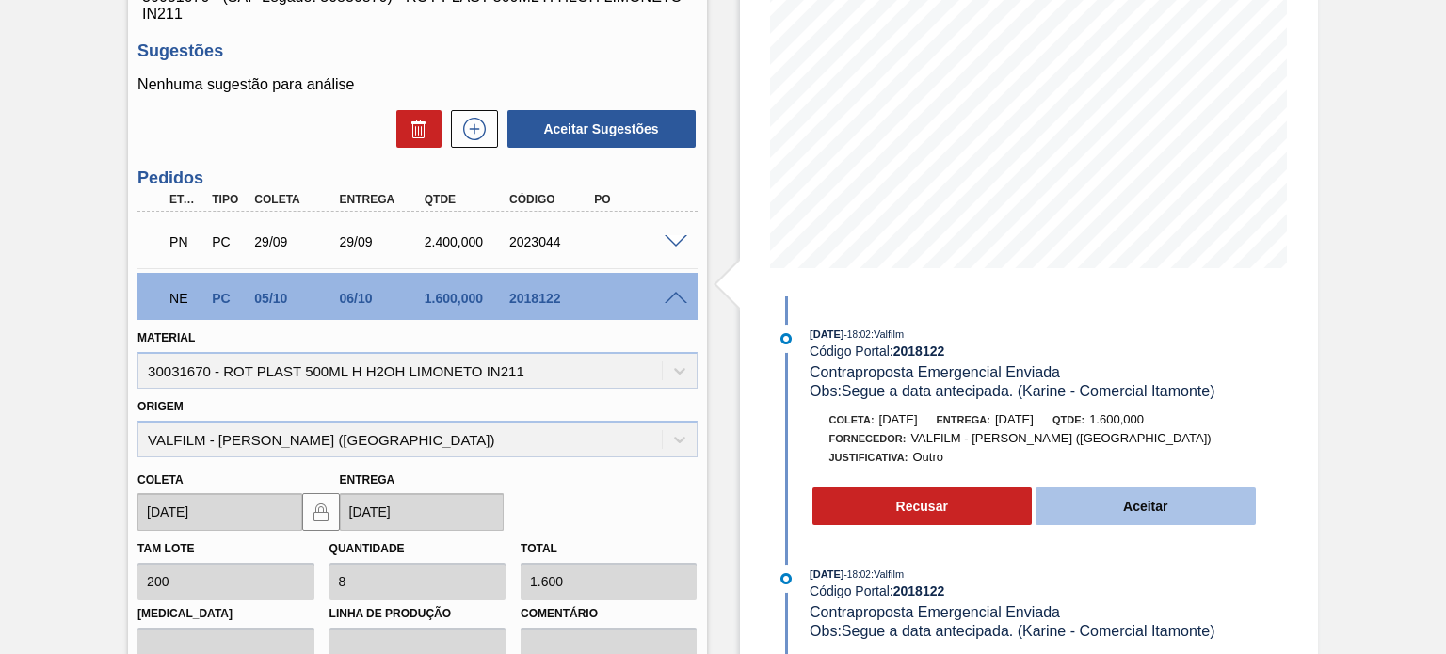
click at [1119, 515] on button "Aceitar" at bounding box center [1146, 507] width 220 height 38
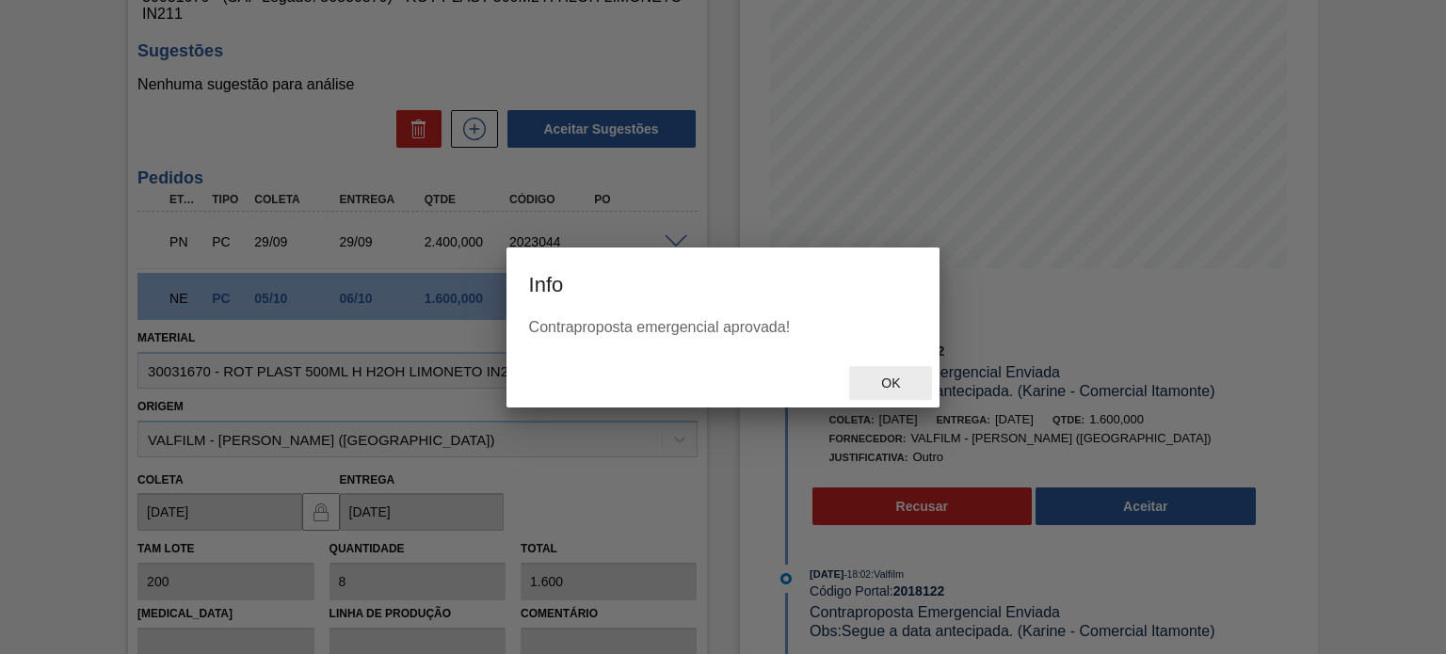
click at [897, 387] on span "Ok" at bounding box center [890, 383] width 49 height 15
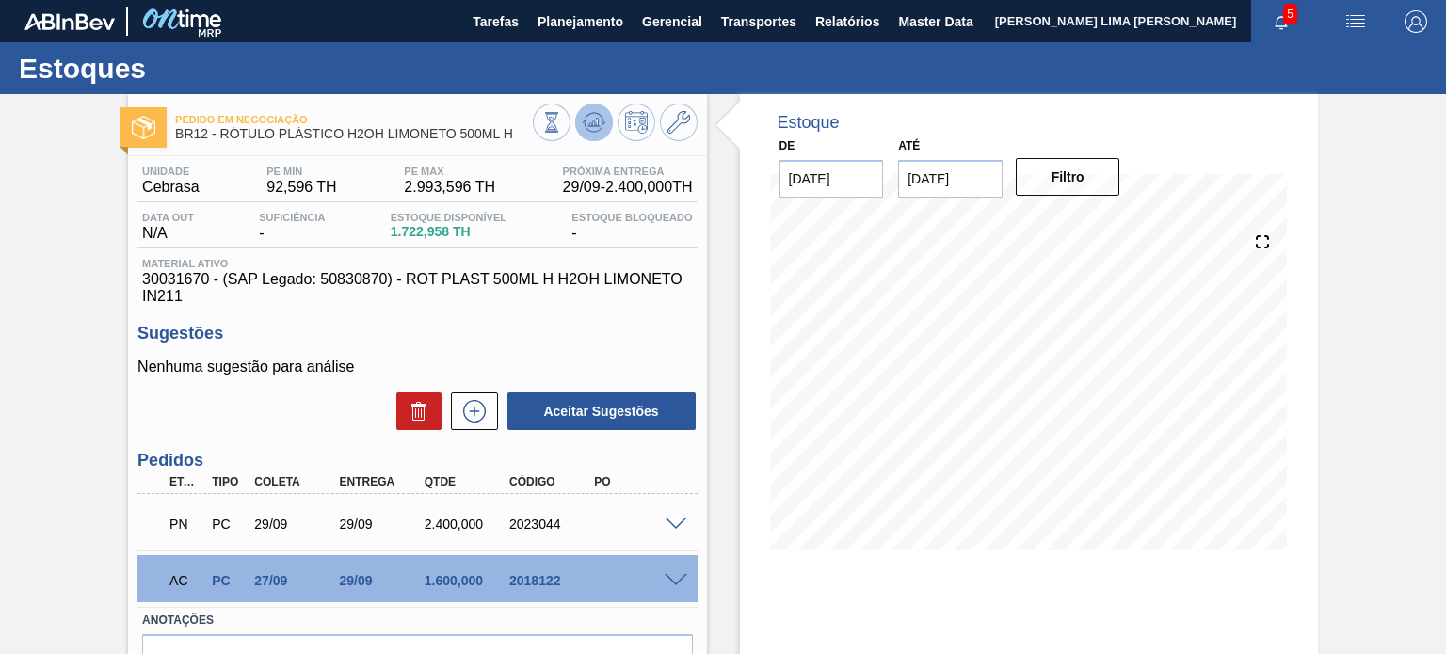
click at [597, 115] on icon at bounding box center [594, 122] width 23 height 23
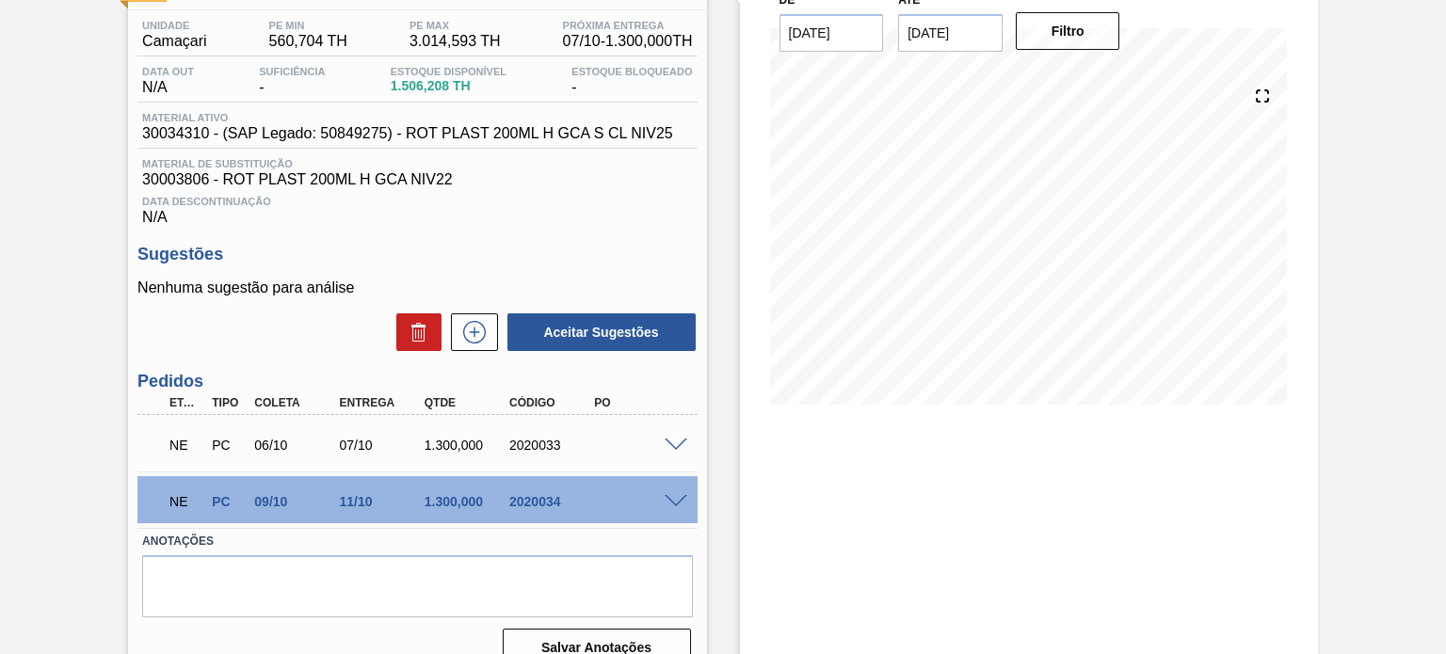
scroll to position [174, 0]
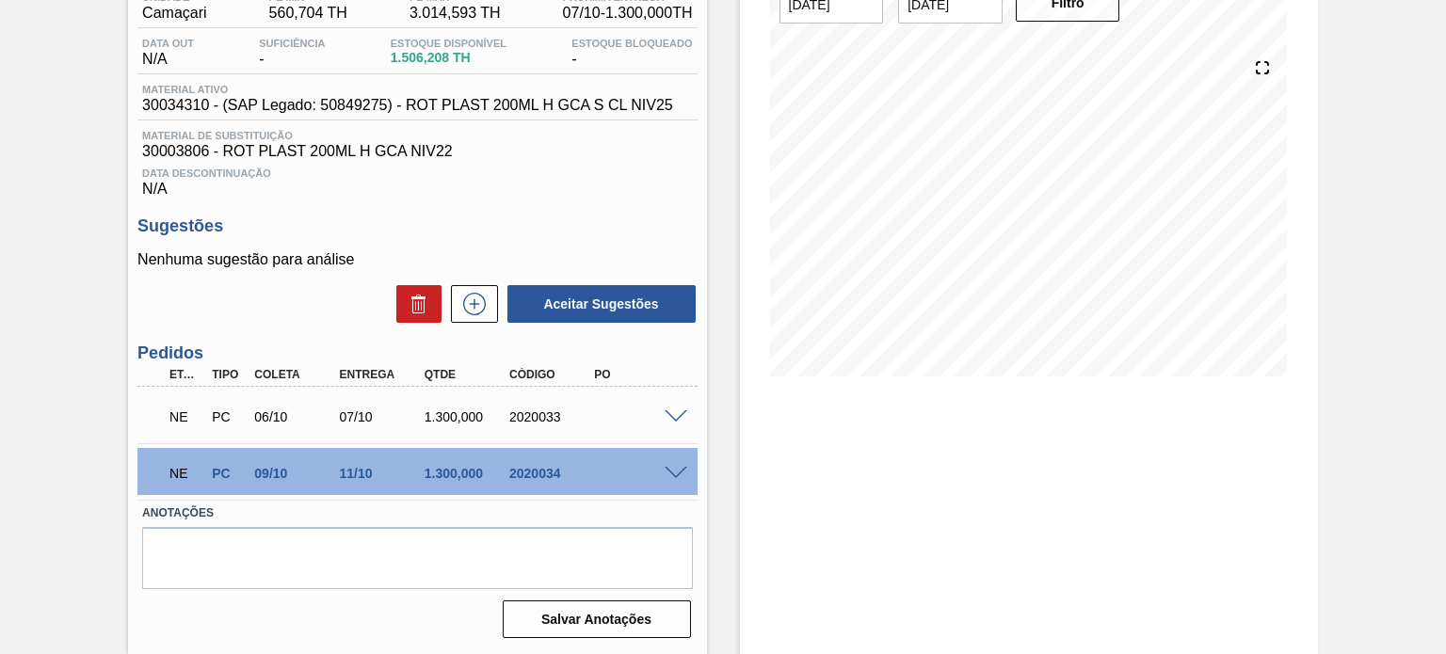
click at [669, 406] on div "NE PC 06/10 07/10 1.300,000 2020033" at bounding box center [416, 415] width 559 height 47
click at [669, 410] on span at bounding box center [676, 417] width 23 height 14
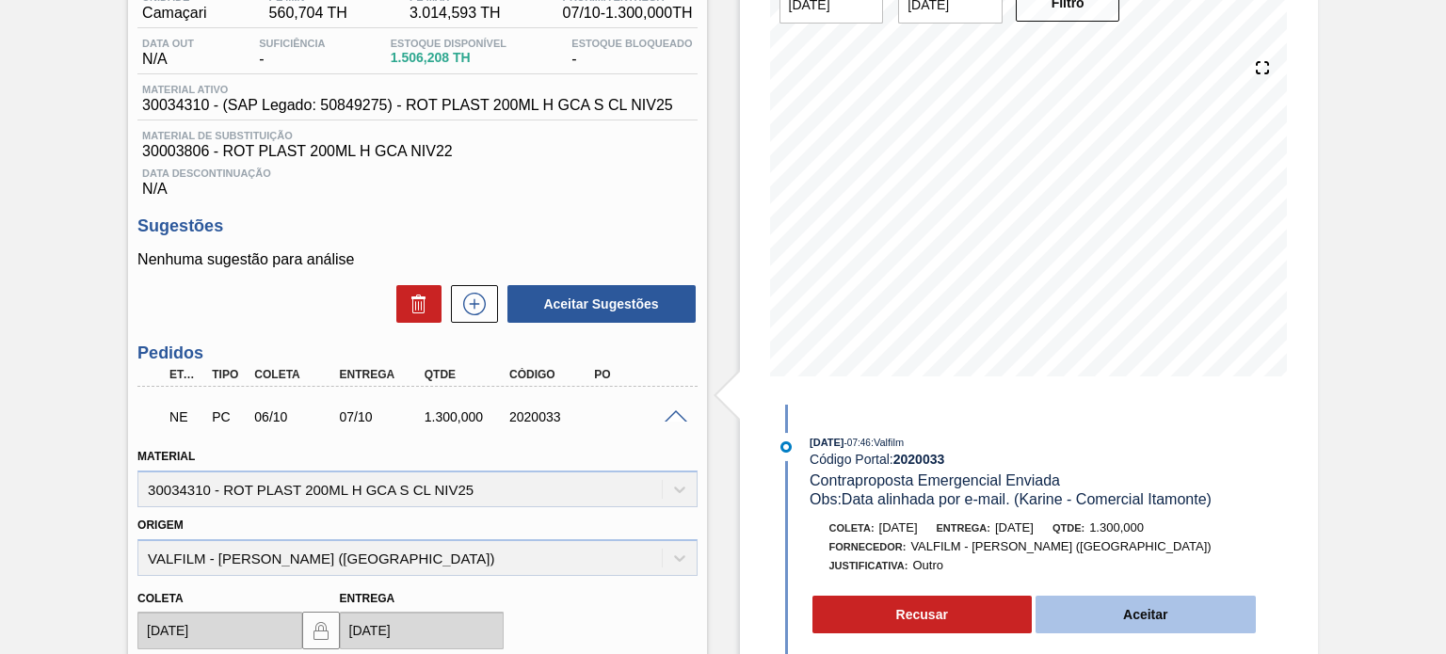
click at [1110, 628] on button "Aceitar" at bounding box center [1146, 615] width 220 height 38
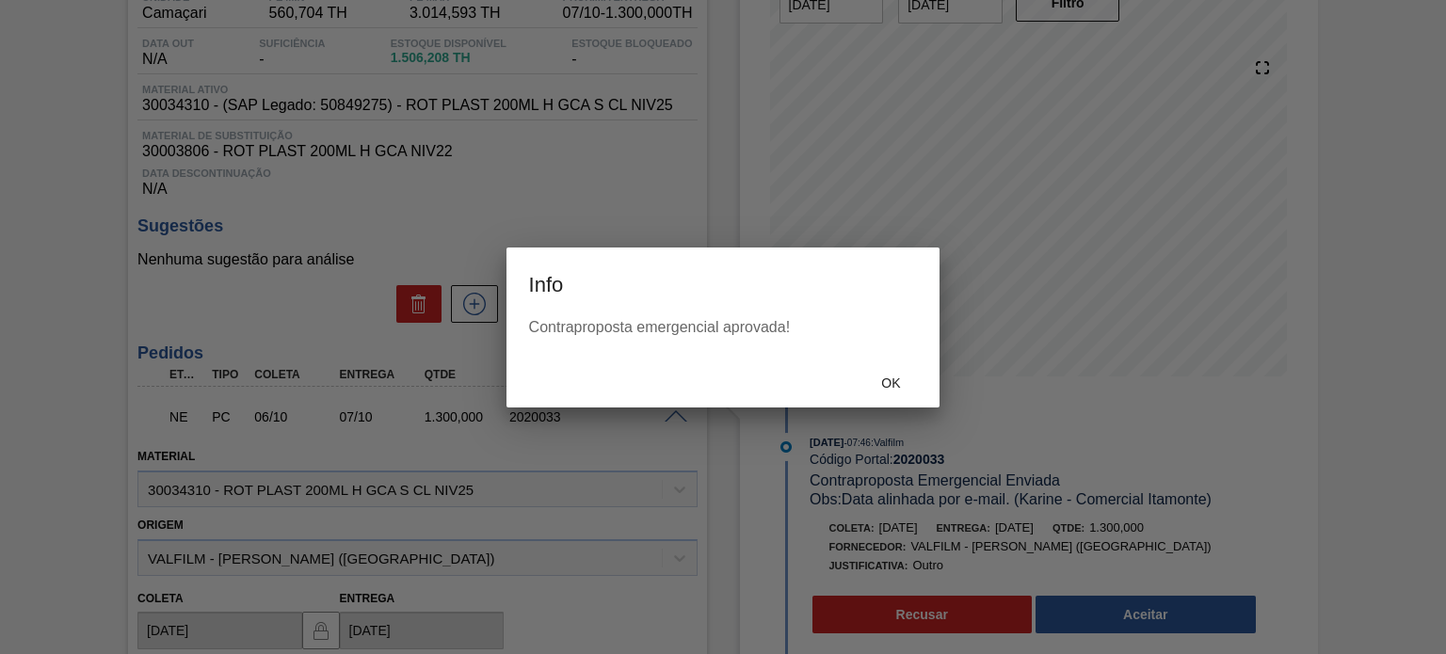
click at [918, 378] on div "Ok" at bounding box center [890, 383] width 83 height 35
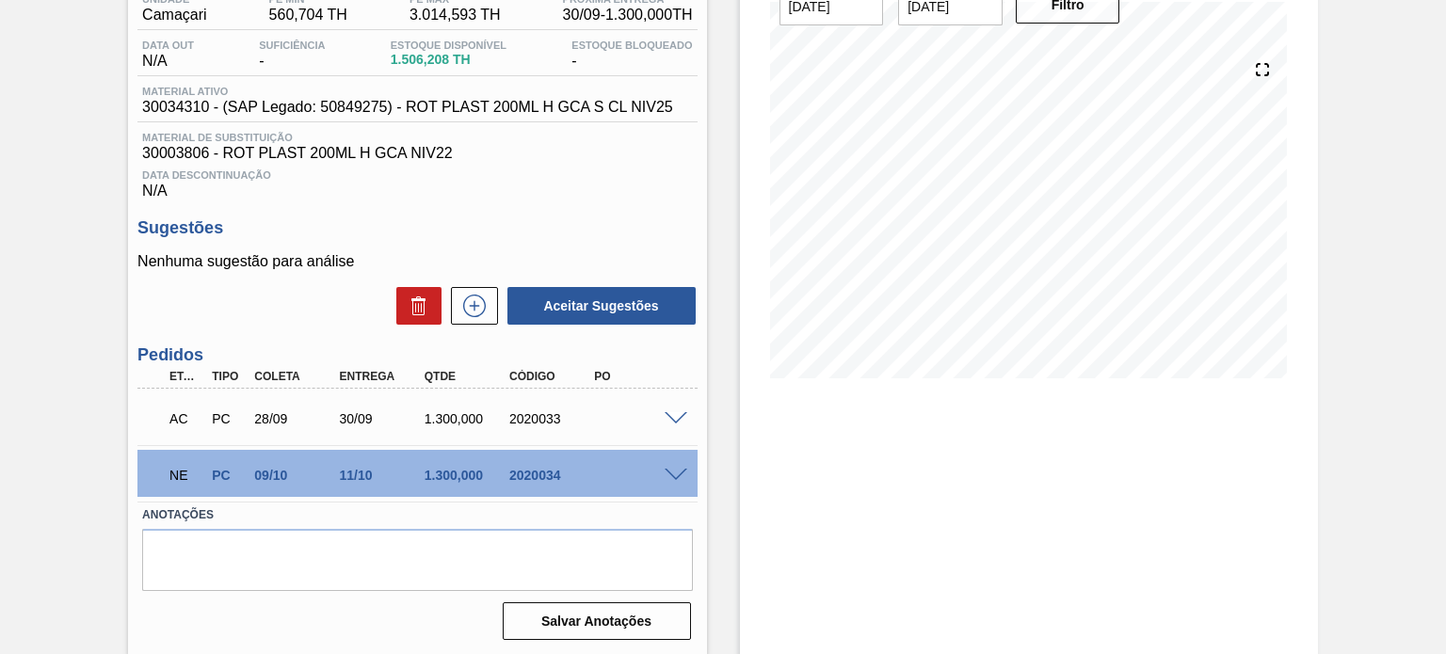
scroll to position [174, 0]
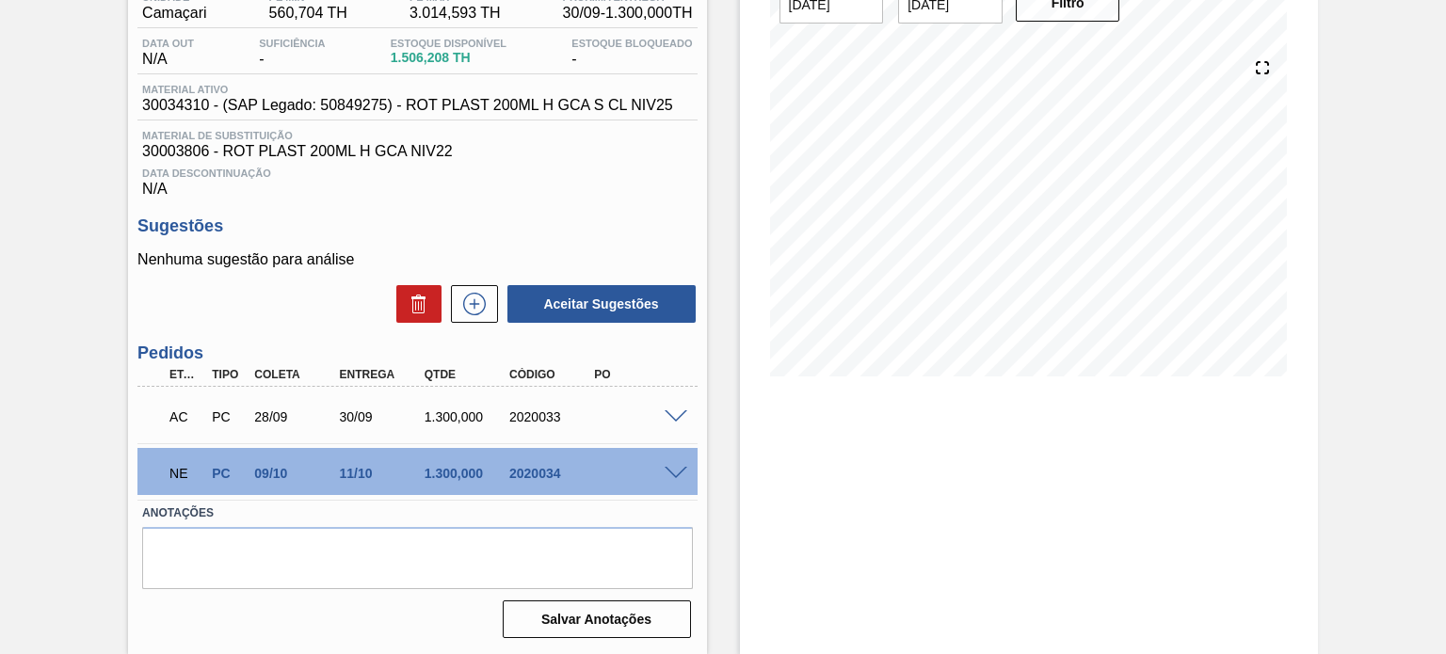
click at [672, 481] on div "NE PC 09/10 11/10 1.300,000 2020034" at bounding box center [416, 471] width 559 height 47
click at [673, 478] on span at bounding box center [676, 474] width 23 height 14
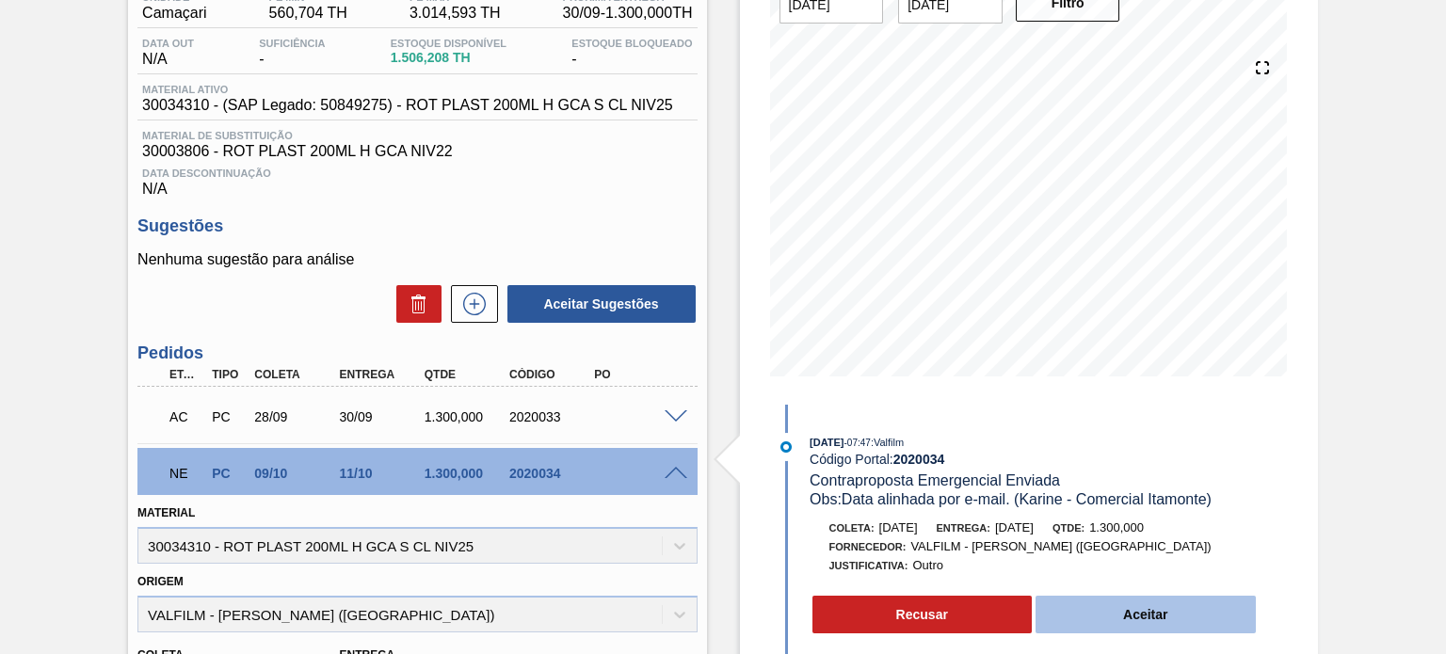
click at [1101, 599] on button "Aceitar" at bounding box center [1146, 615] width 220 height 38
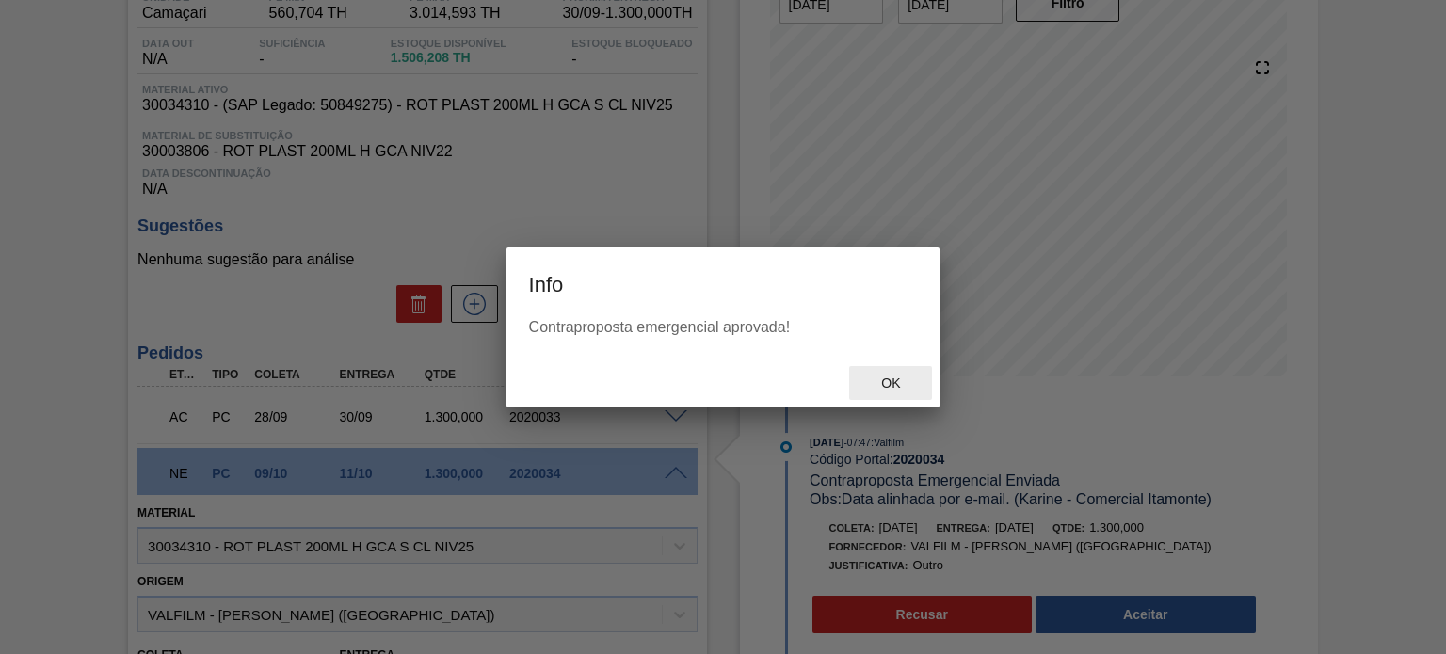
click at [896, 386] on span "Ok" at bounding box center [890, 383] width 49 height 15
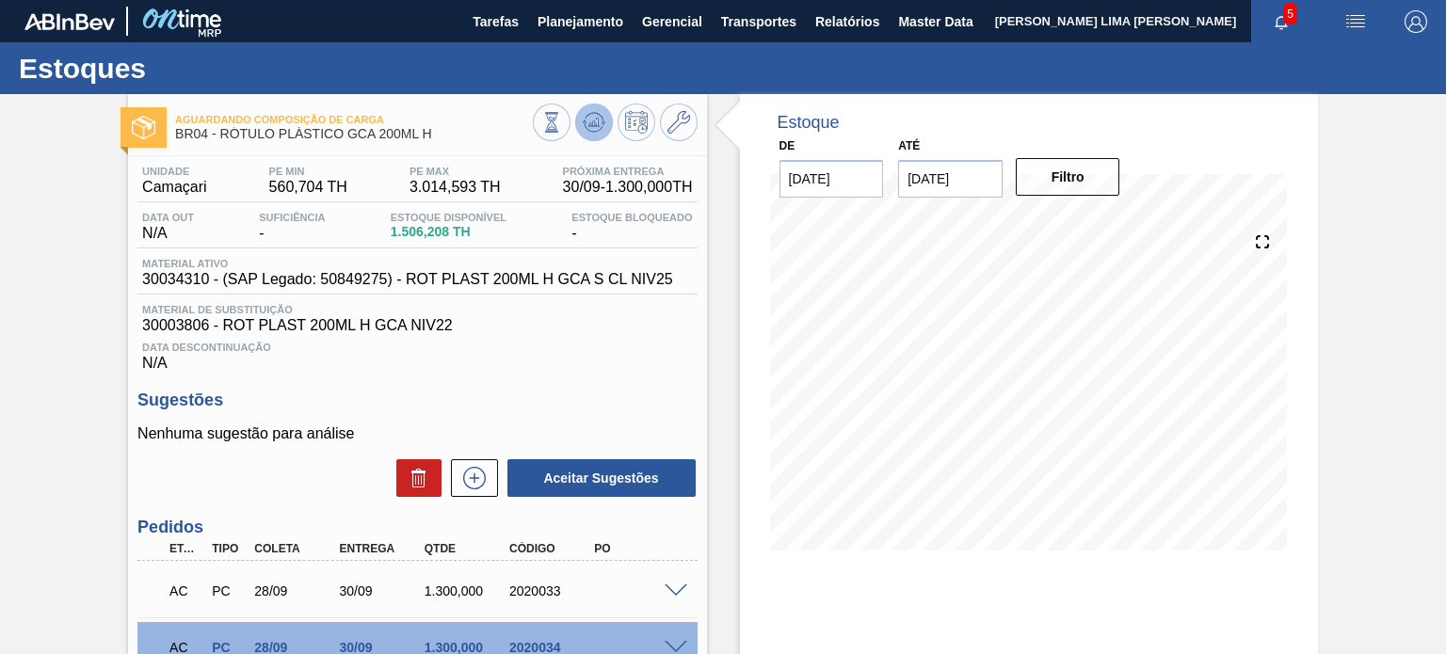
click at [584, 123] on icon at bounding box center [594, 122] width 23 height 23
click at [586, 122] on icon at bounding box center [594, 122] width 23 height 23
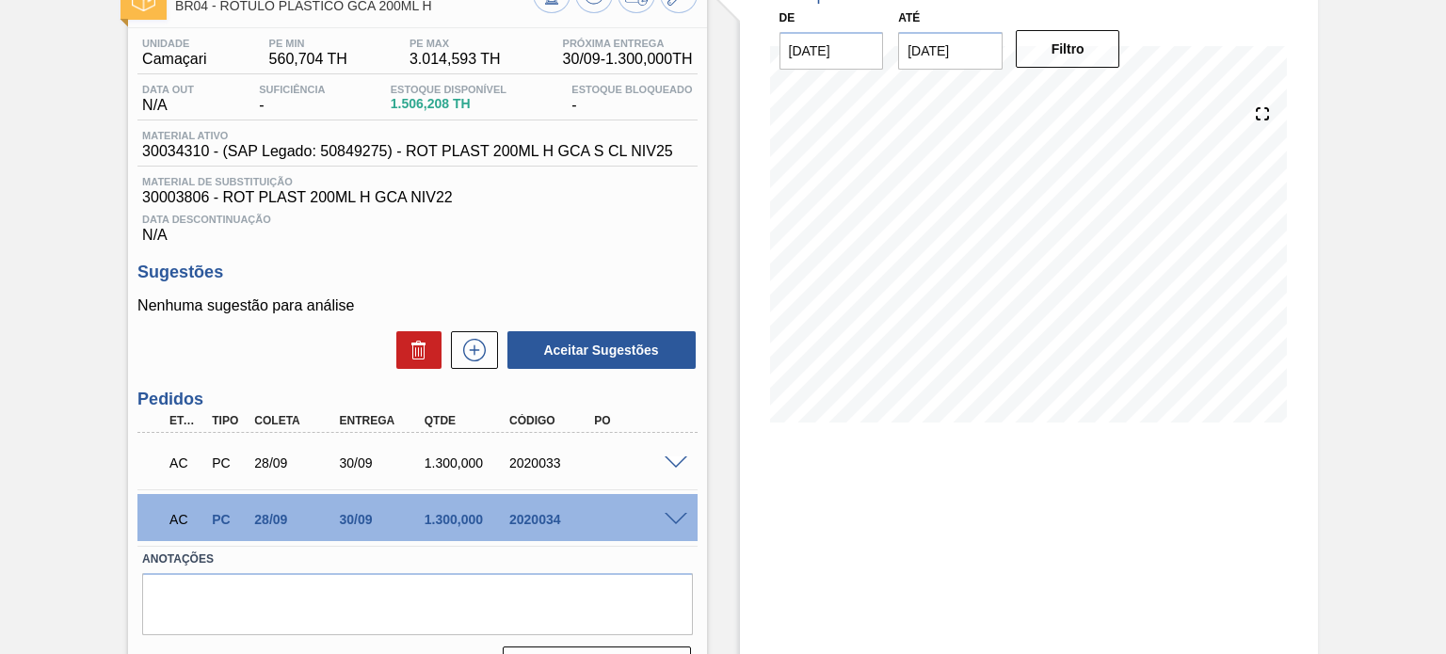
scroll to position [174, 0]
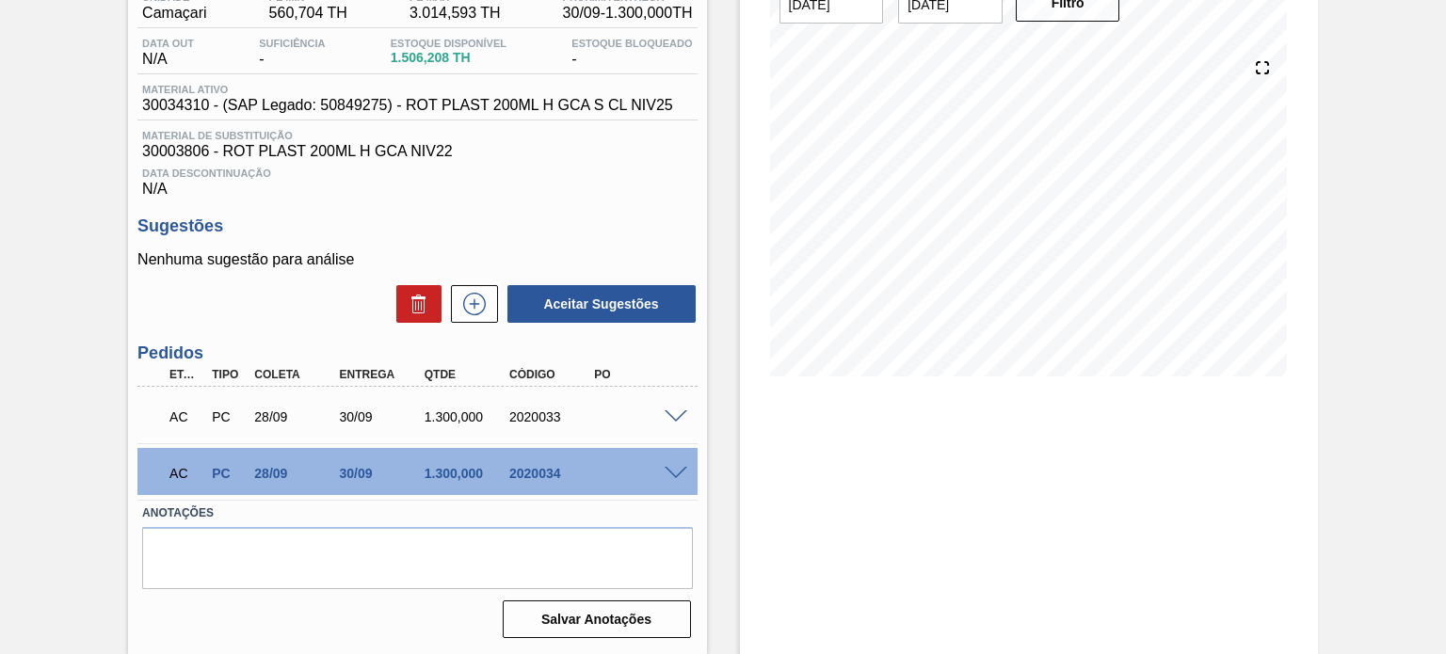
click at [671, 417] on span at bounding box center [676, 417] width 23 height 14
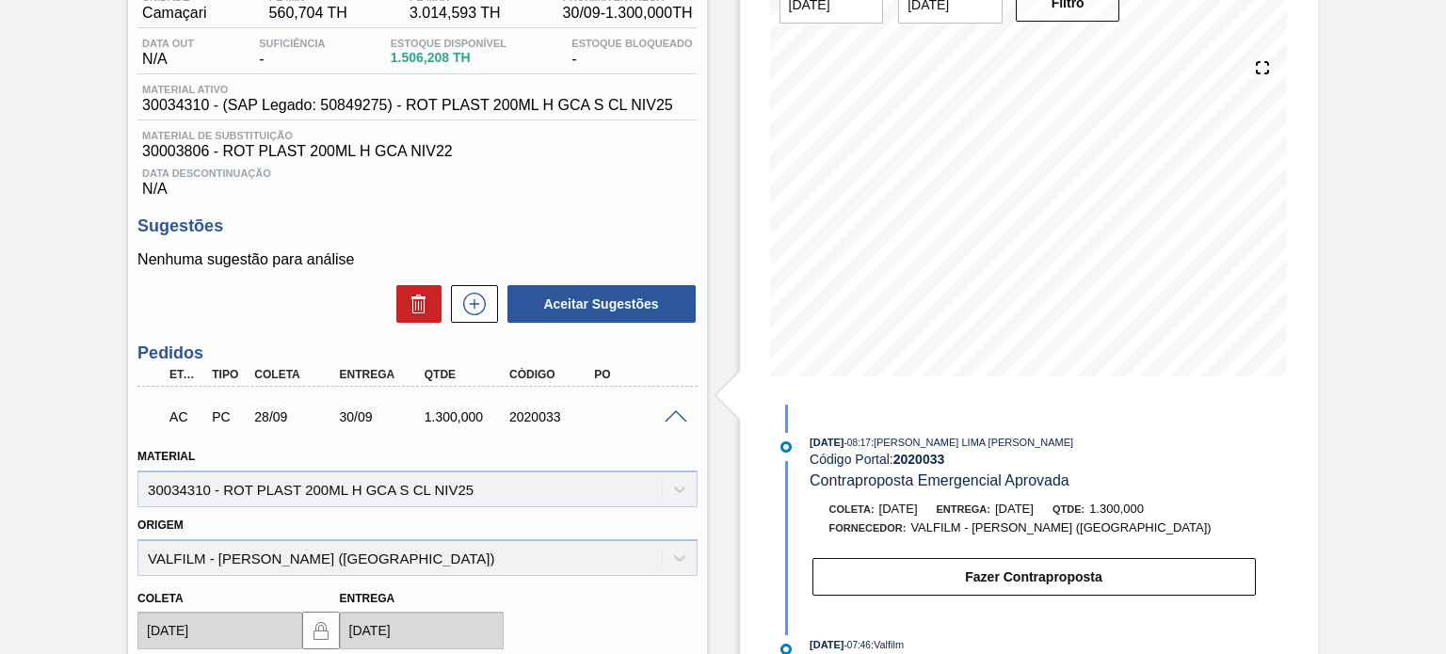
scroll to position [0, 0]
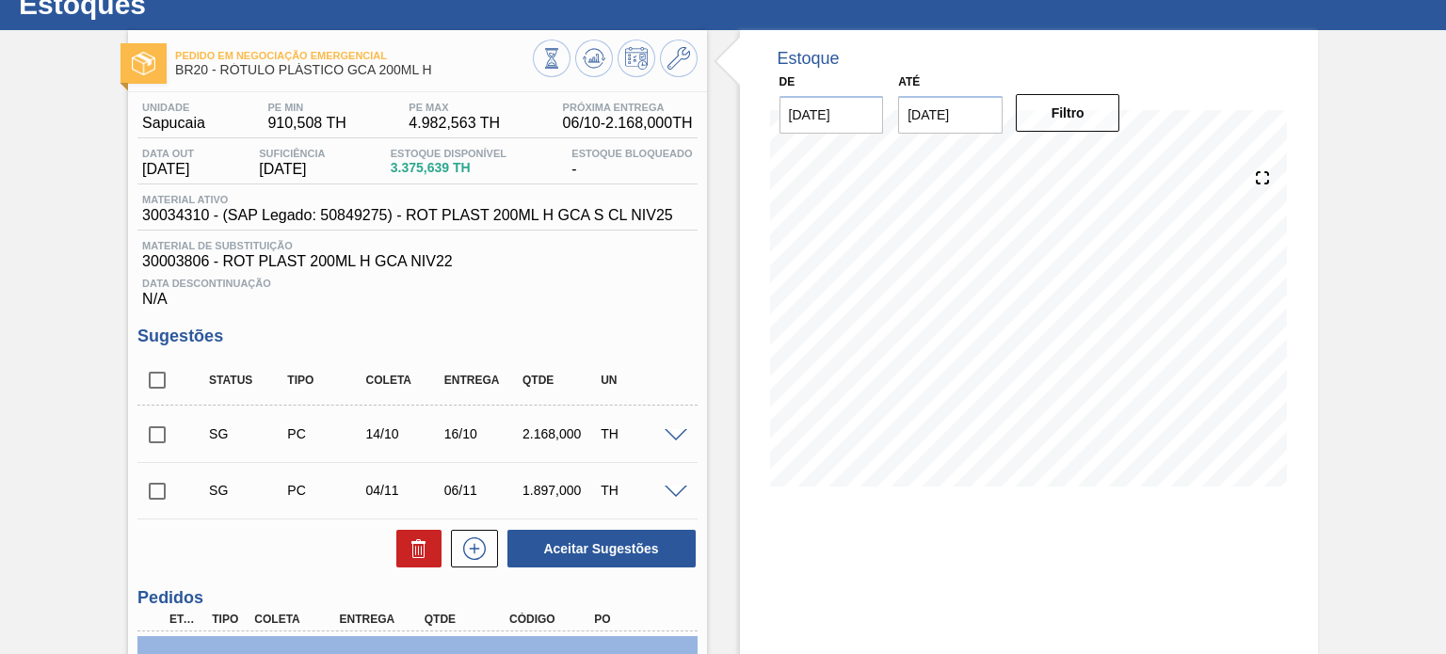
scroll to position [282, 0]
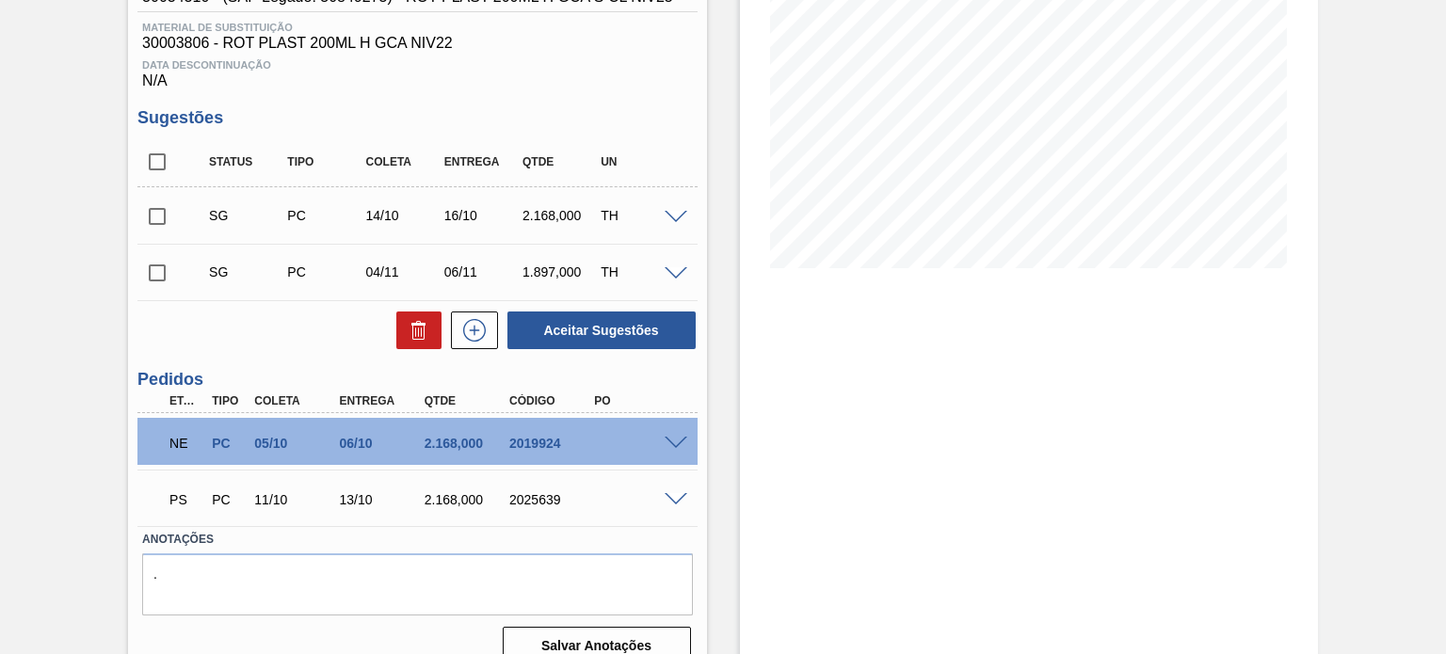
click at [684, 503] on span at bounding box center [676, 500] width 23 height 14
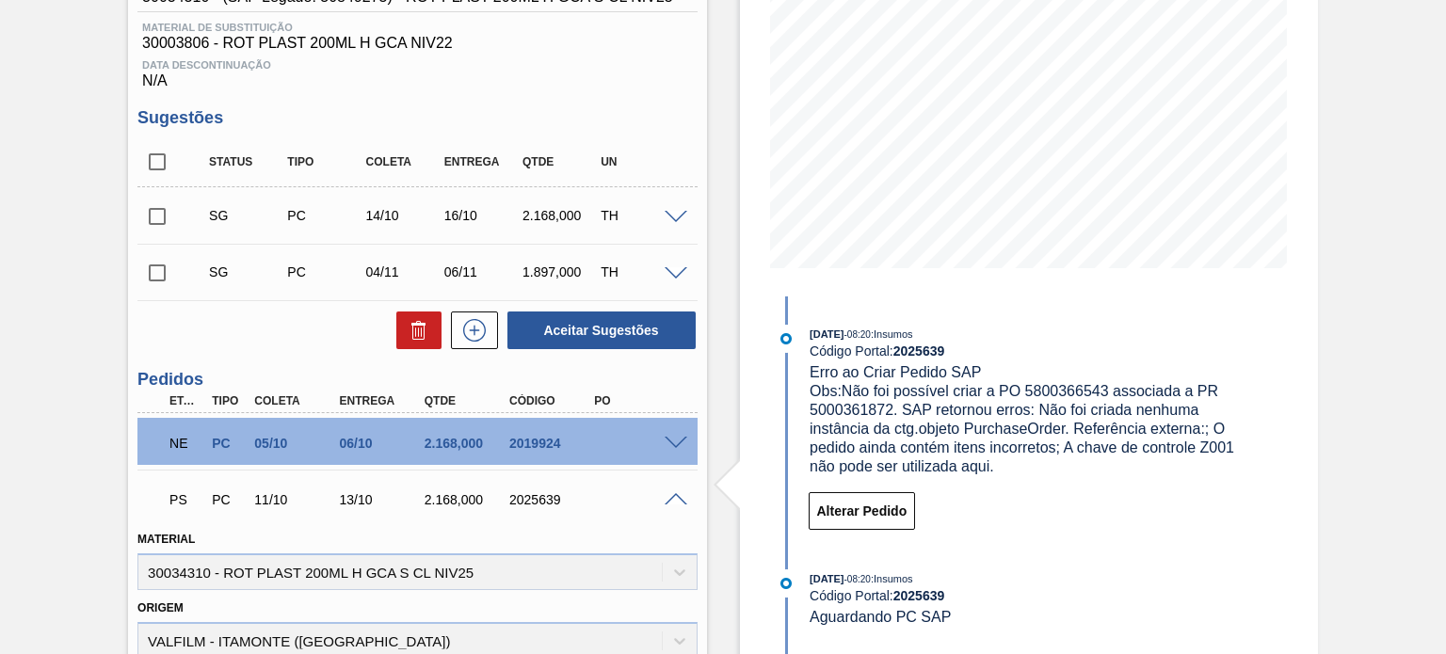
click at [679, 430] on div "NE PC 05/10 06/10 2.168,000 2019924" at bounding box center [416, 441] width 559 height 47
click at [672, 451] on div "NE PC 05/10 06/10 2.168,000 2019924" at bounding box center [416, 441] width 559 height 47
click at [670, 443] on span at bounding box center [676, 444] width 23 height 14
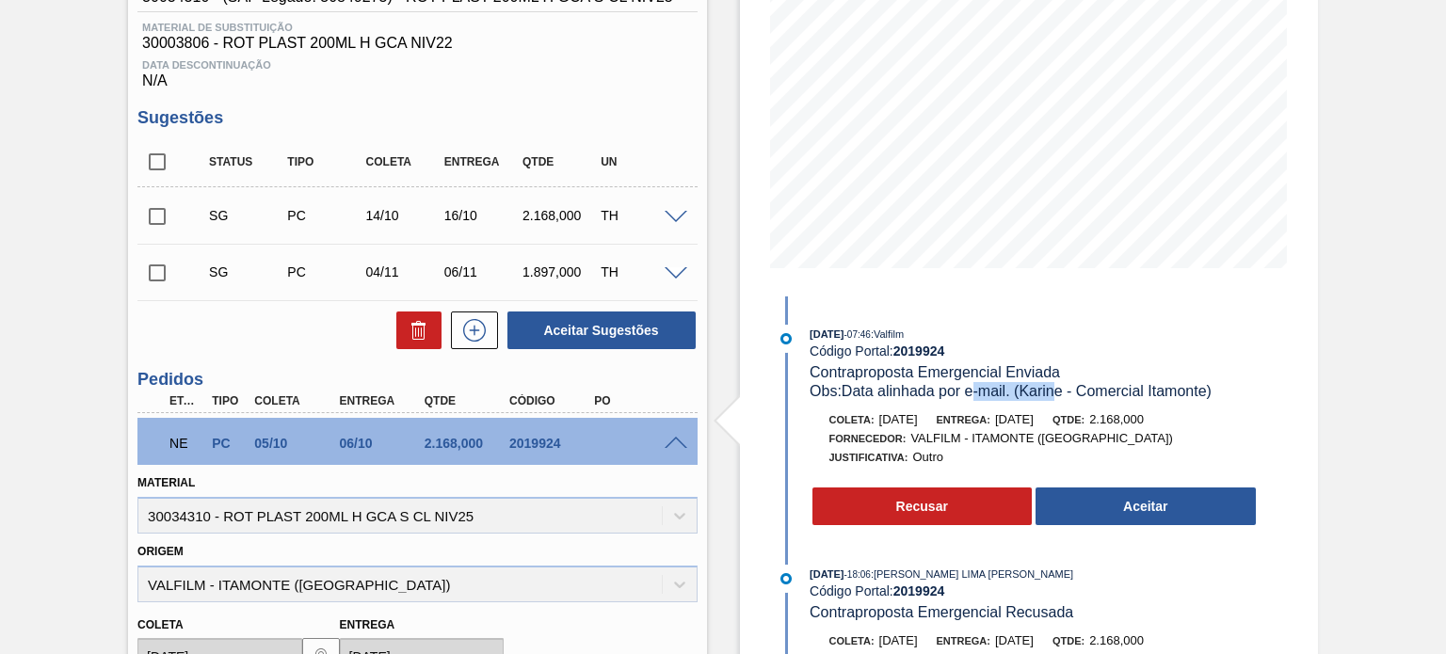
drag, startPoint x: 990, startPoint y: 395, endPoint x: 1064, endPoint y: 398, distance: 73.5
click at [1061, 396] on span "Obs: Data alinhada por e-mail. (Karine - Comercial Itamonte)" at bounding box center [1011, 391] width 402 height 16
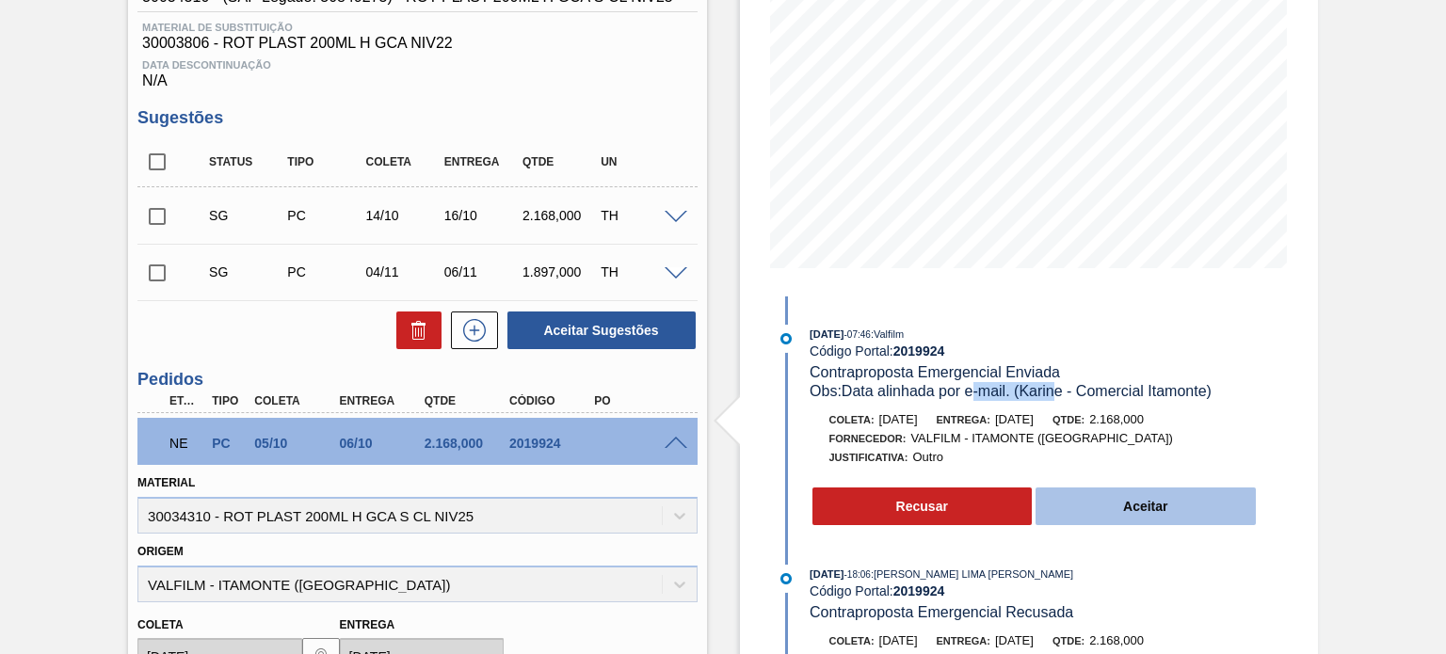
click at [1143, 492] on button "Aceitar" at bounding box center [1146, 507] width 220 height 38
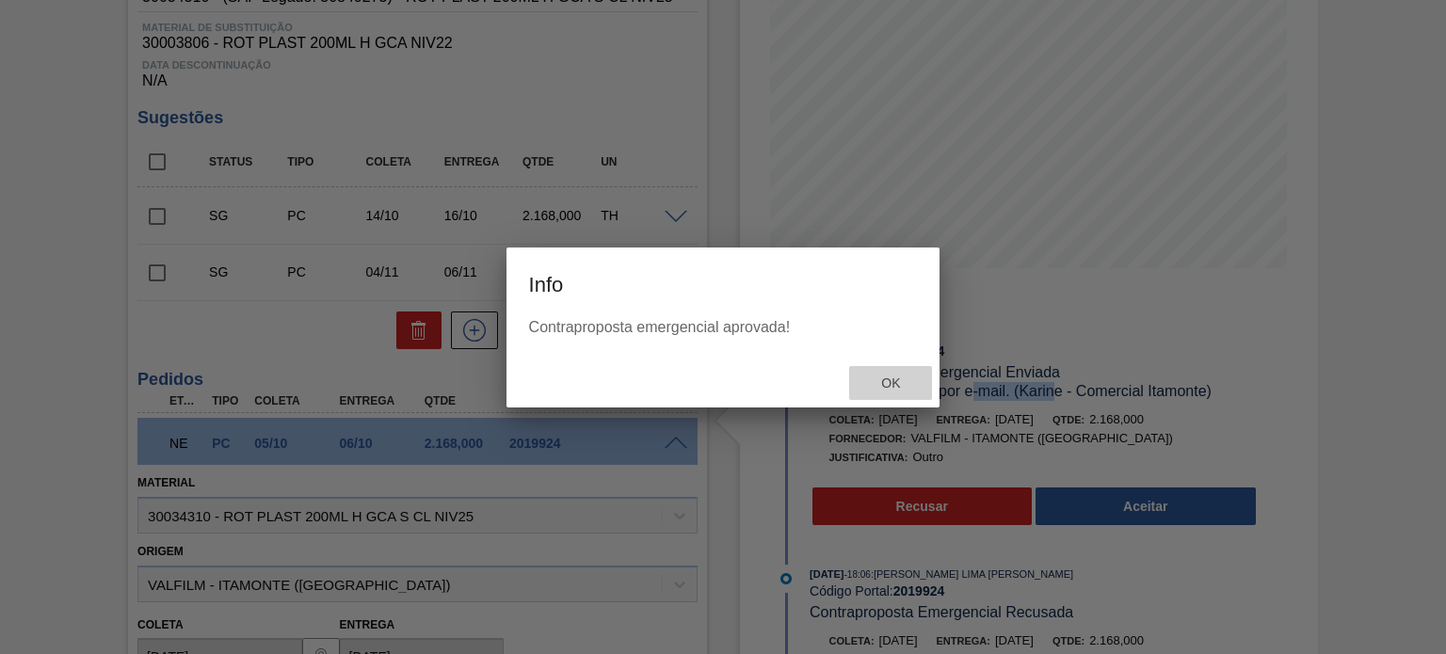
click at [905, 387] on span "Ok" at bounding box center [890, 383] width 49 height 15
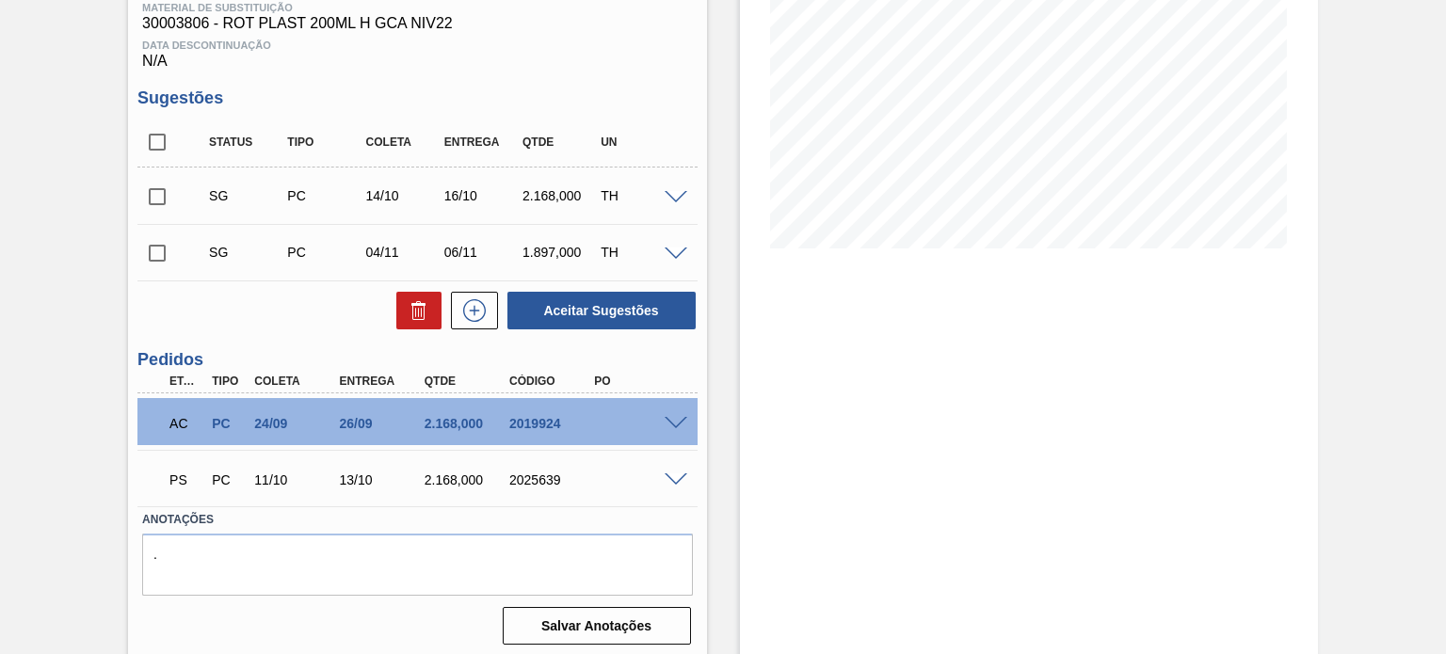
scroll to position [309, 0]
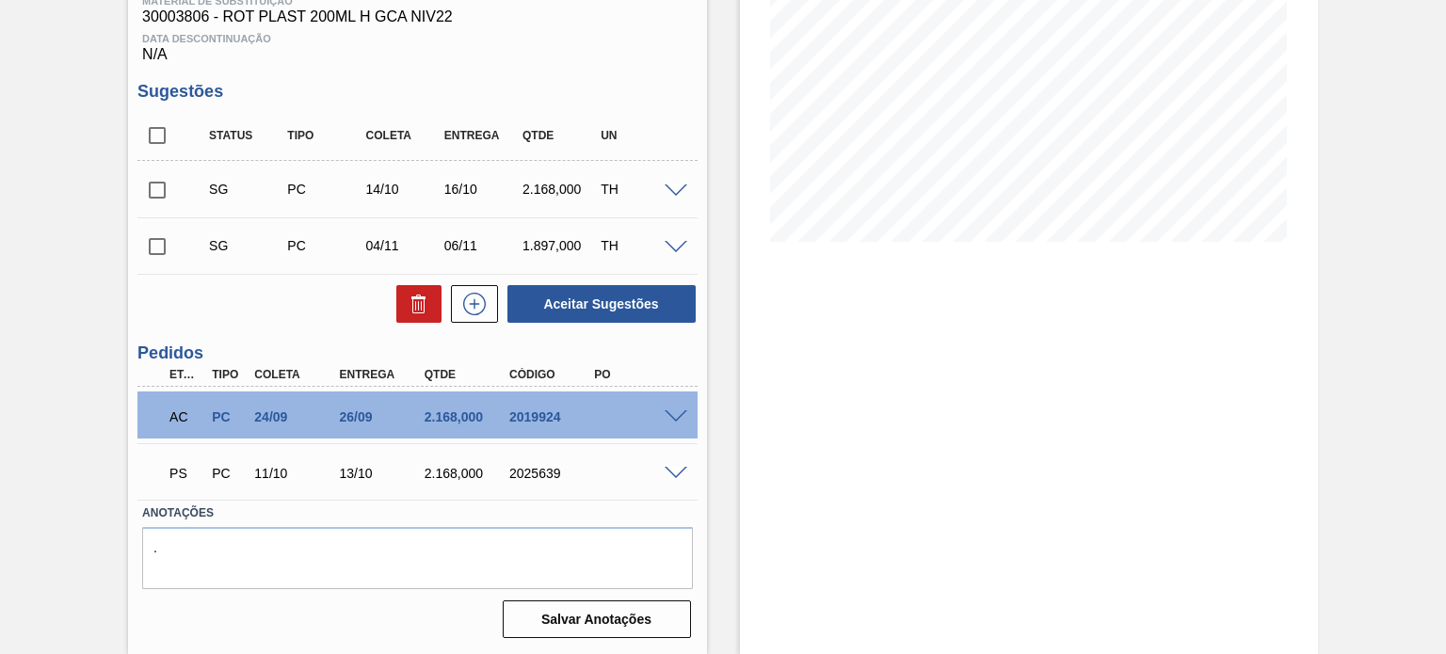
click at [679, 469] on span at bounding box center [676, 474] width 23 height 14
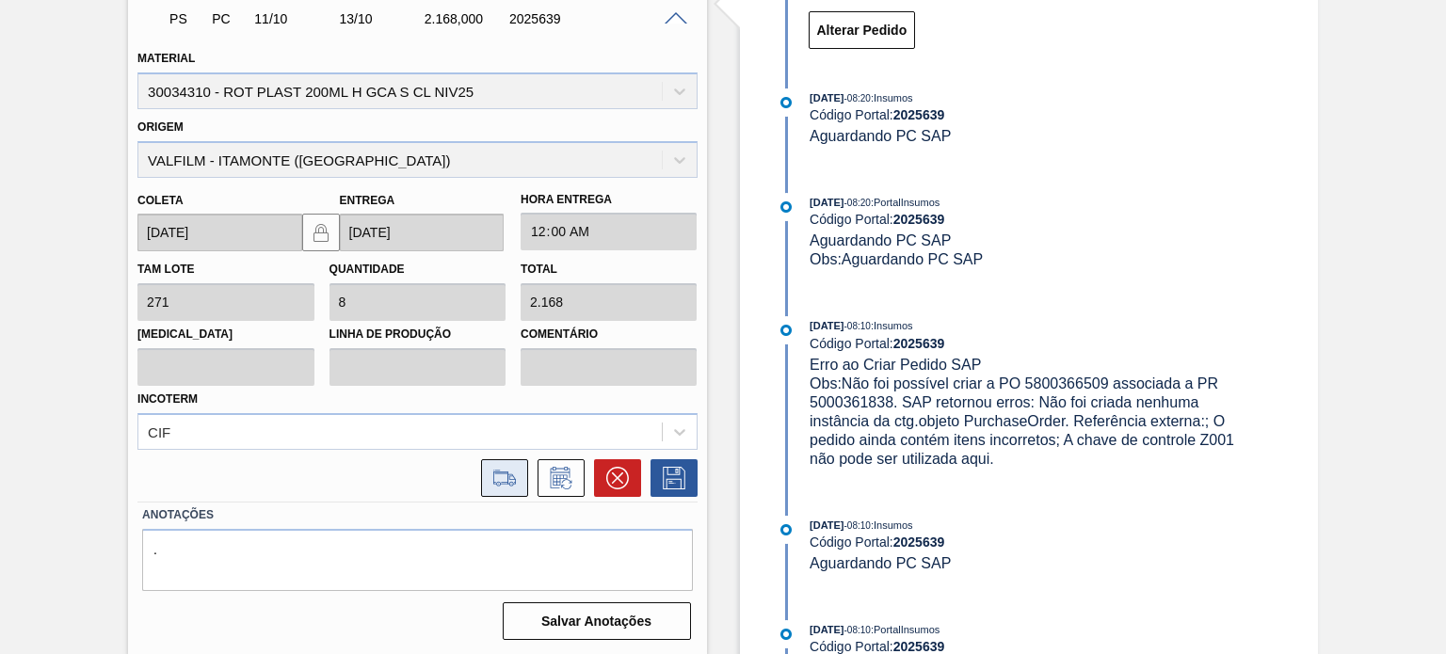
click at [505, 469] on icon at bounding box center [505, 478] width 30 height 23
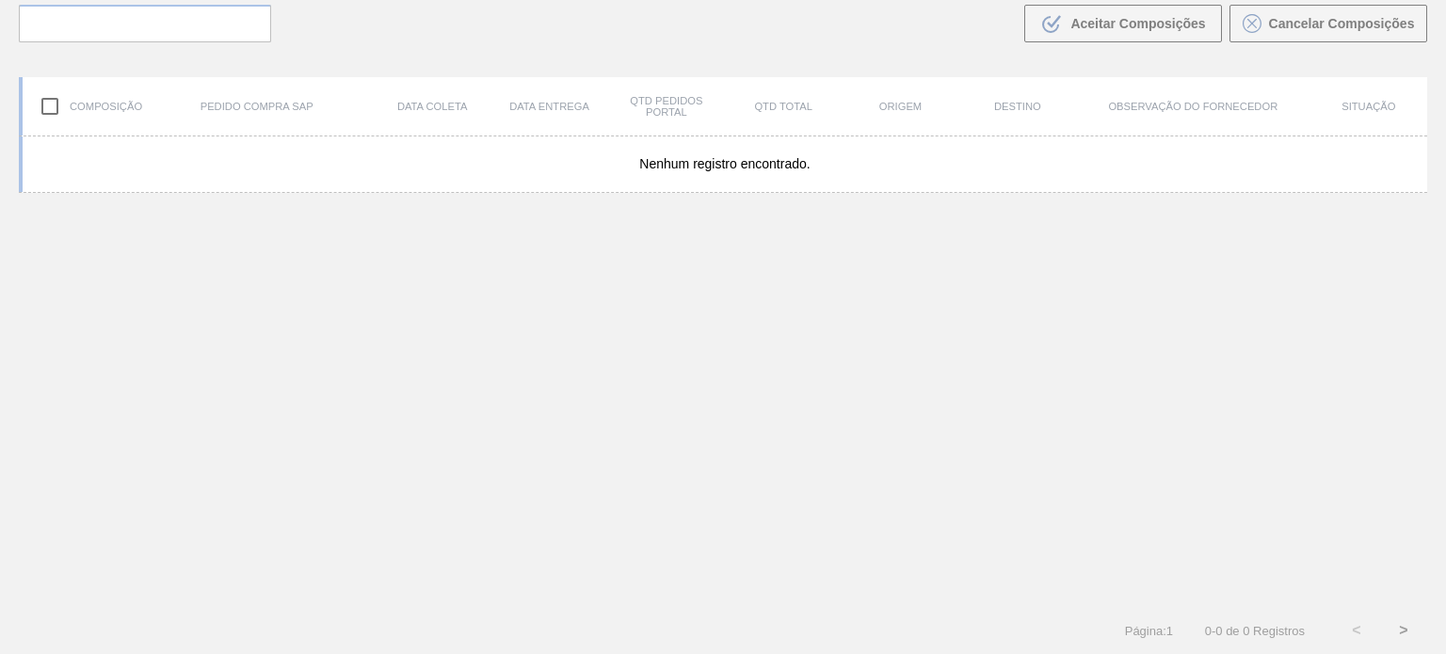
scroll to position [136, 0]
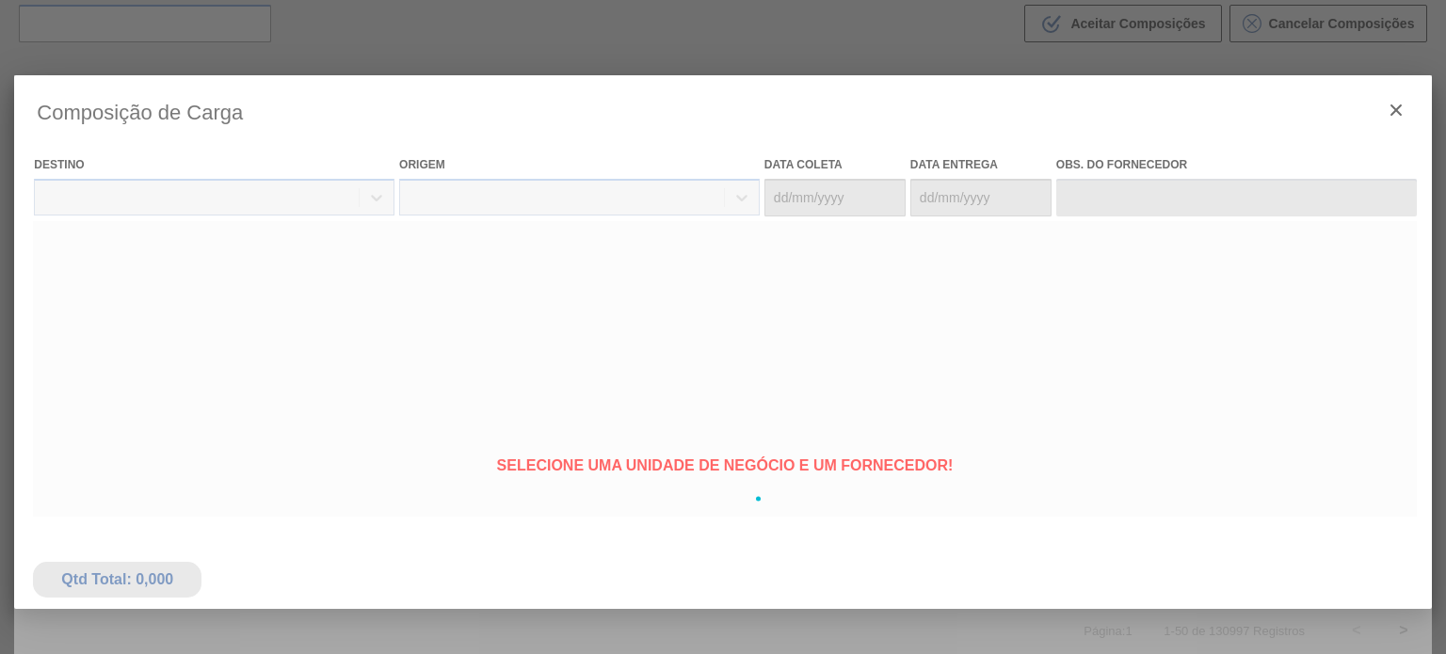
type coleta "[DATE]"
type entrega "[DATE]"
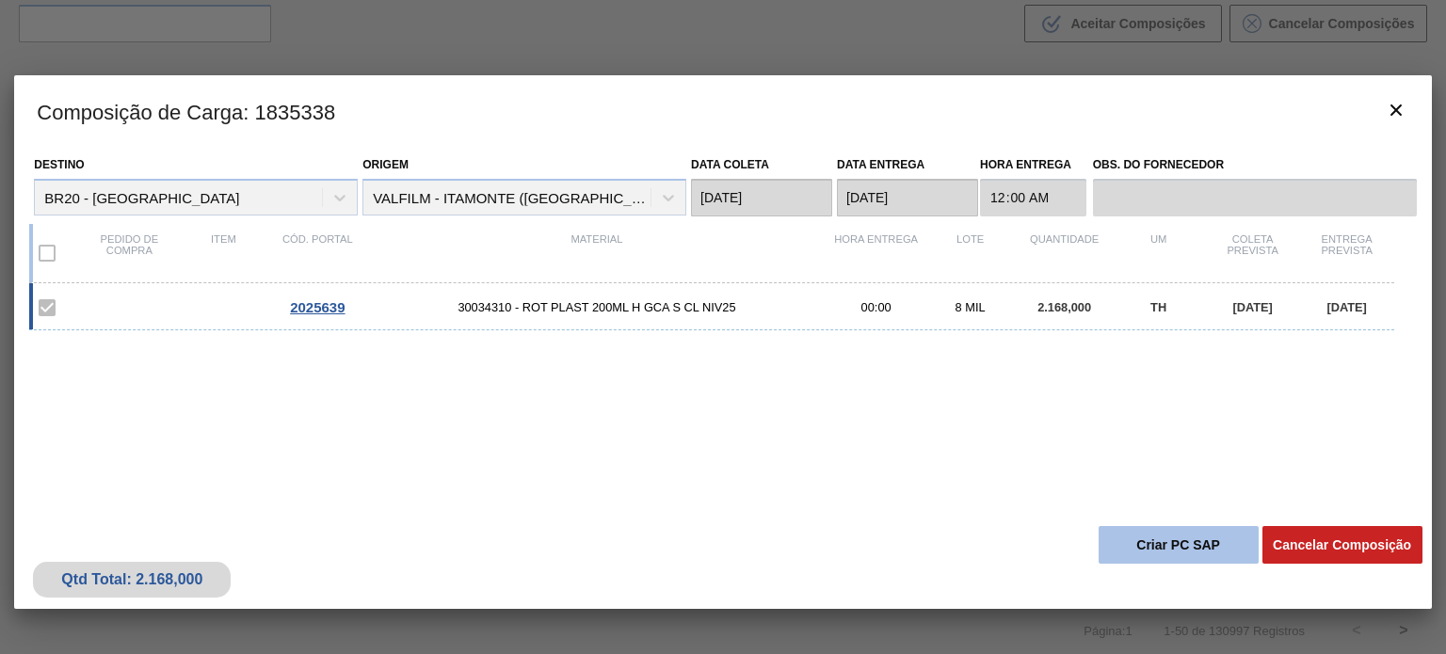
click at [1149, 559] on button "Criar PC SAP" at bounding box center [1179, 545] width 160 height 38
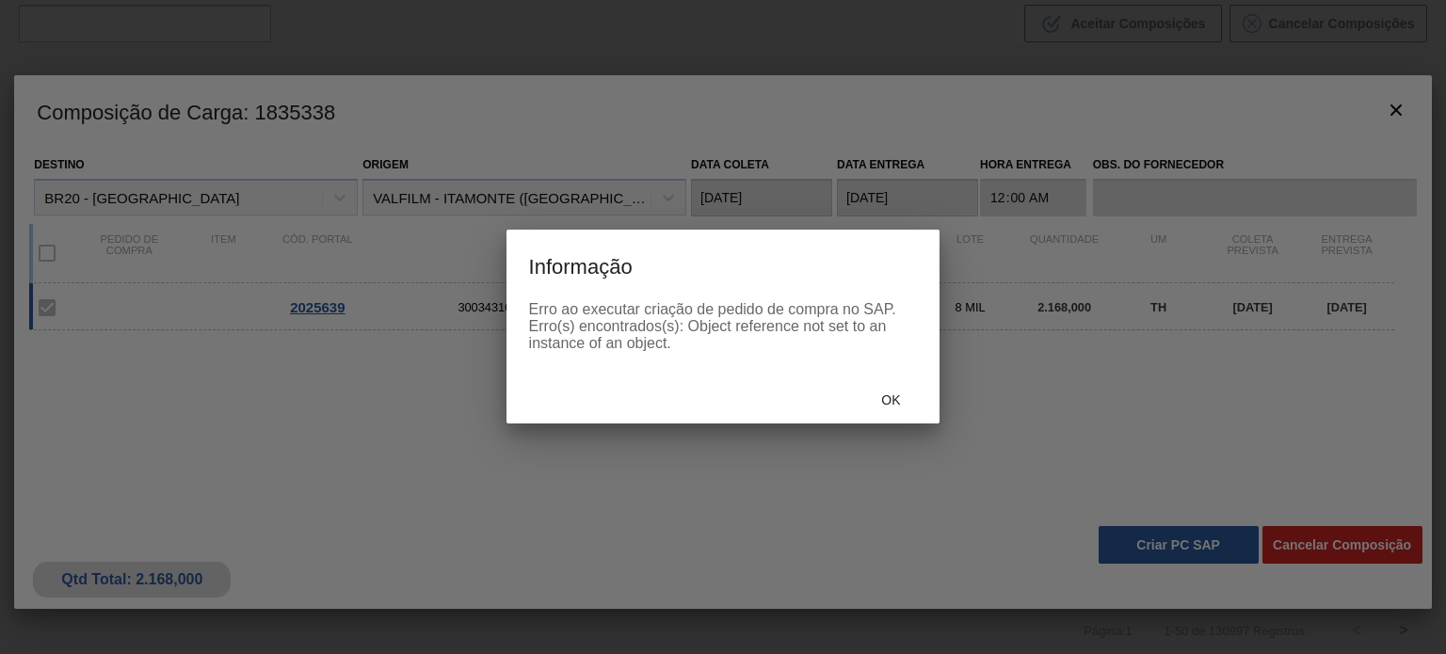
click at [895, 397] on span "Ok" at bounding box center [890, 400] width 49 height 15
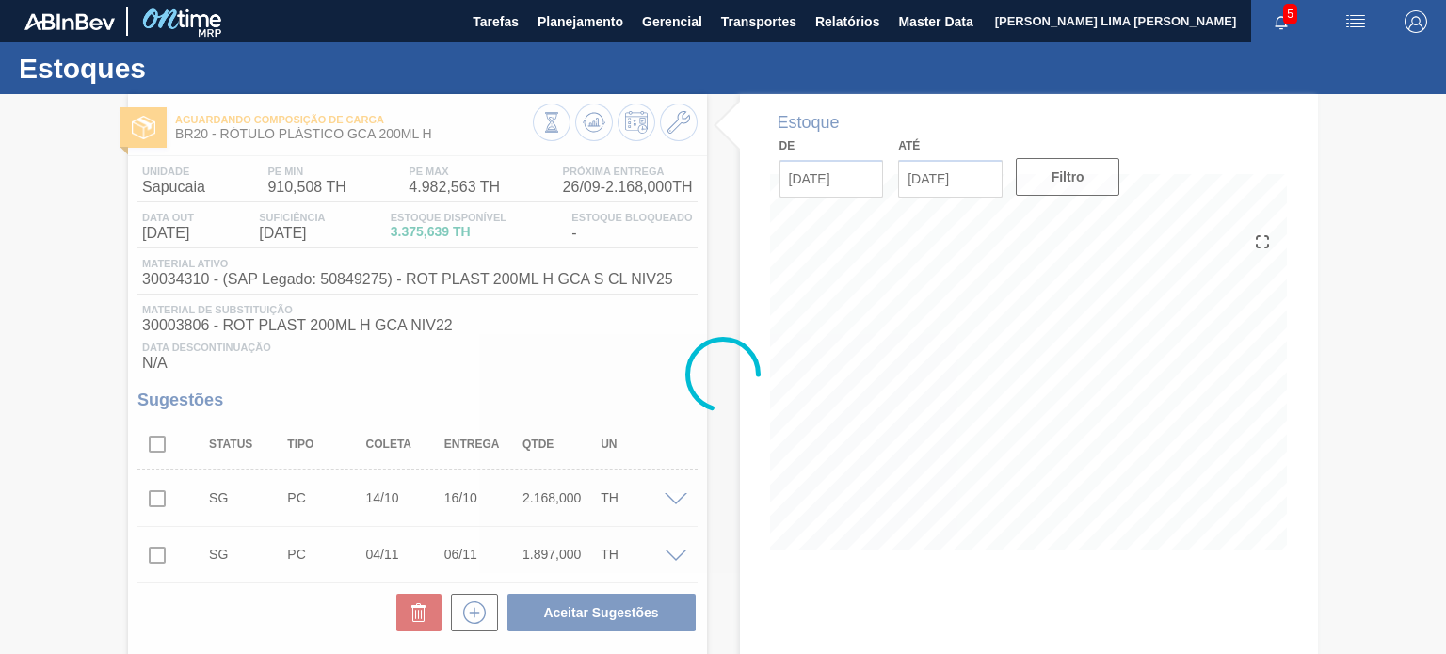
click at [595, 104] on div at bounding box center [723, 374] width 1446 height 560
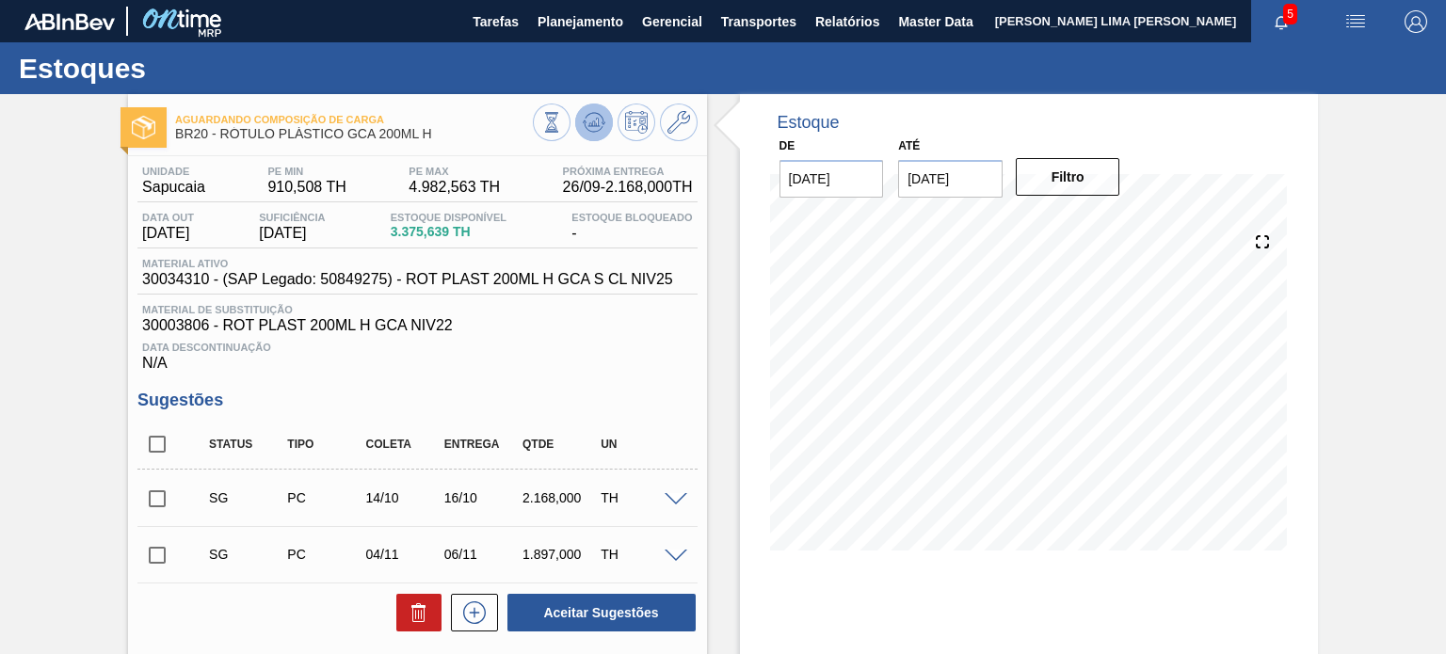
click at [592, 123] on icon at bounding box center [593, 123] width 2 height 5
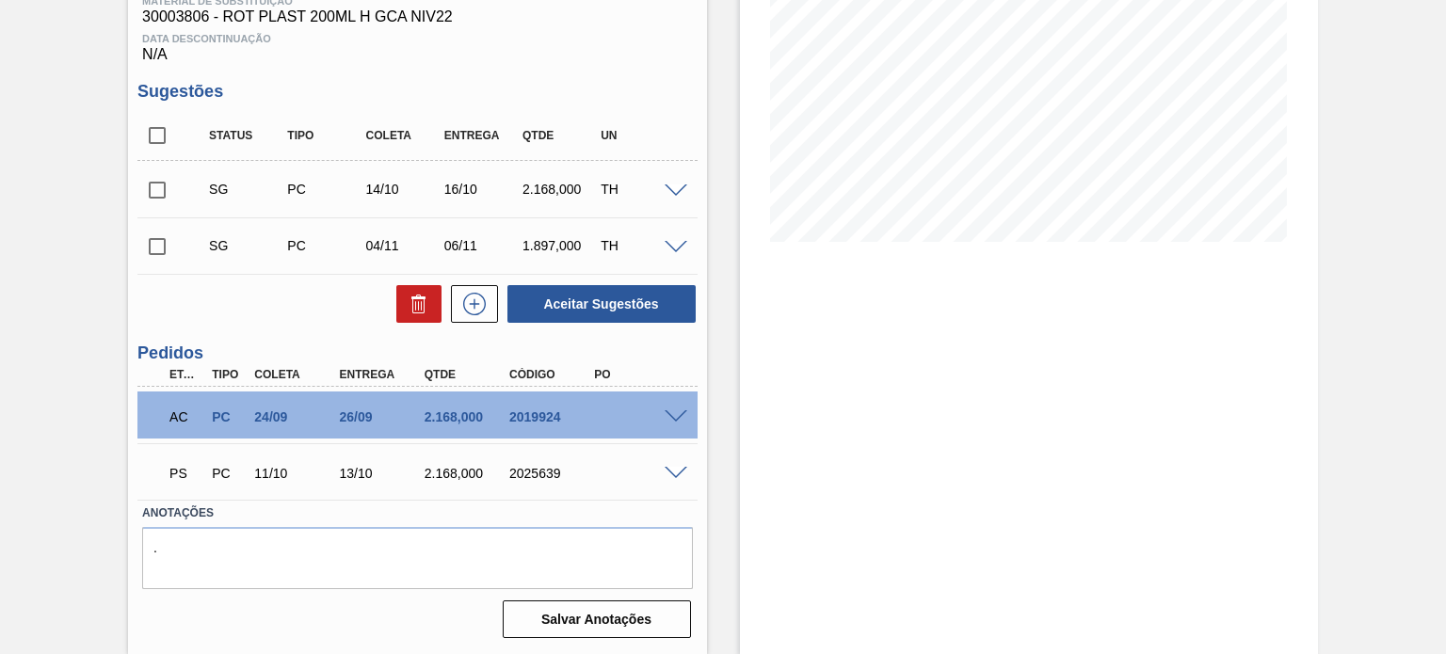
click at [662, 458] on div "PS PC 11/10 13/10 2.168,000 2025639" at bounding box center [411, 472] width 509 height 38
click at [665, 465] on div at bounding box center [679, 472] width 38 height 14
click at [669, 471] on span at bounding box center [676, 474] width 23 height 14
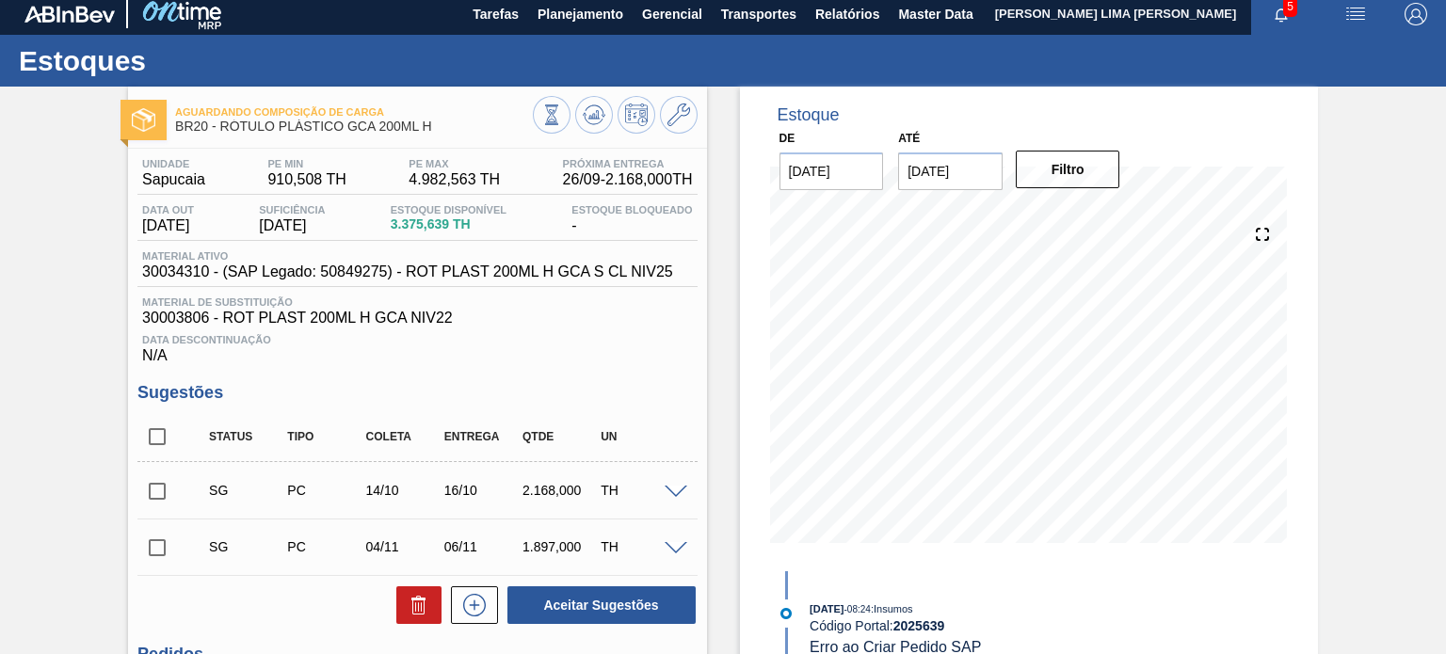
scroll to position [0, 0]
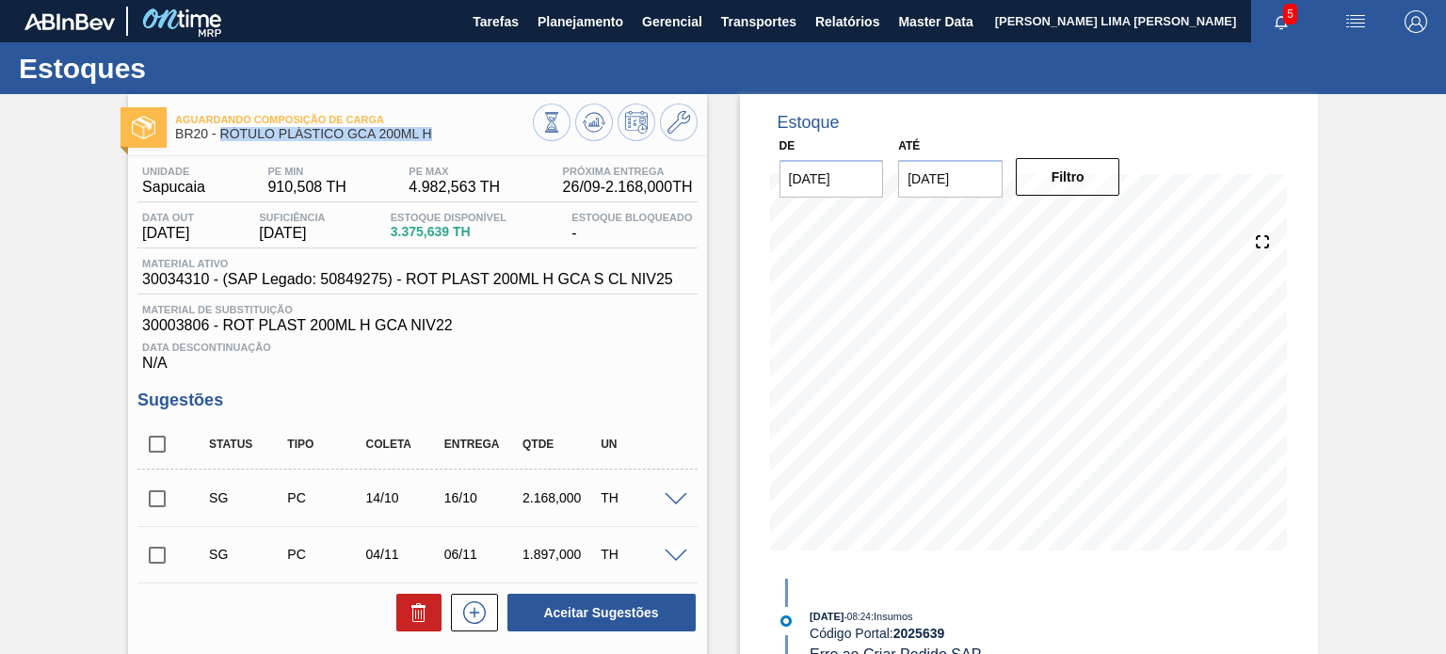
drag, startPoint x: 441, startPoint y: 147, endPoint x: 222, endPoint y: 135, distance: 218.8
click at [222, 135] on div "Aguardando Composição de Carga BR20 - RÓTULO PLÁSTICO GCA 200ML H" at bounding box center [353, 127] width 357 height 42
click at [395, 274] on span "30034310 - (SAP Legado: 50849275) - ROT PLAST 200ML H GCA S CL NIV25" at bounding box center [407, 279] width 531 height 17
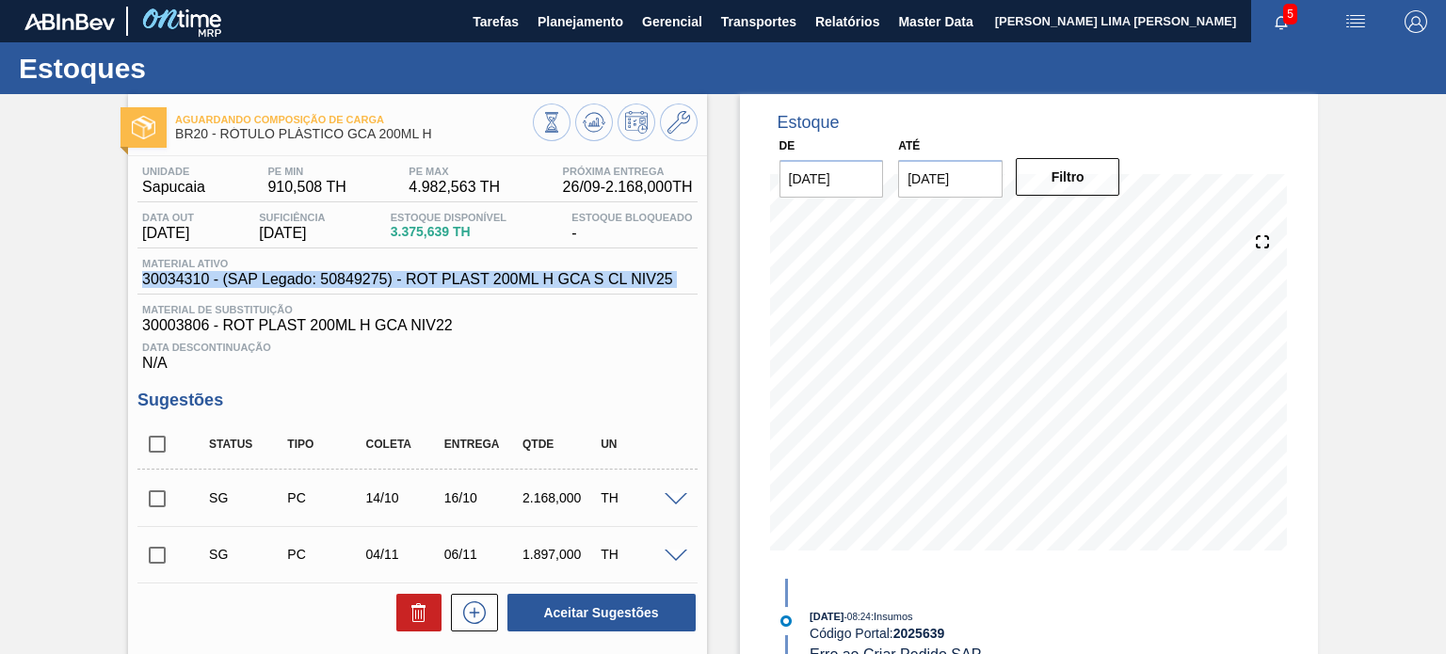
click at [395, 274] on span "30034310 - (SAP Legado: 50849275) - ROT PLAST 200ML H GCA S CL NIV25" at bounding box center [407, 279] width 531 height 17
copy span "30034310 - (SAP Legado: 50849275) - ROT PLAST 200ML H GCA S CL NIV25"
click at [191, 278] on span "30034310 - (SAP Legado: 50849275) - ROT PLAST 200ML H GCA S CL NIV25" at bounding box center [407, 279] width 531 height 17
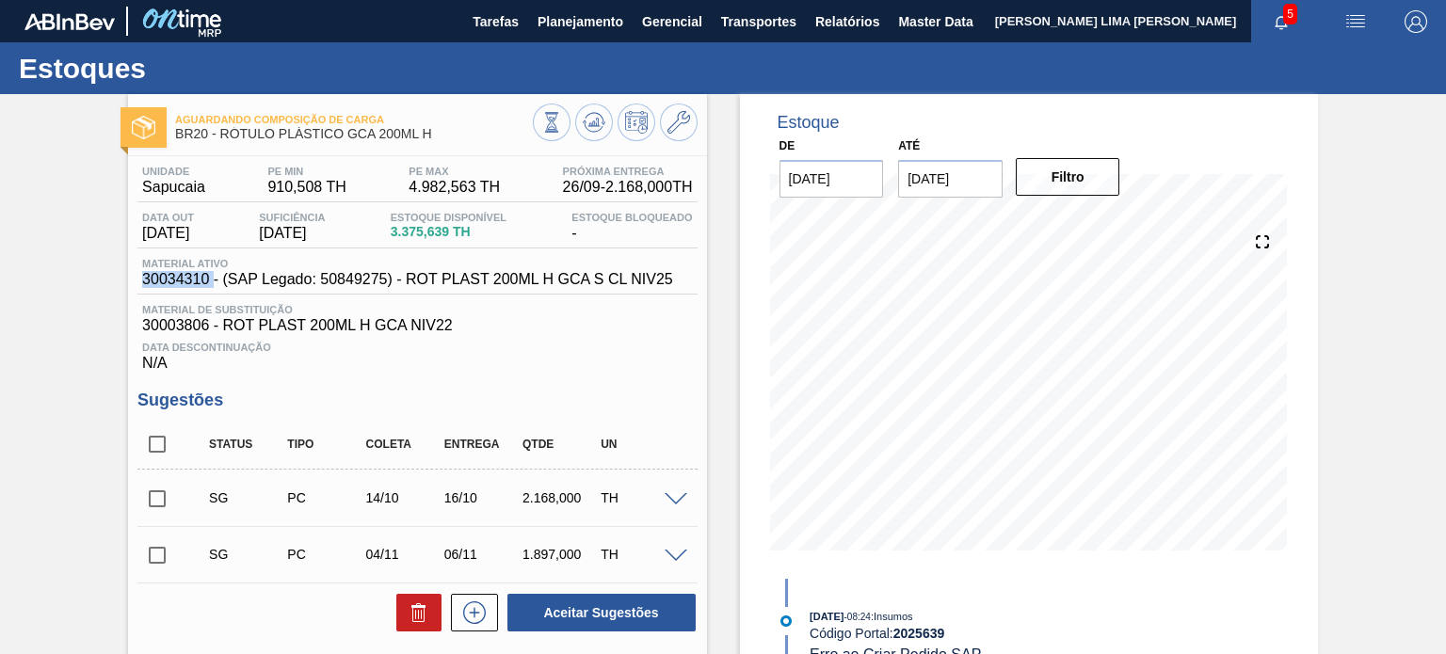
click at [191, 278] on span "30034310 - (SAP Legado: 50849275) - ROT PLAST 200ML H GCA S CL NIV25" at bounding box center [407, 279] width 531 height 17
click at [676, 135] on button at bounding box center [679, 123] width 38 height 38
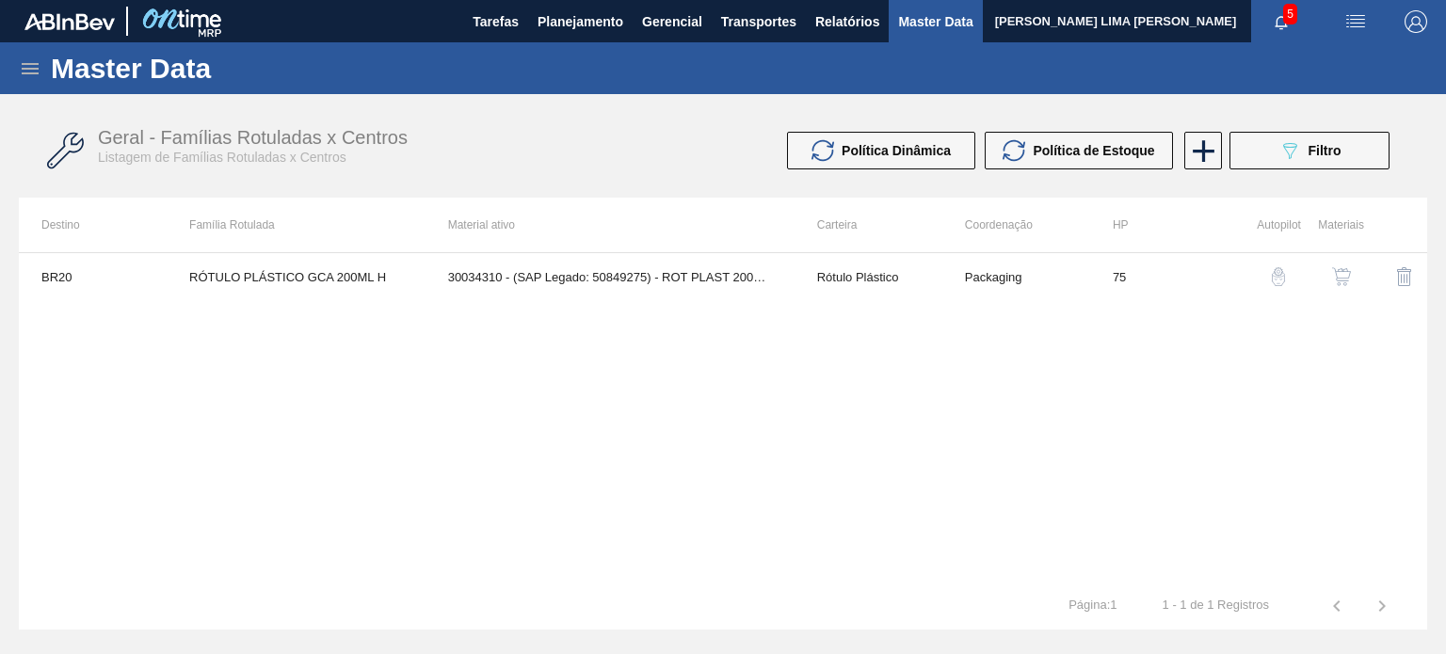
click at [1337, 270] on img "button" at bounding box center [1341, 276] width 19 height 19
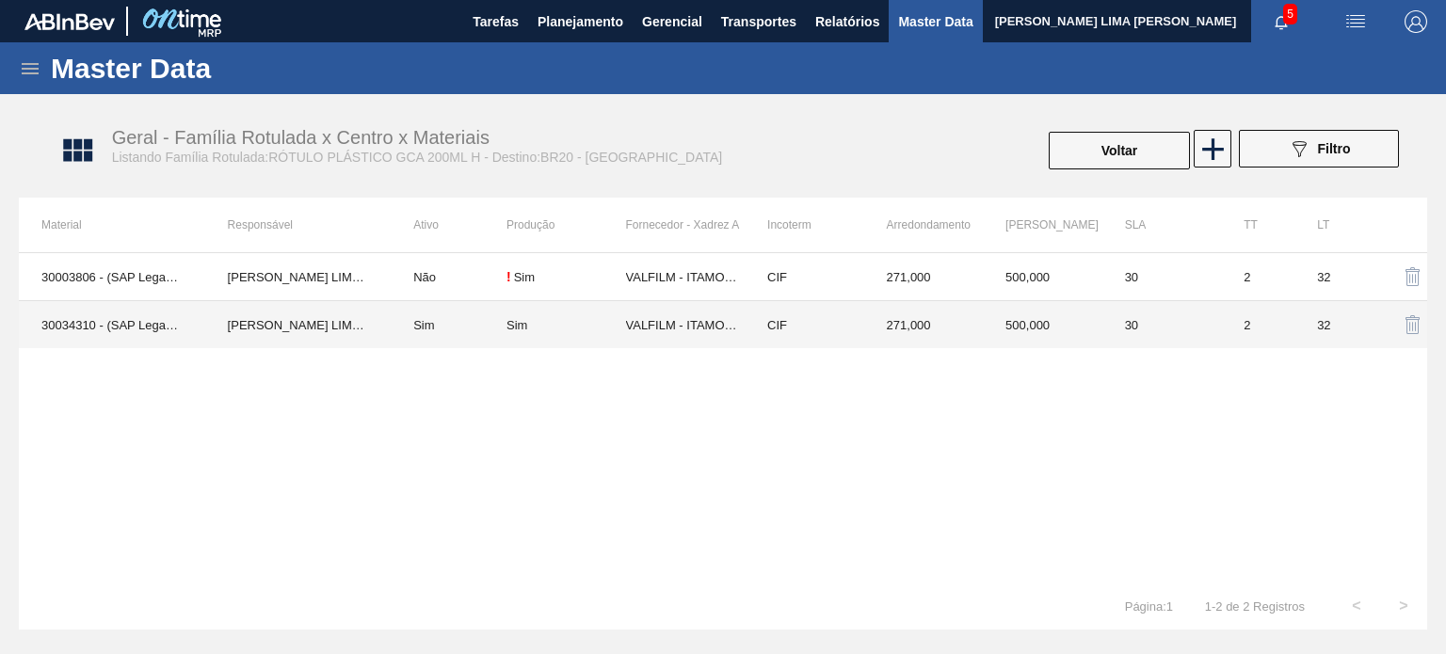
click at [848, 319] on td "CIF" at bounding box center [805, 325] width 120 height 48
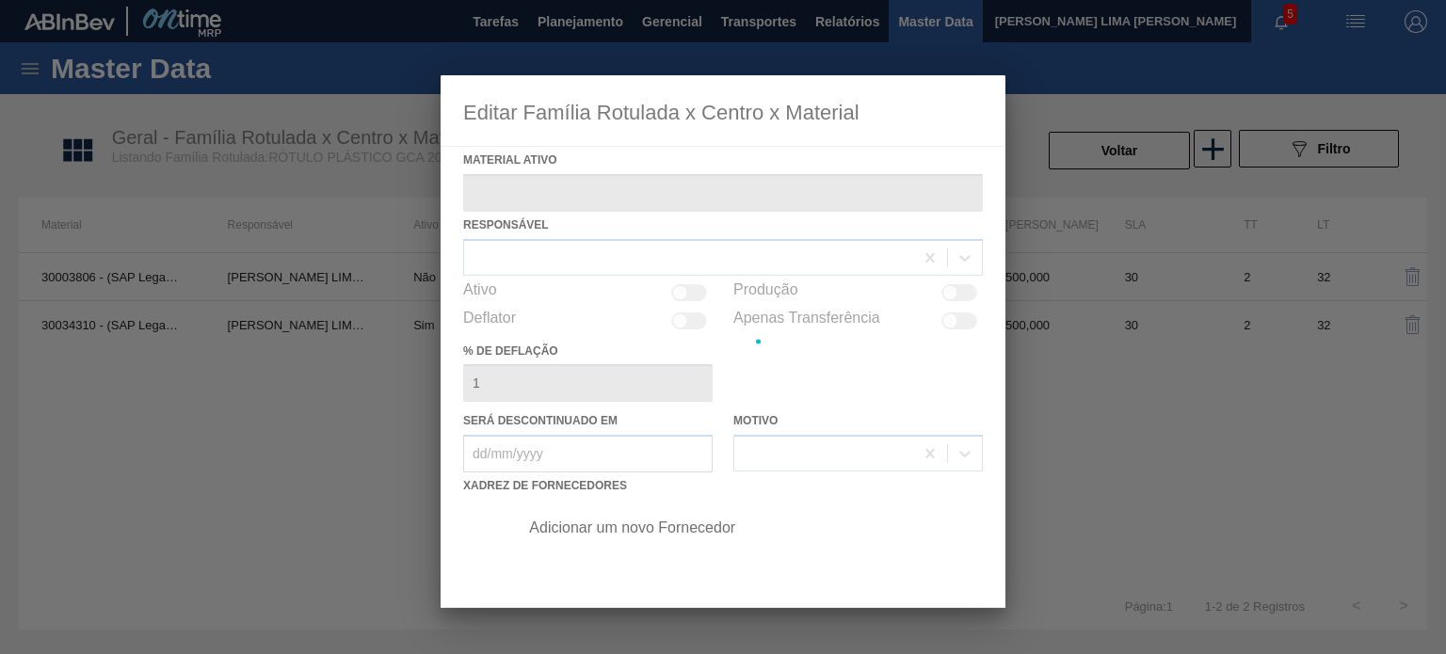
type ativo "30034310 - (SAP Legado: 50849275) - ROT PLAST 200ML H GCA S CL NIV25"
checkbox input "true"
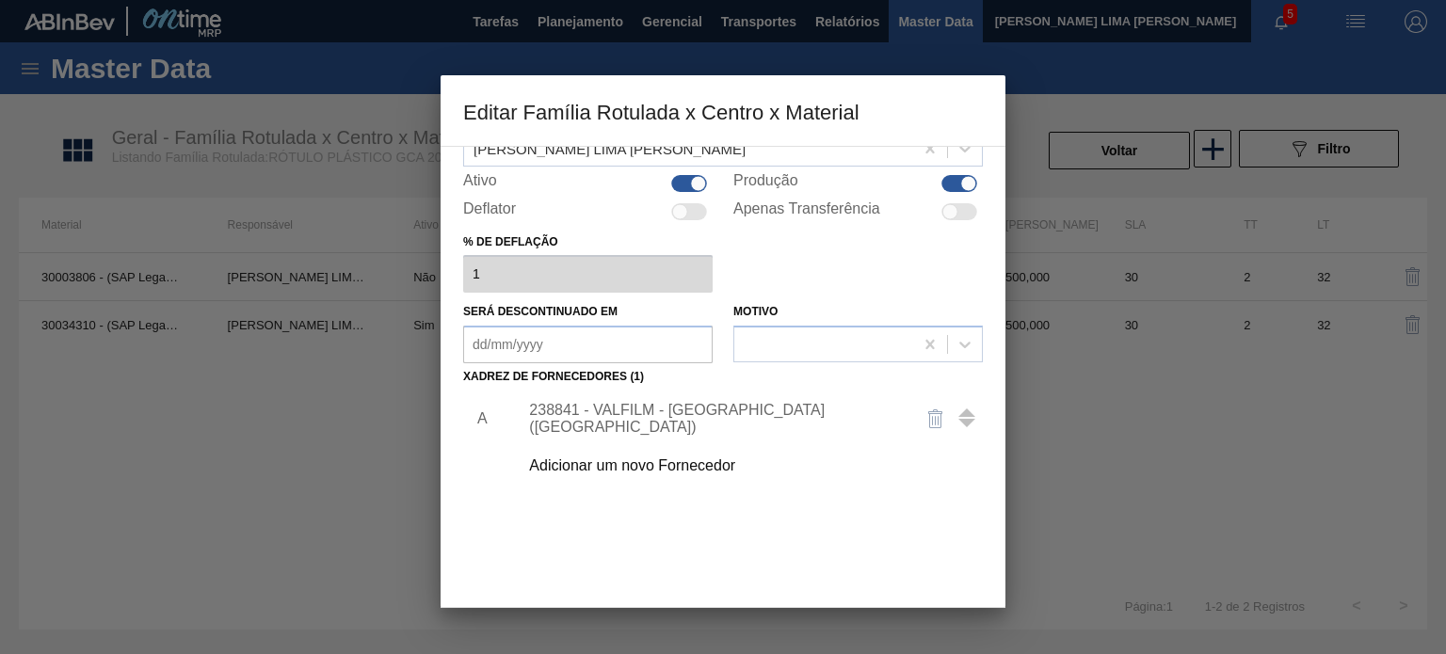
scroll to position [192, 0]
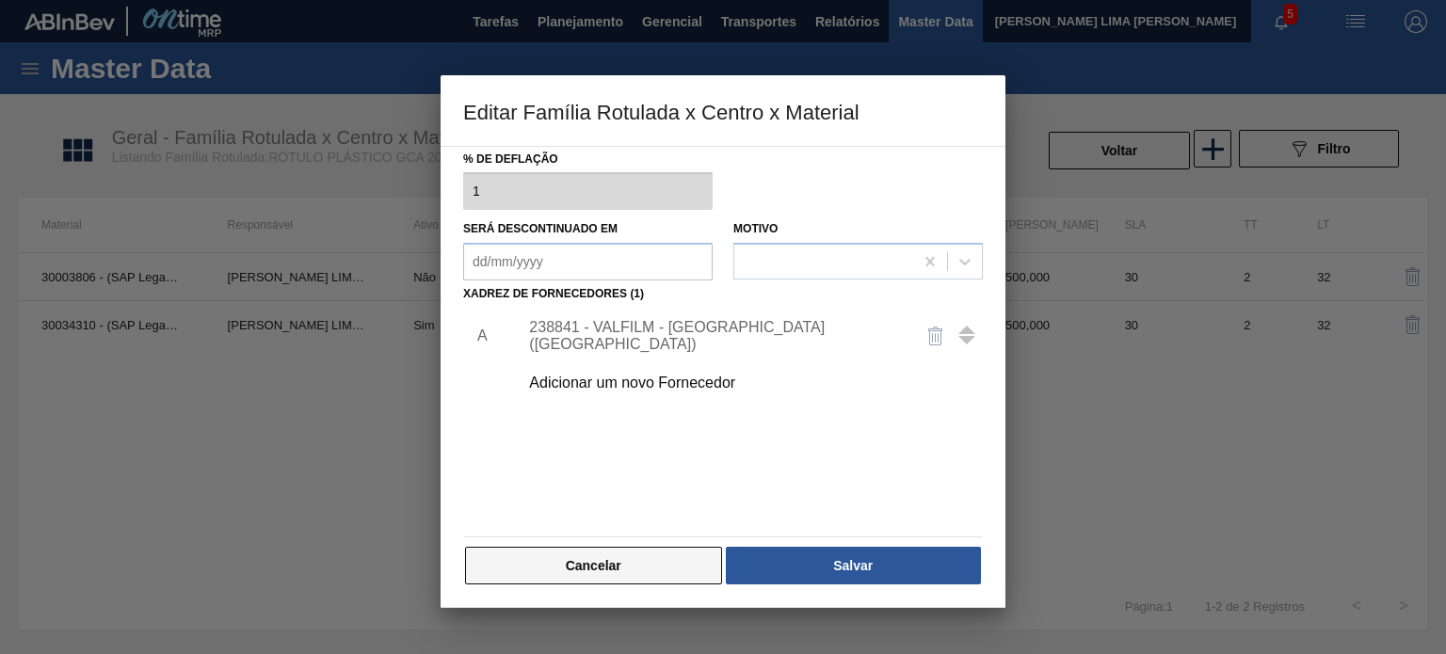
click at [675, 570] on button "Cancelar" at bounding box center [593, 566] width 257 height 38
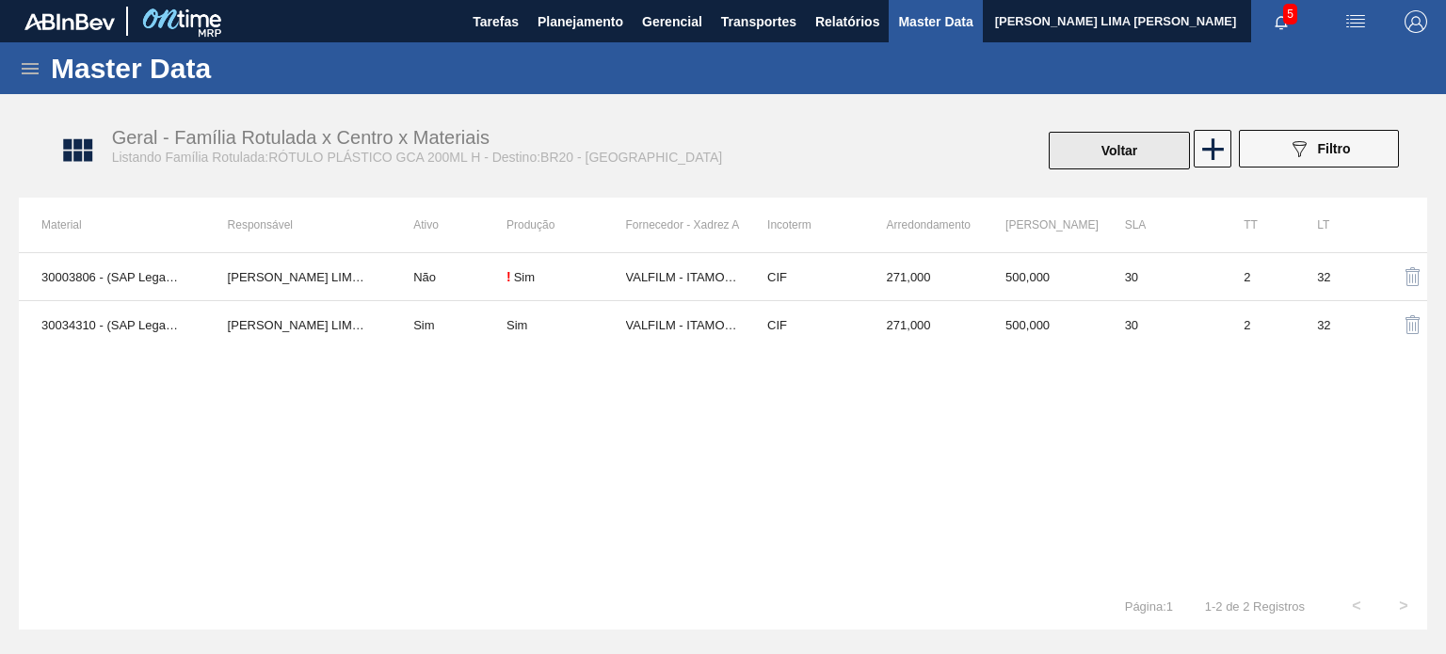
click at [1087, 146] on button "Voltar" at bounding box center [1119, 151] width 141 height 38
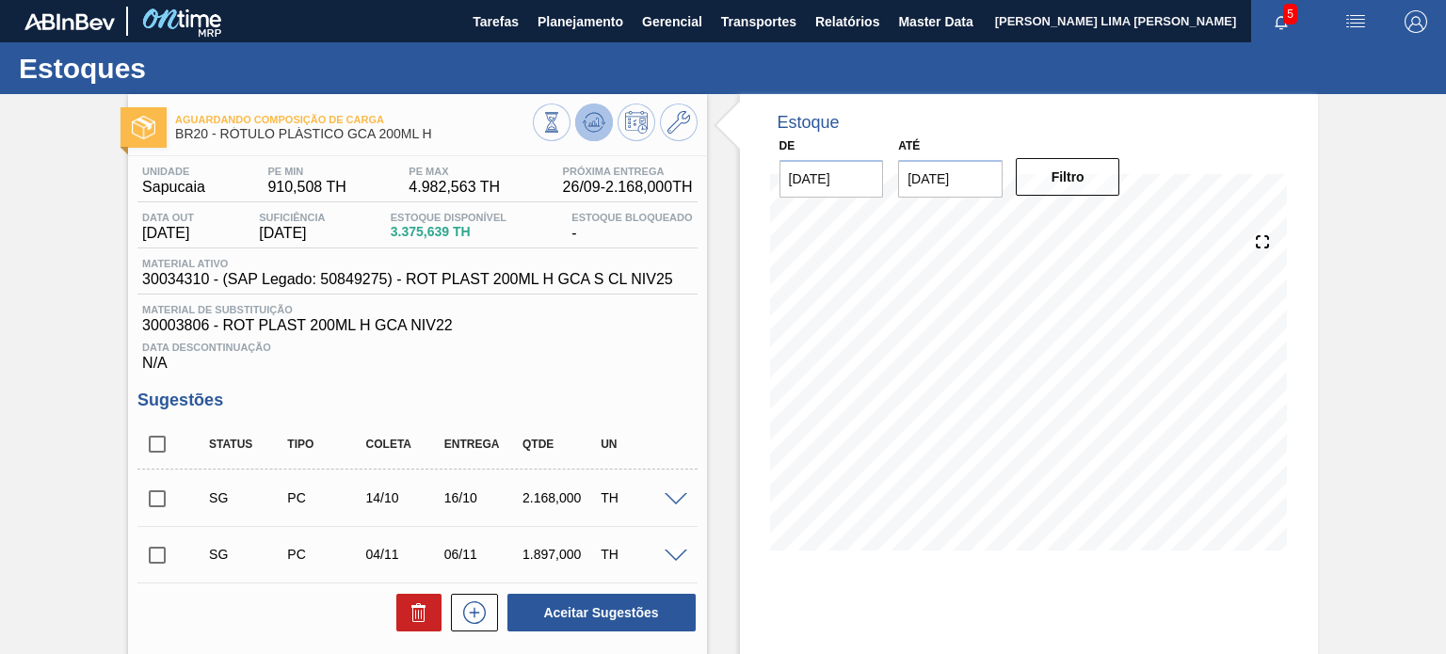
click at [584, 121] on icon at bounding box center [585, 122] width 4 height 3
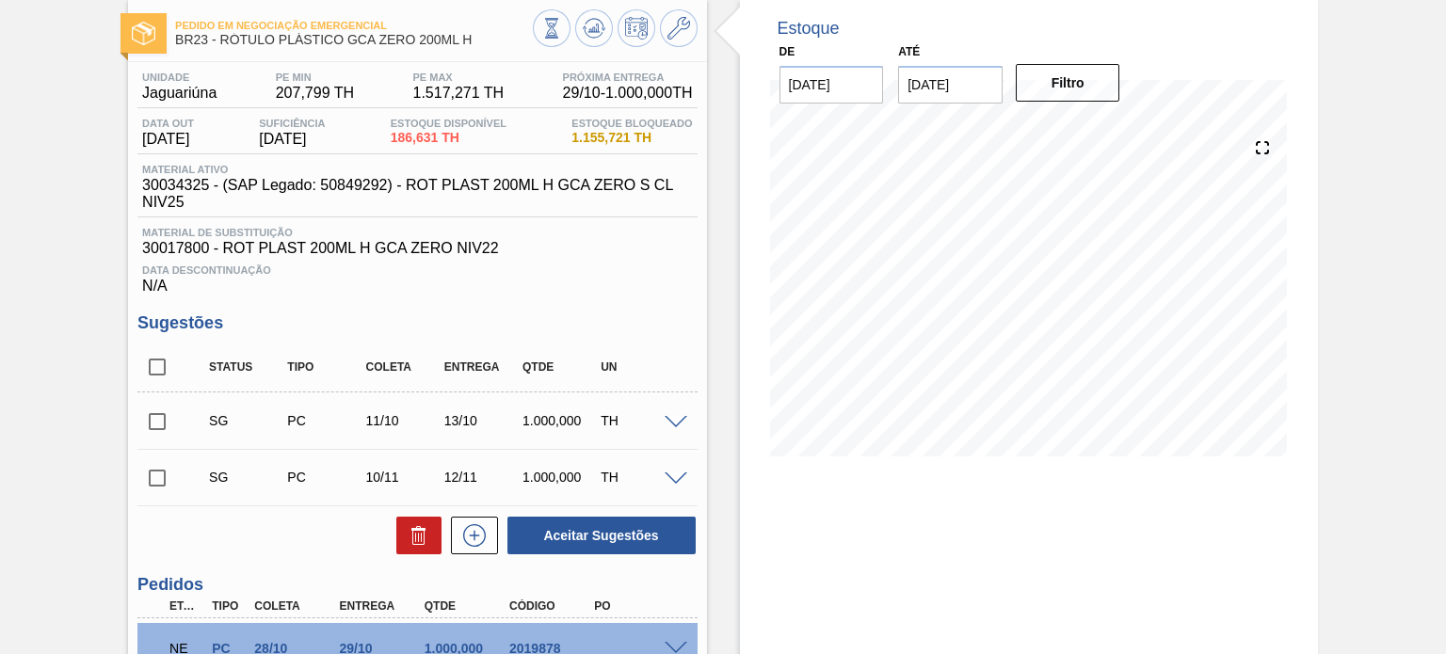
scroll to position [269, 0]
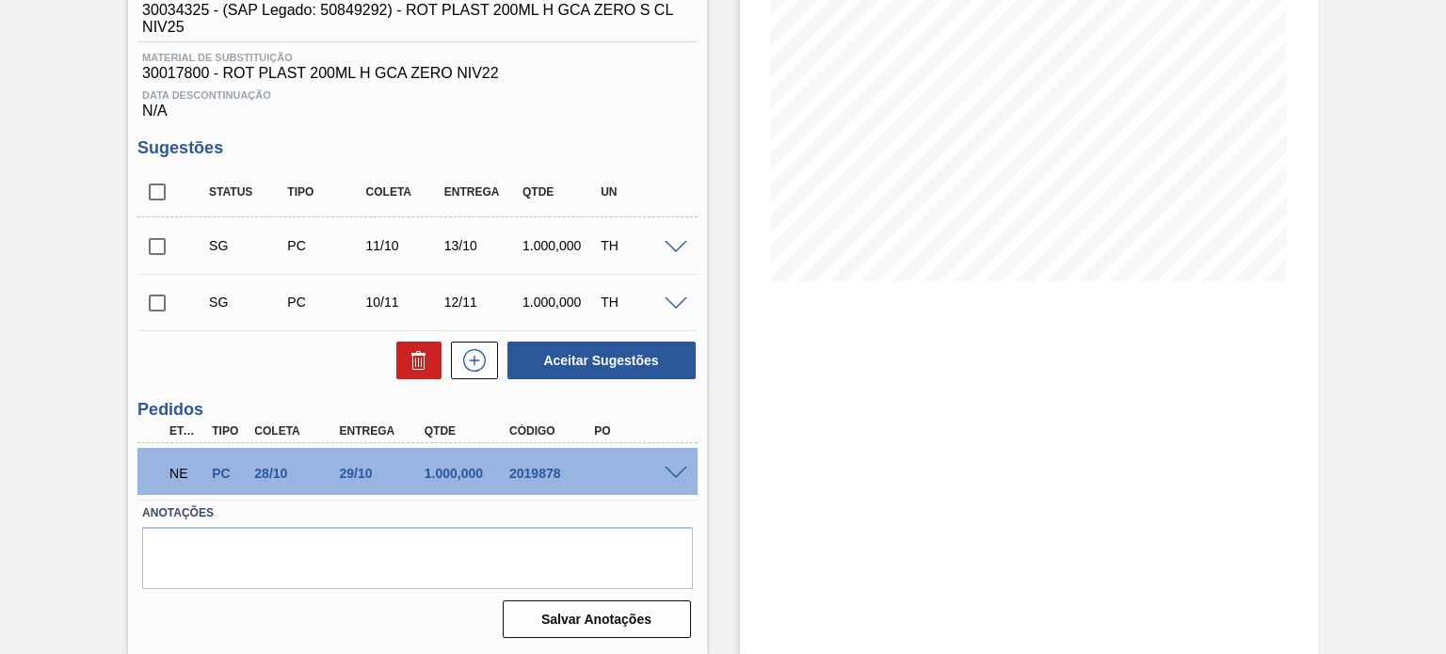
click at [670, 473] on span at bounding box center [676, 474] width 23 height 14
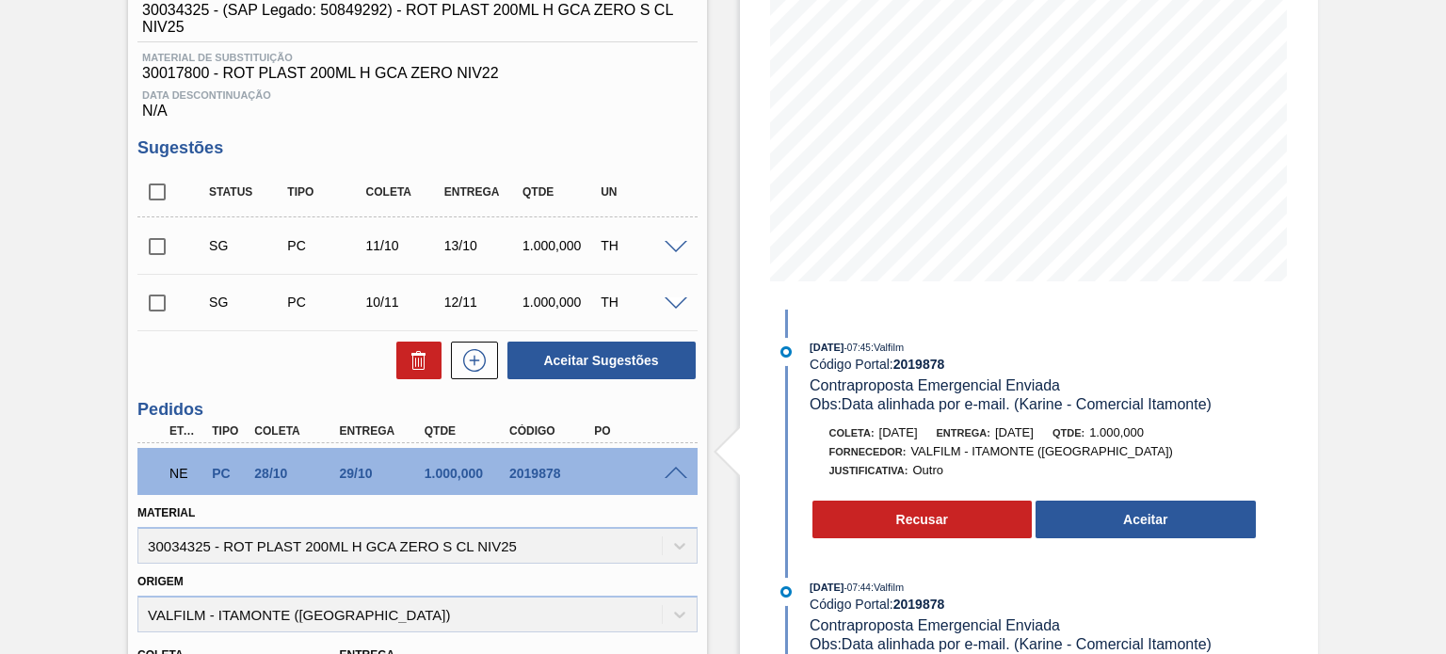
click at [1034, 436] on span "[DATE]" at bounding box center [1014, 433] width 39 height 14
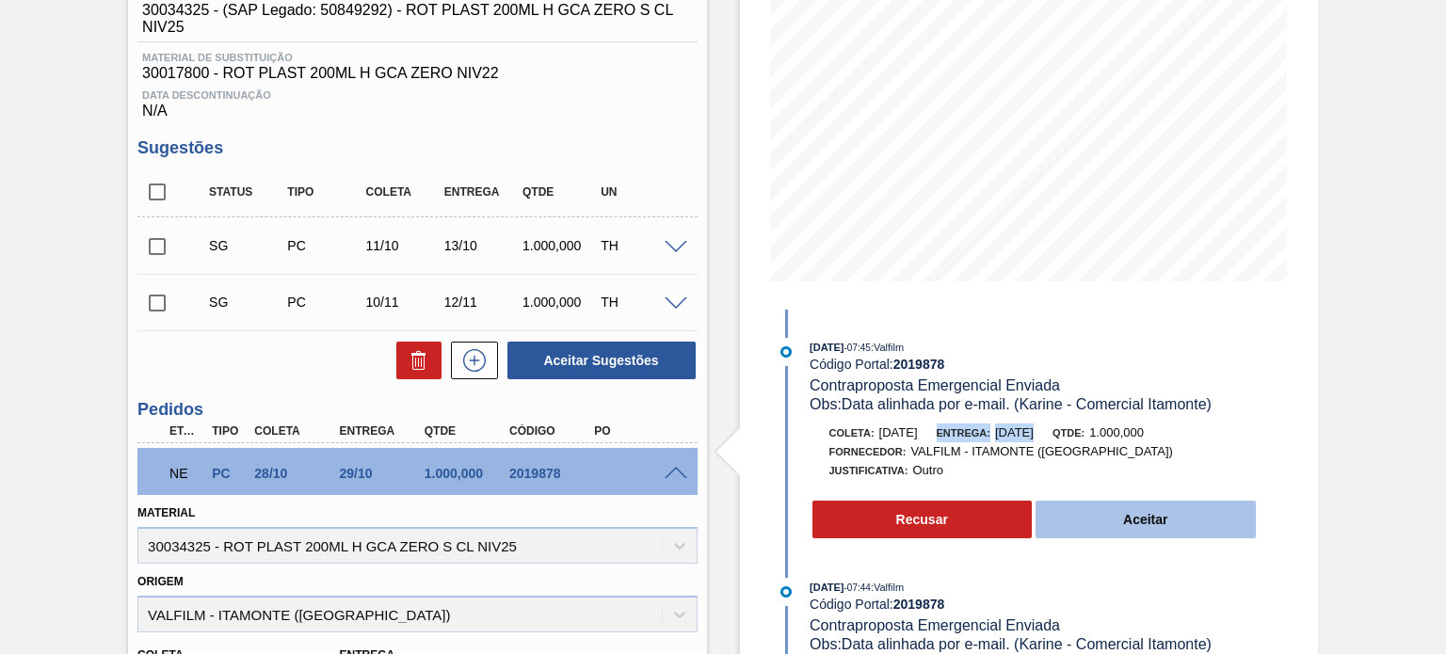
click at [1097, 527] on button "Aceitar" at bounding box center [1146, 520] width 220 height 38
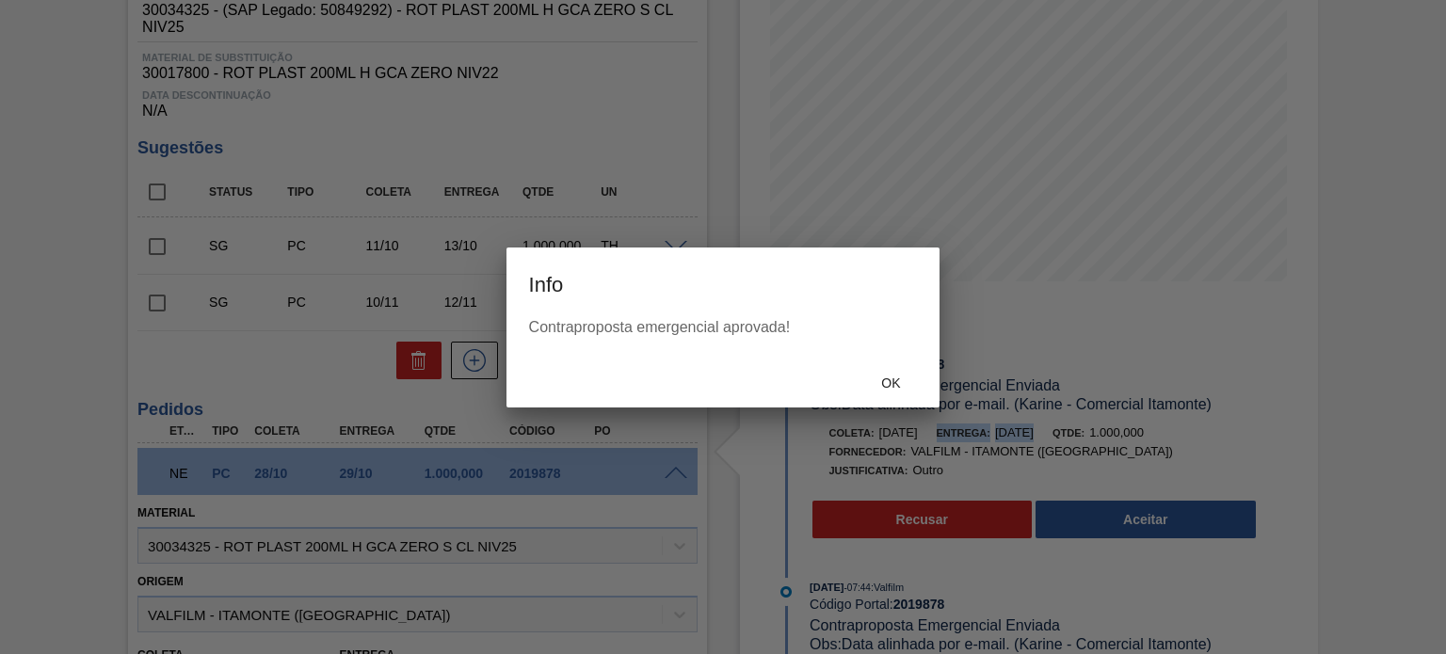
click at [895, 390] on span "Ok" at bounding box center [890, 383] width 49 height 15
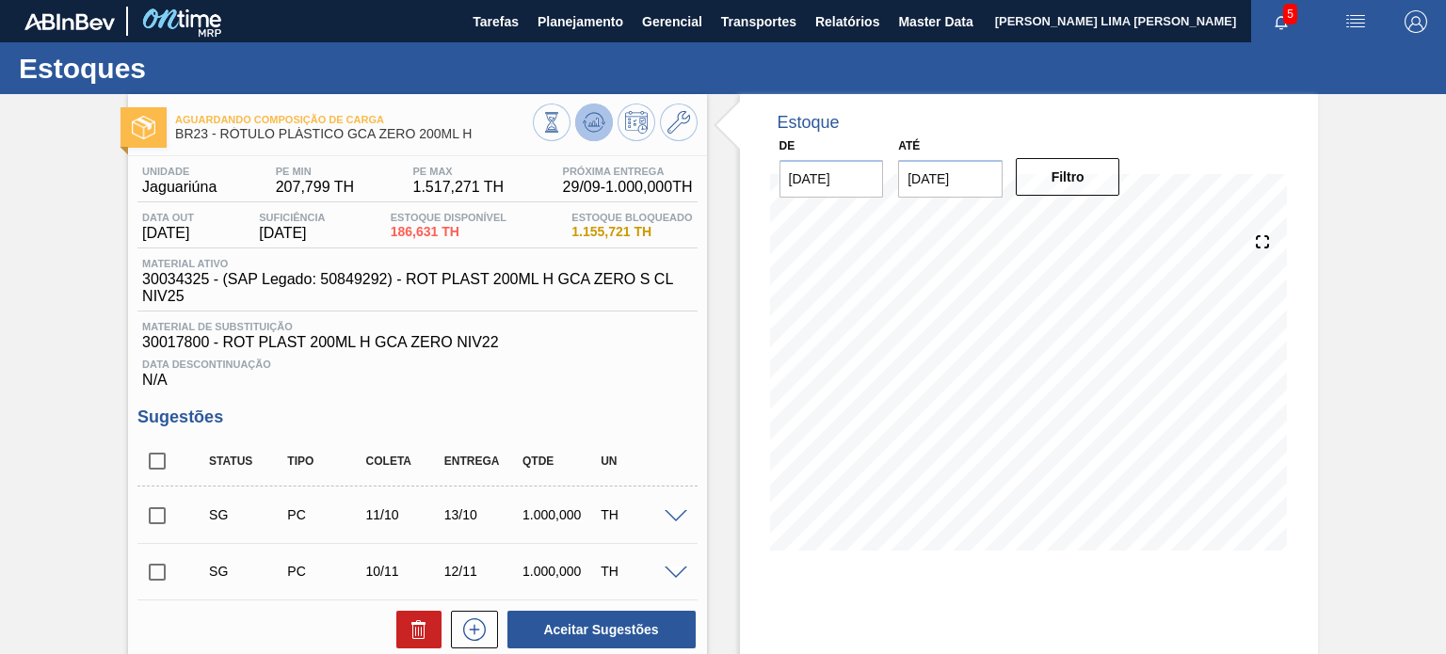
click at [599, 121] on icon at bounding box center [594, 122] width 23 height 23
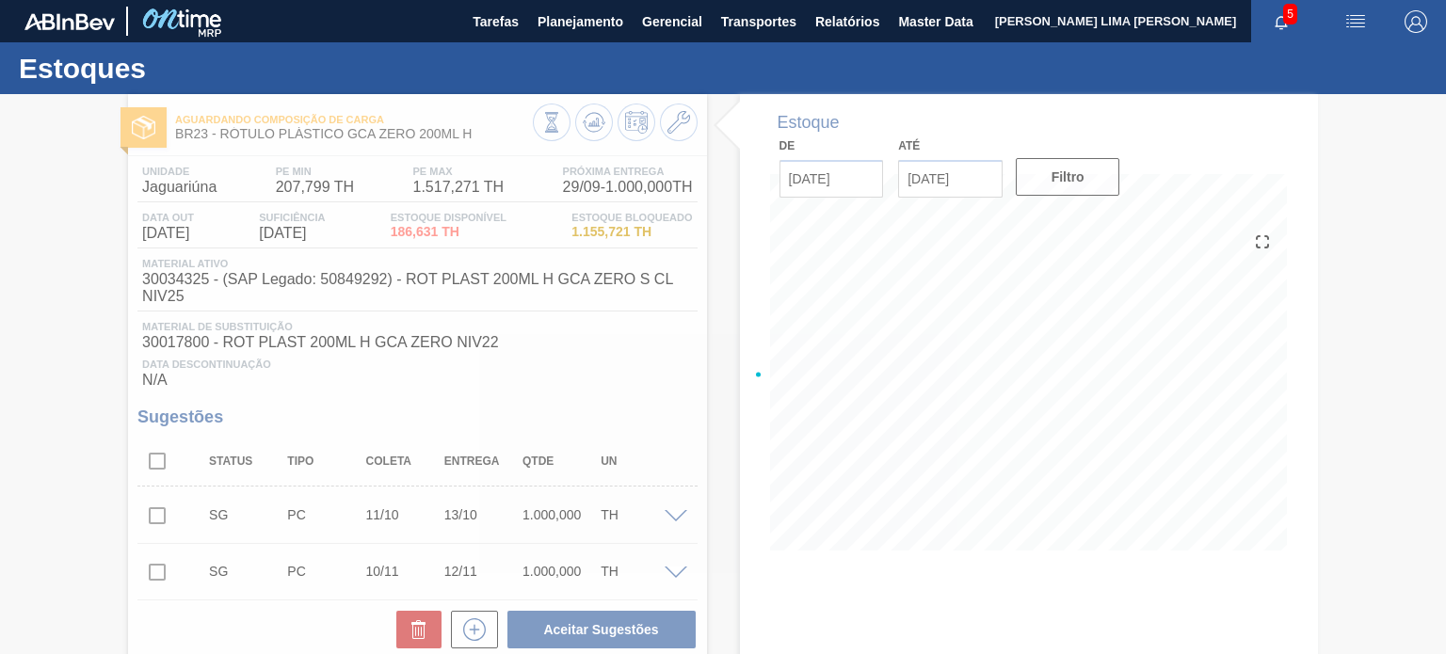
click at [598, 126] on div at bounding box center [723, 374] width 1446 height 560
click at [596, 131] on div at bounding box center [723, 374] width 1446 height 560
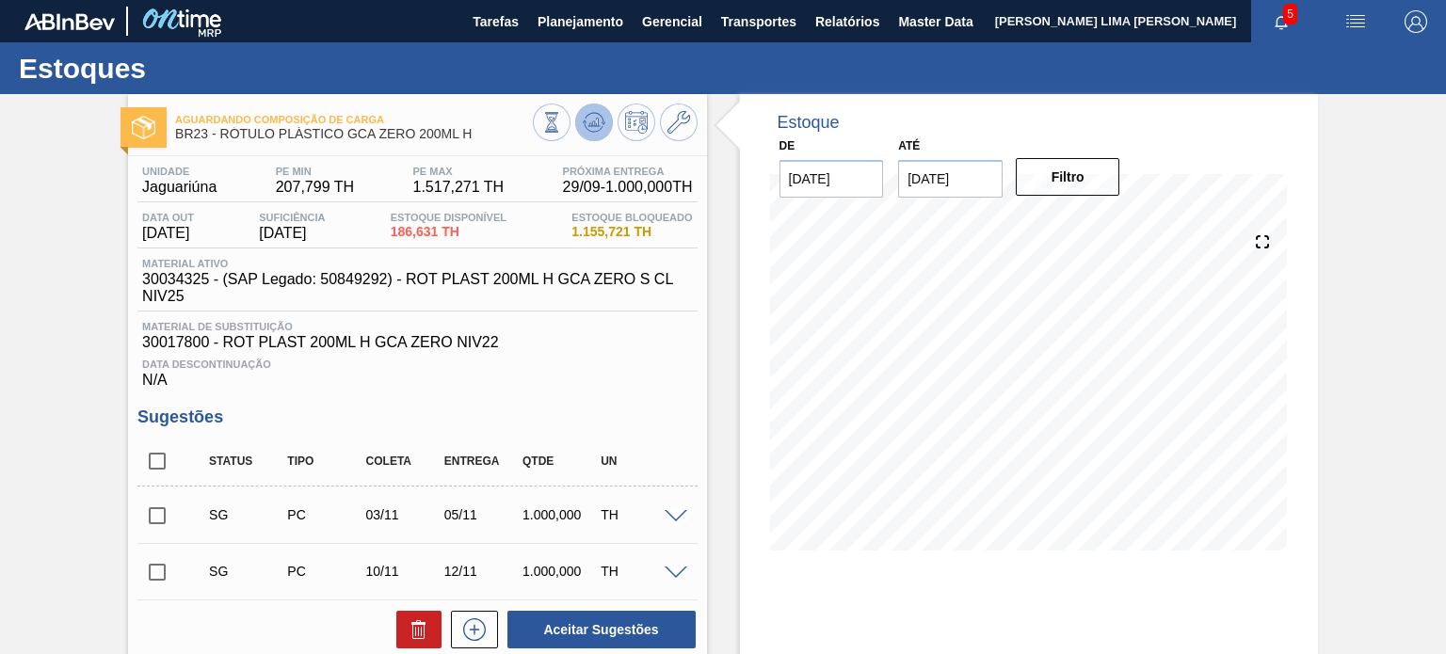
click at [587, 117] on icon at bounding box center [594, 122] width 23 height 23
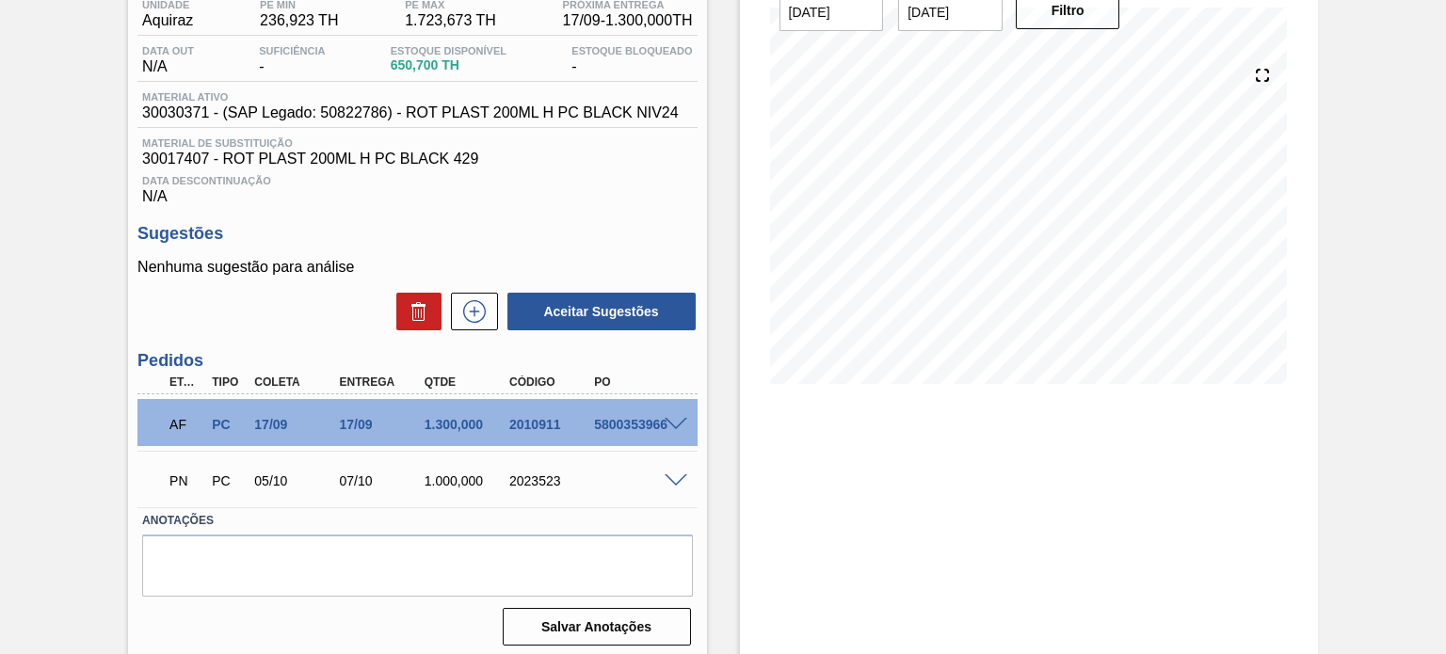
scroll to position [174, 0]
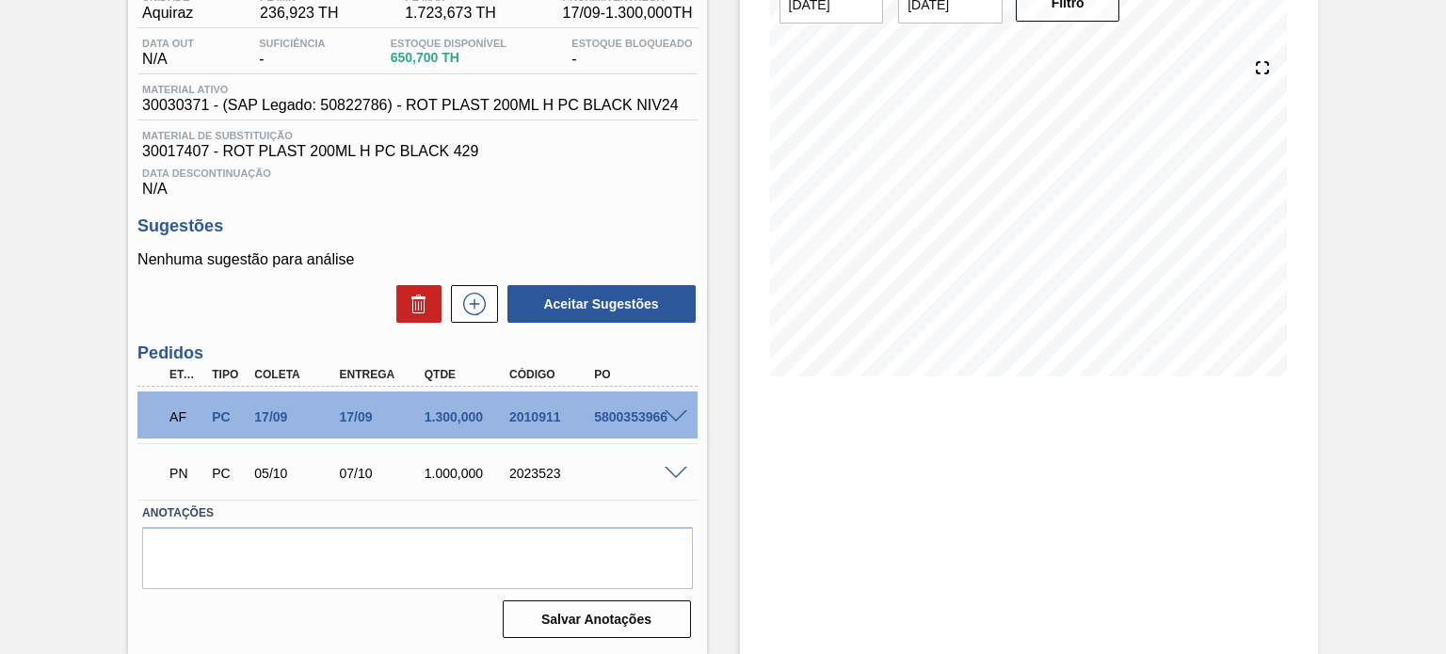
click at [343, 420] on div "17/09" at bounding box center [381, 417] width 93 height 15
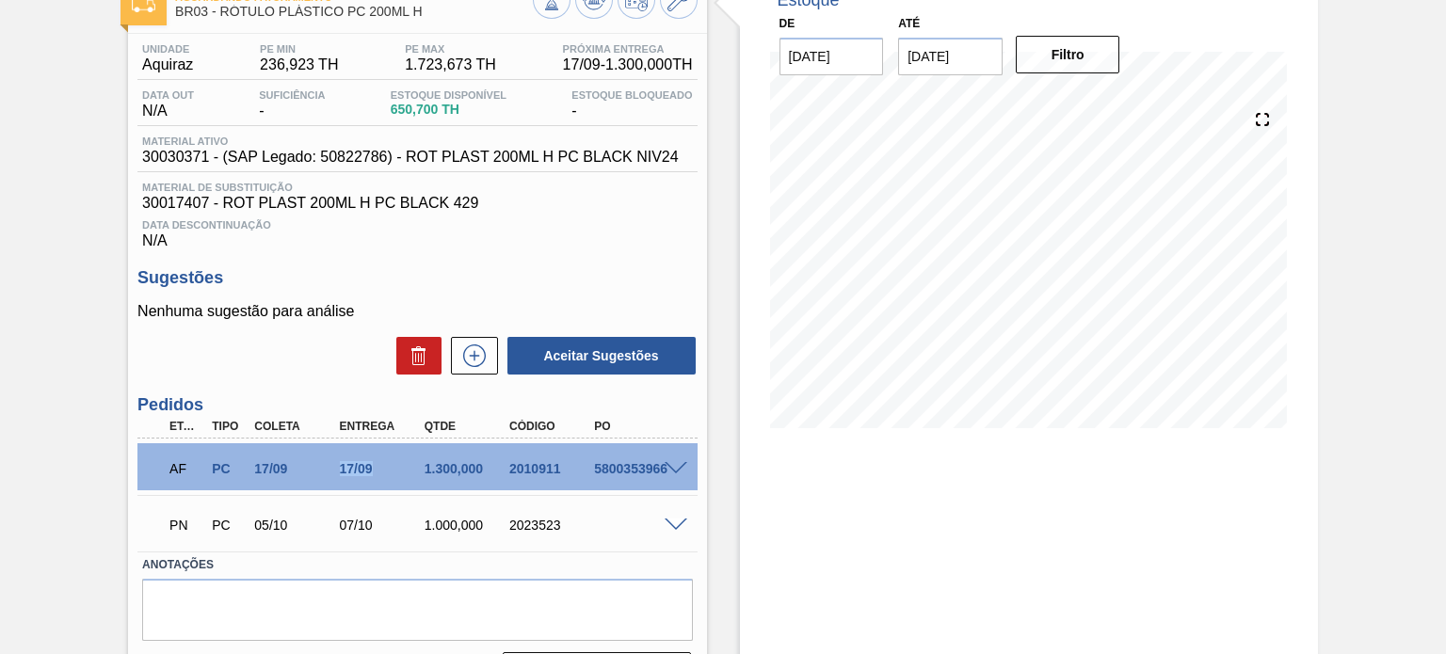
scroll to position [80, 0]
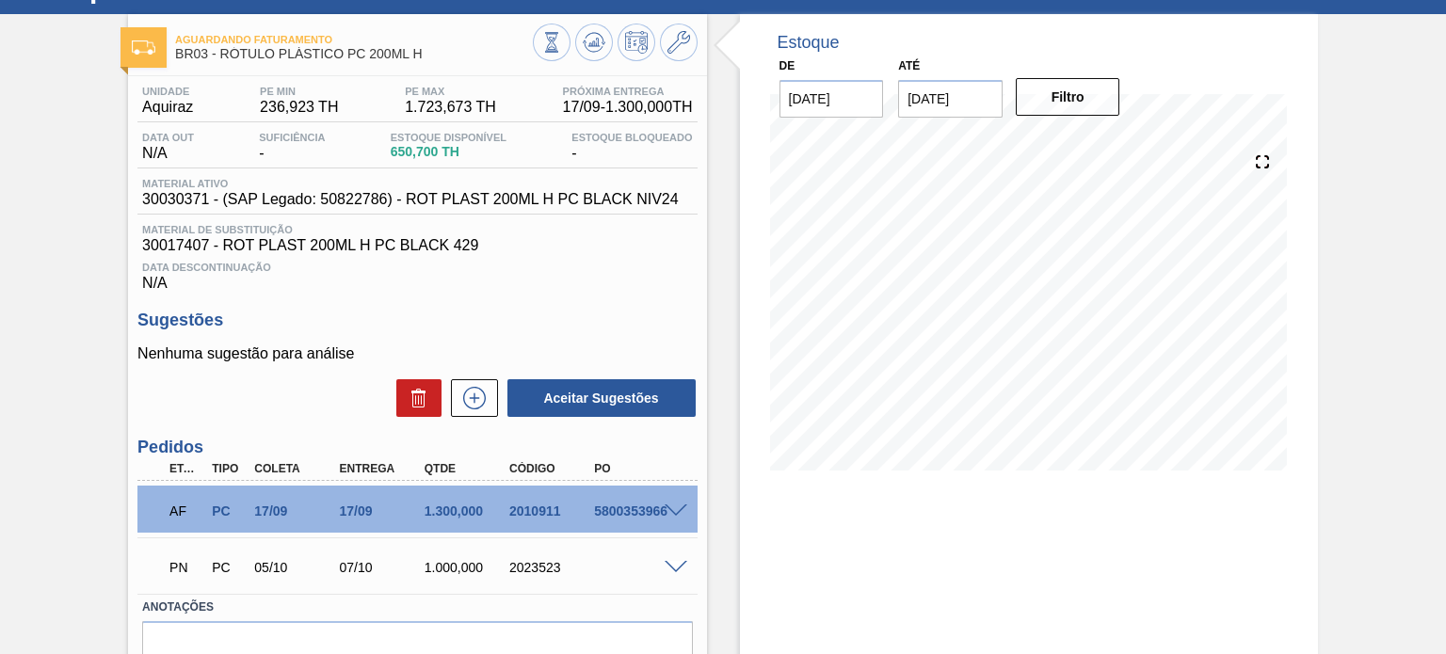
click at [604, 158] on div "Estoque Bloqueado -" at bounding box center [632, 147] width 130 height 30
click at [587, 56] on button at bounding box center [594, 43] width 38 height 38
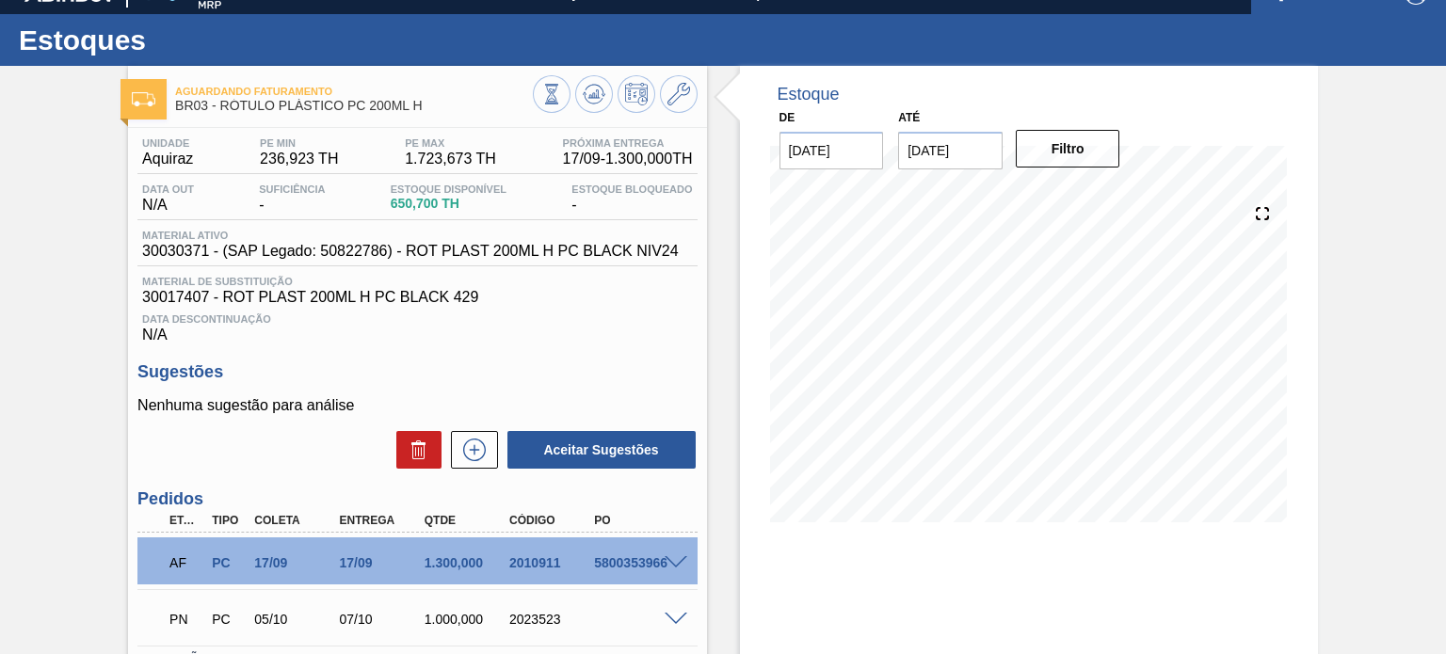
scroll to position [0, 0]
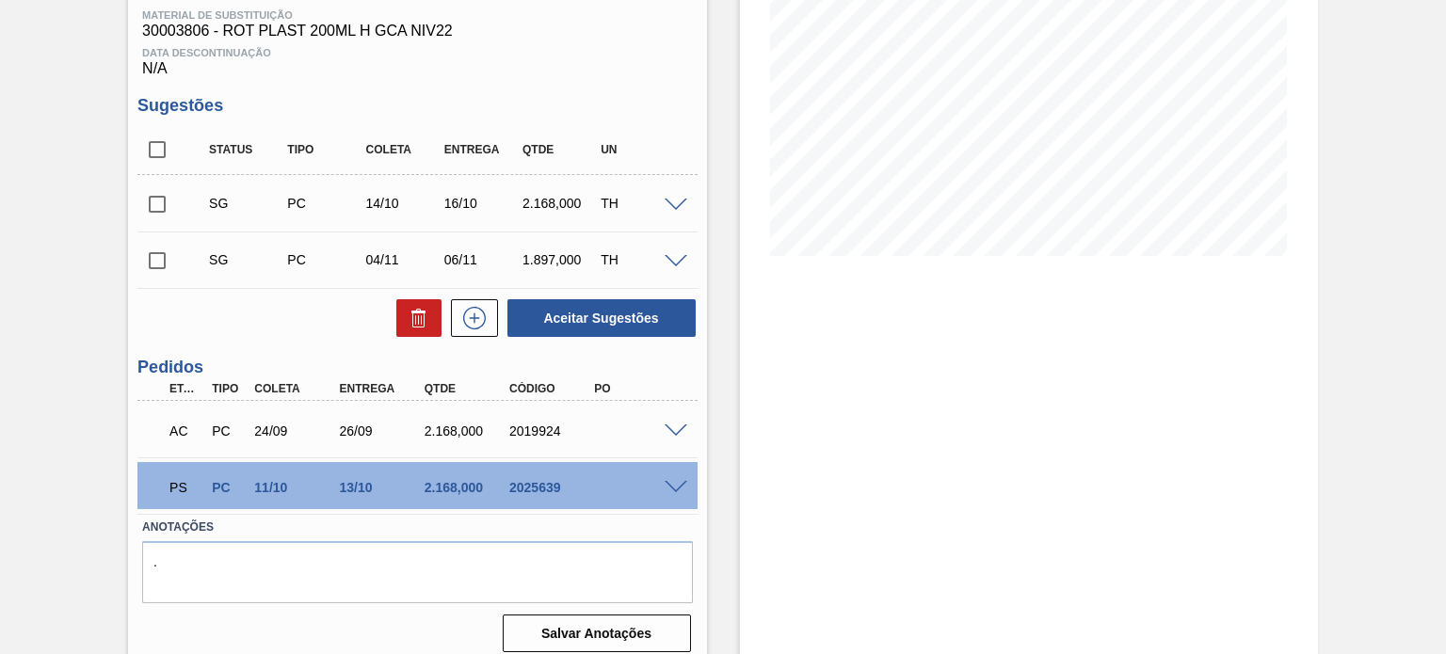
scroll to position [309, 0]
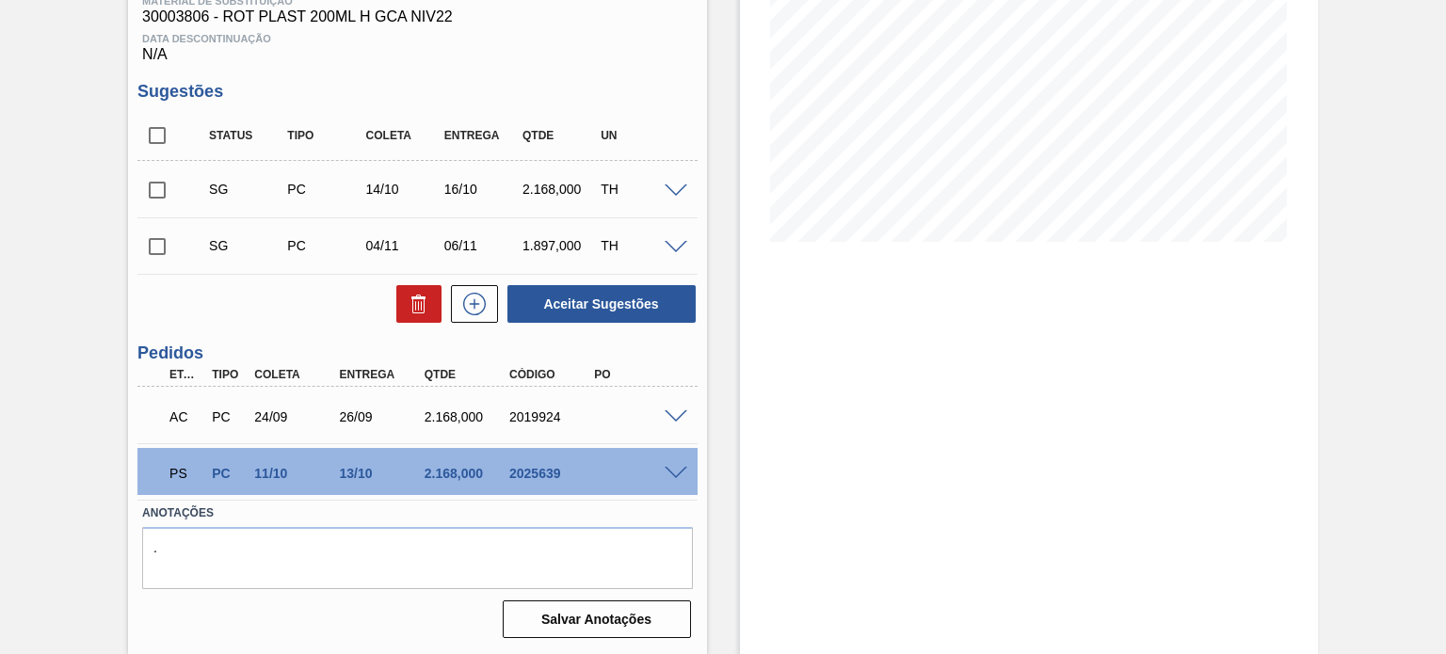
click at [679, 474] on span at bounding box center [676, 474] width 23 height 14
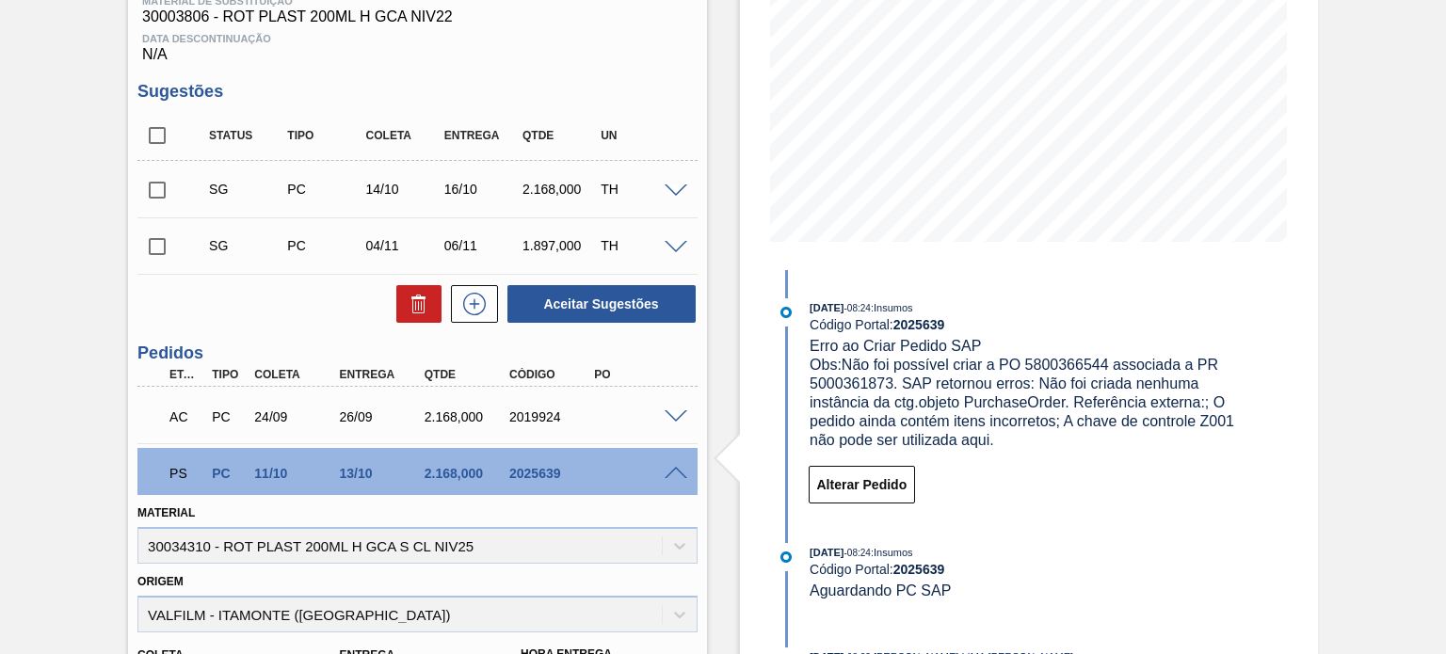
click at [671, 473] on span at bounding box center [676, 474] width 23 height 14
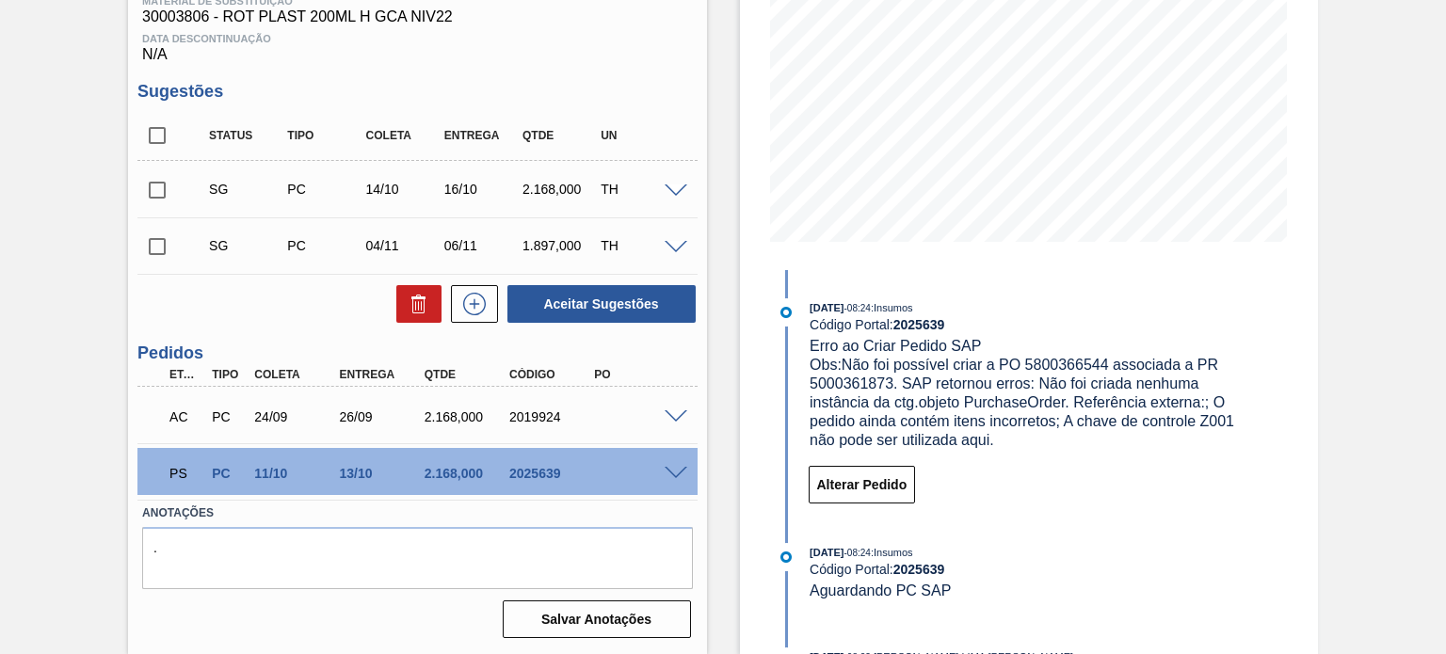
click at [676, 420] on span at bounding box center [676, 417] width 23 height 14
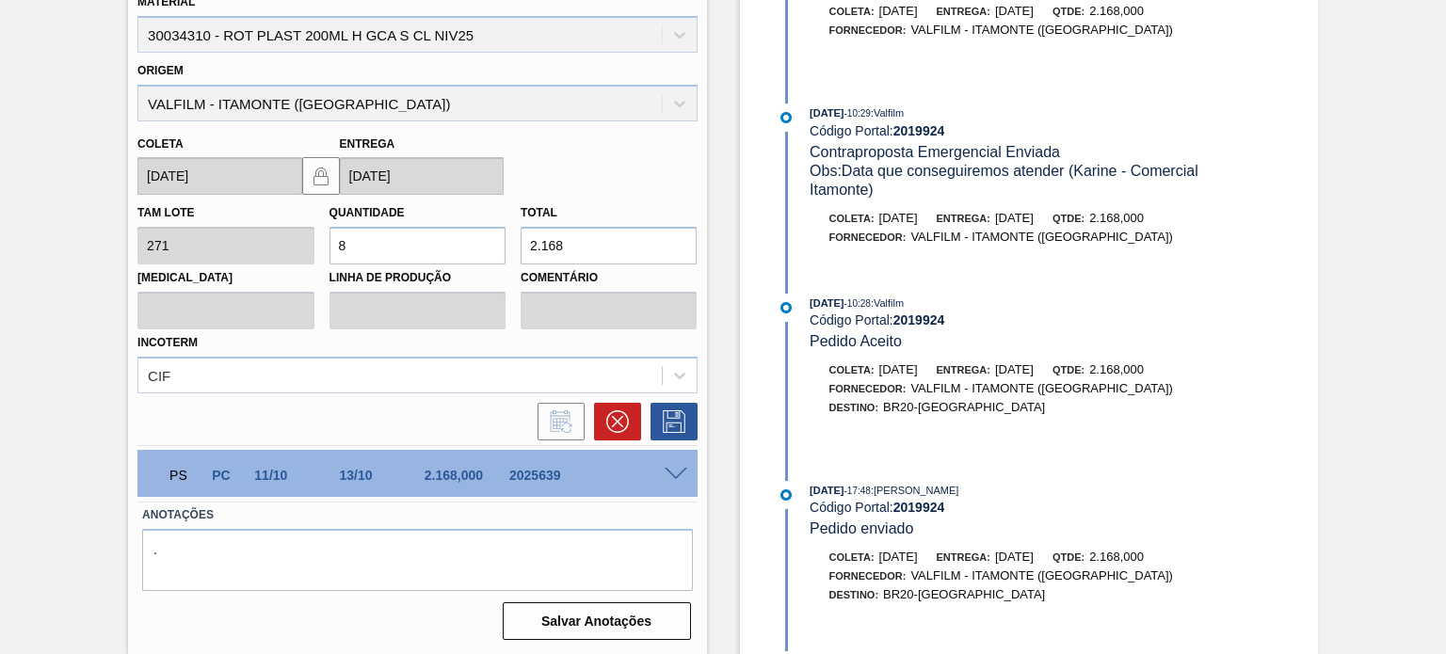
scroll to position [478, 0]
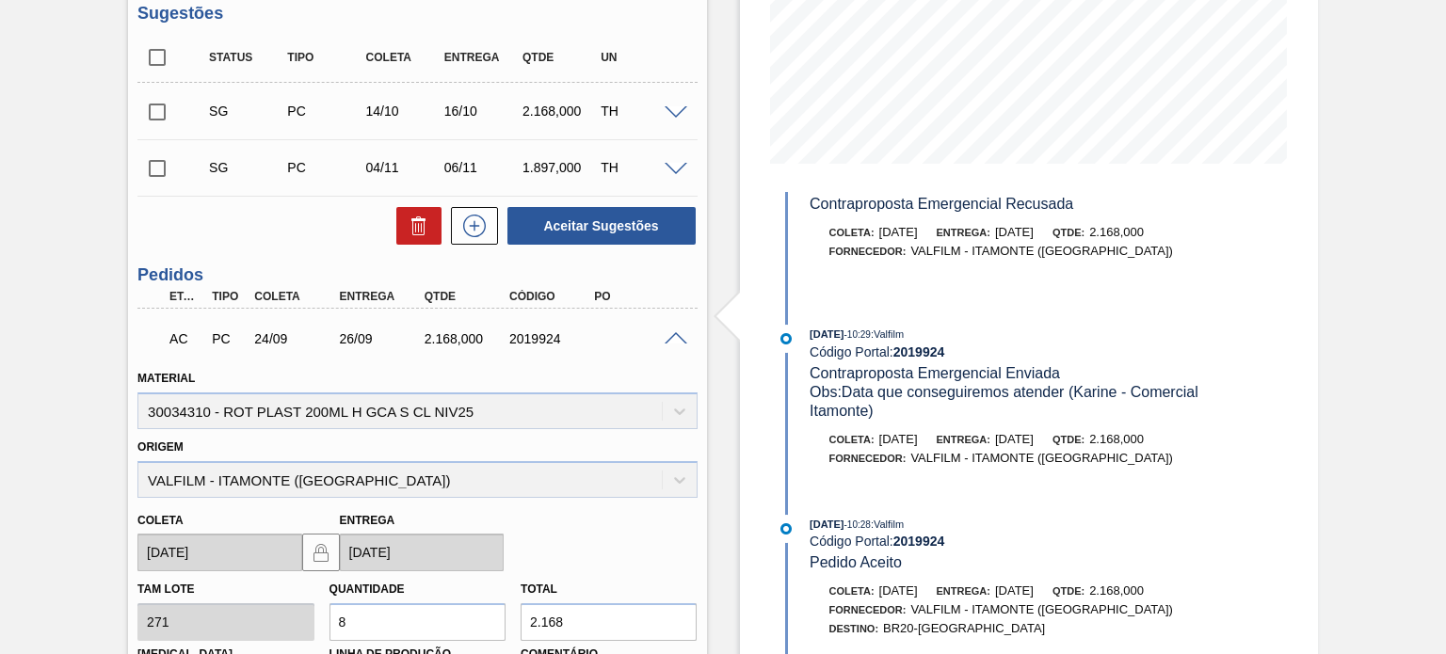
click at [675, 336] on span at bounding box center [676, 339] width 23 height 14
